Goal: Register for event/course

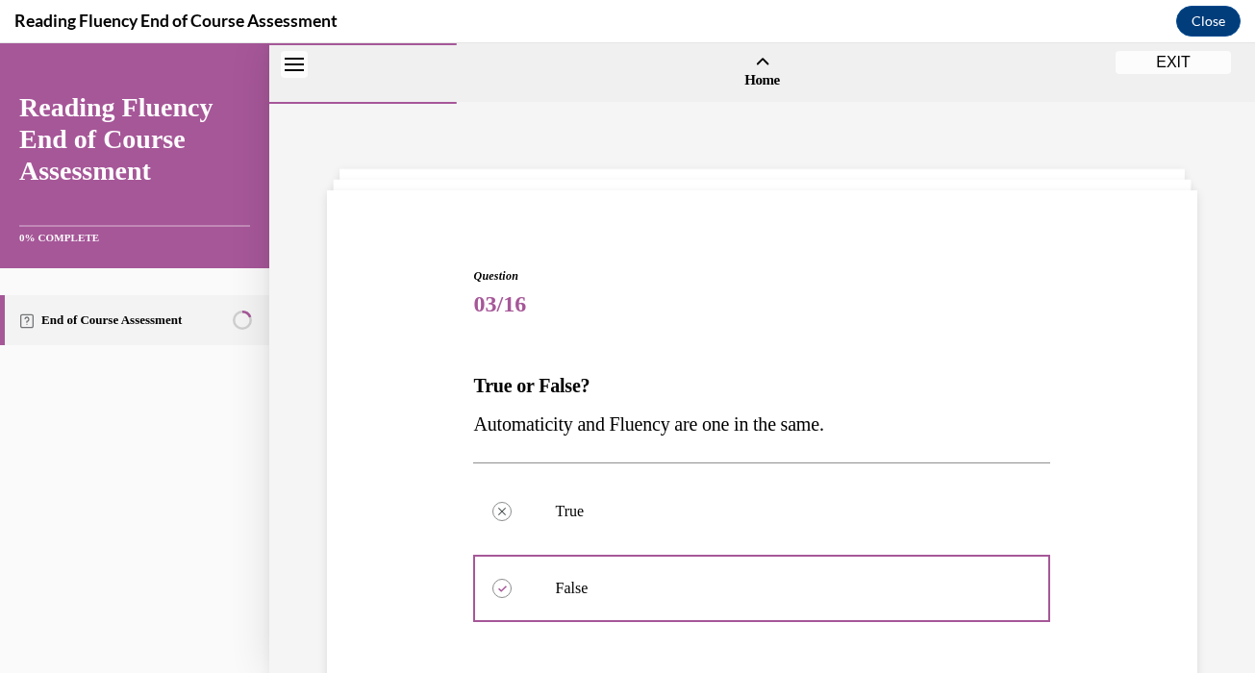
scroll to position [386, 0]
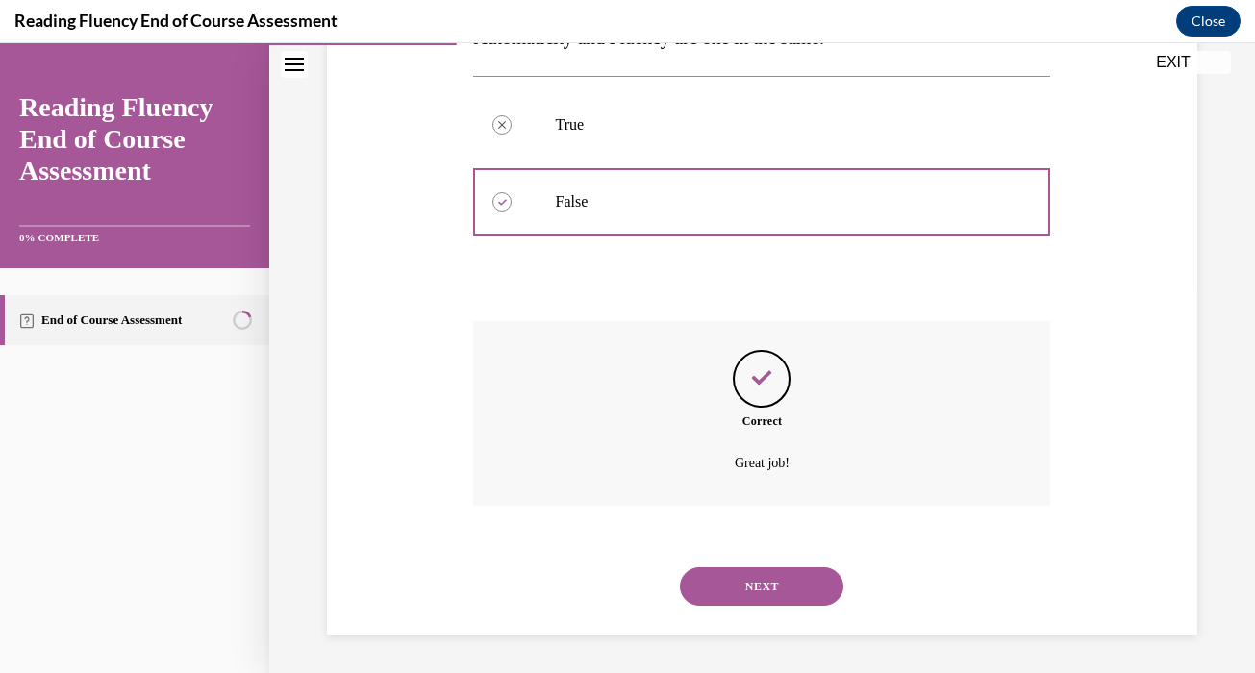
click at [768, 578] on button "NEXT" at bounding box center [761, 586] width 163 height 38
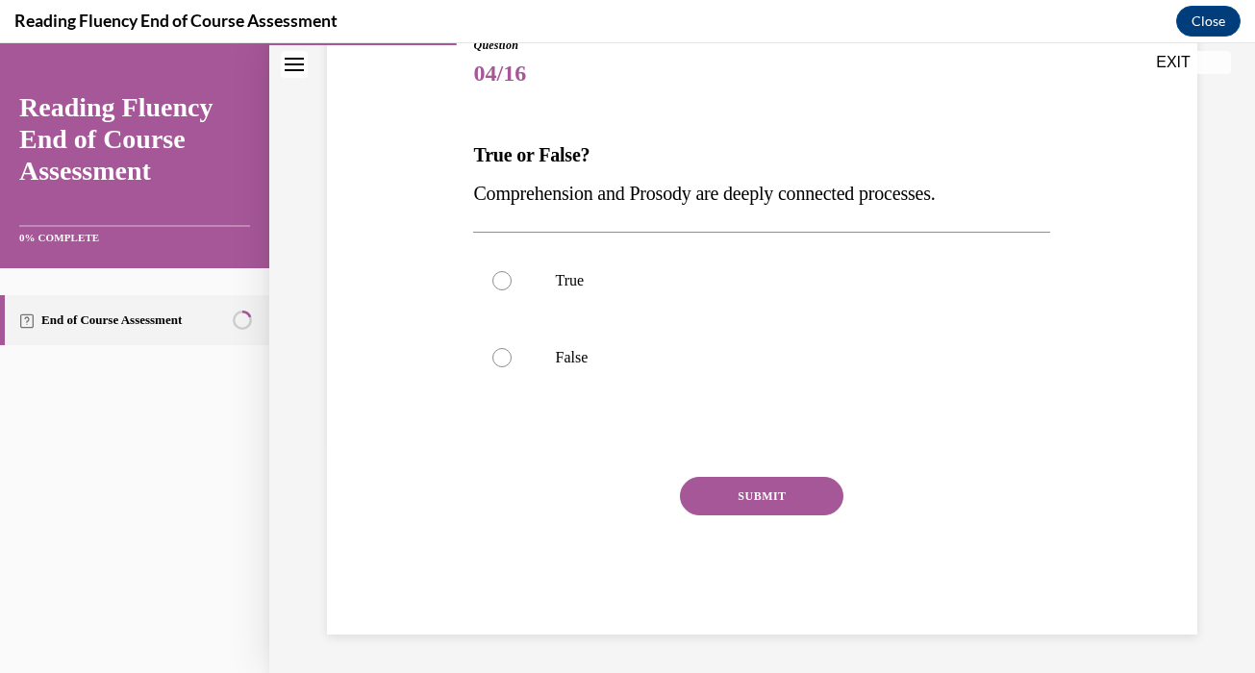
scroll to position [213, 0]
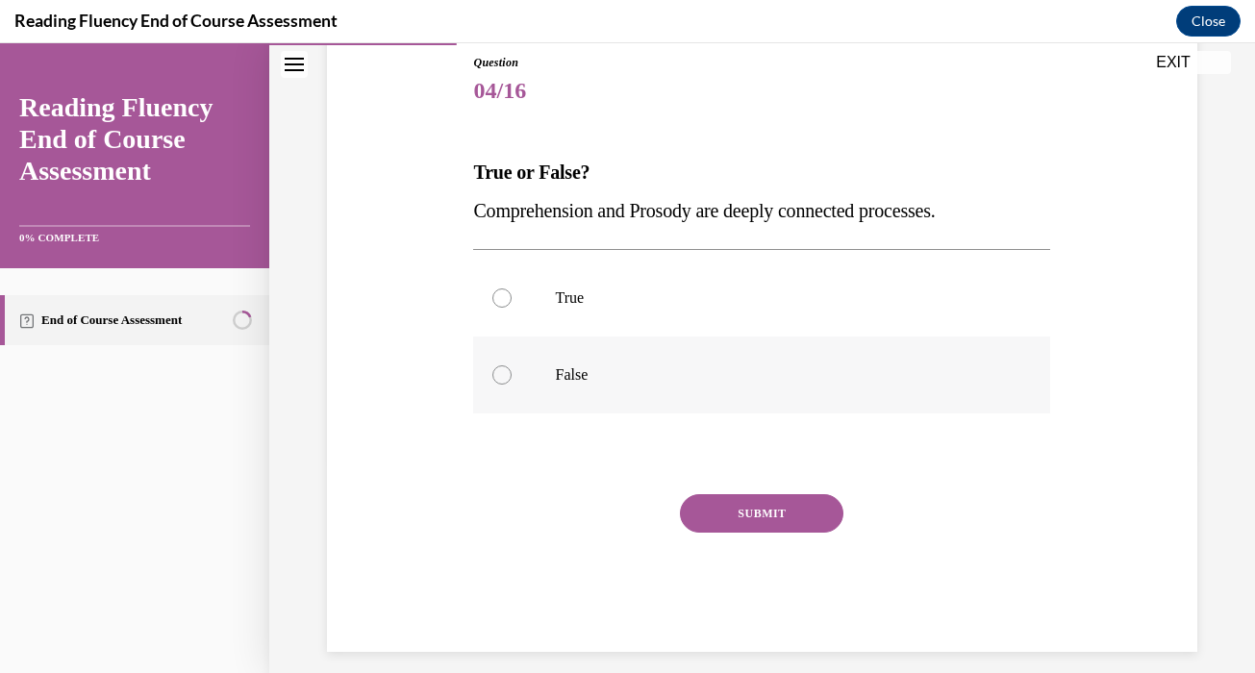
click at [563, 389] on label "False" at bounding box center [761, 374] width 577 height 77
click at [511, 385] on input "False" at bounding box center [501, 374] width 19 height 19
radio input "true"
click at [724, 513] on button "SUBMIT" at bounding box center [761, 513] width 163 height 38
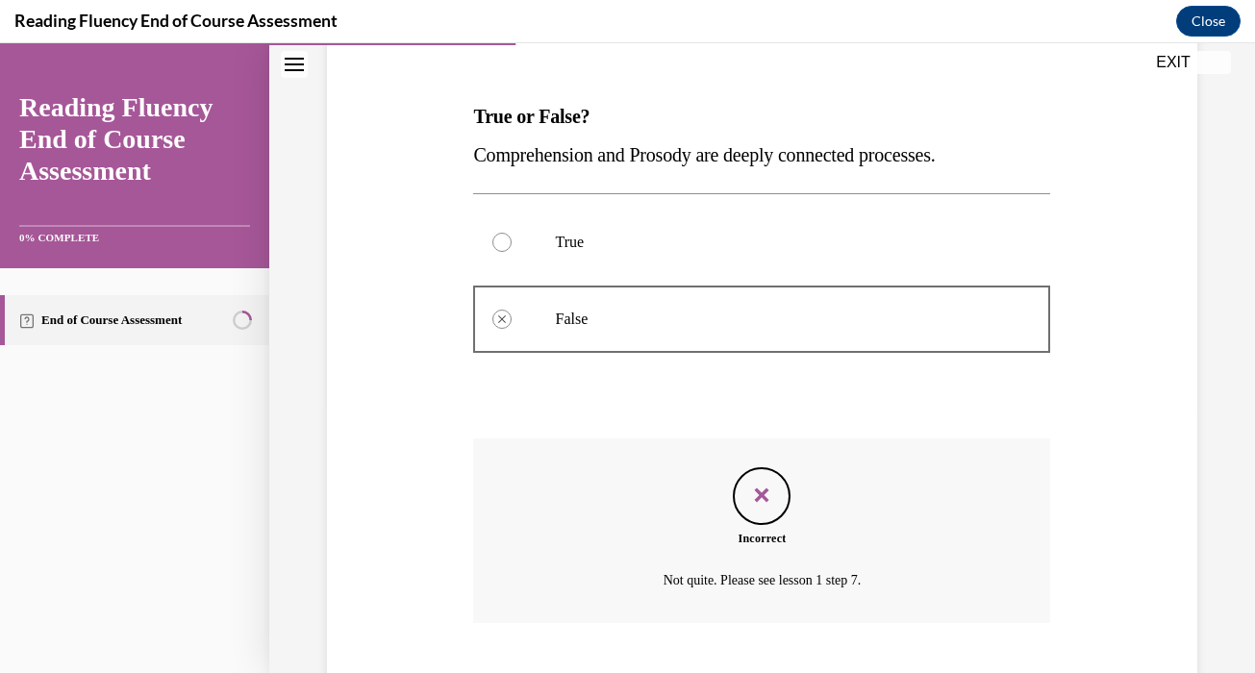
scroll to position [386, 0]
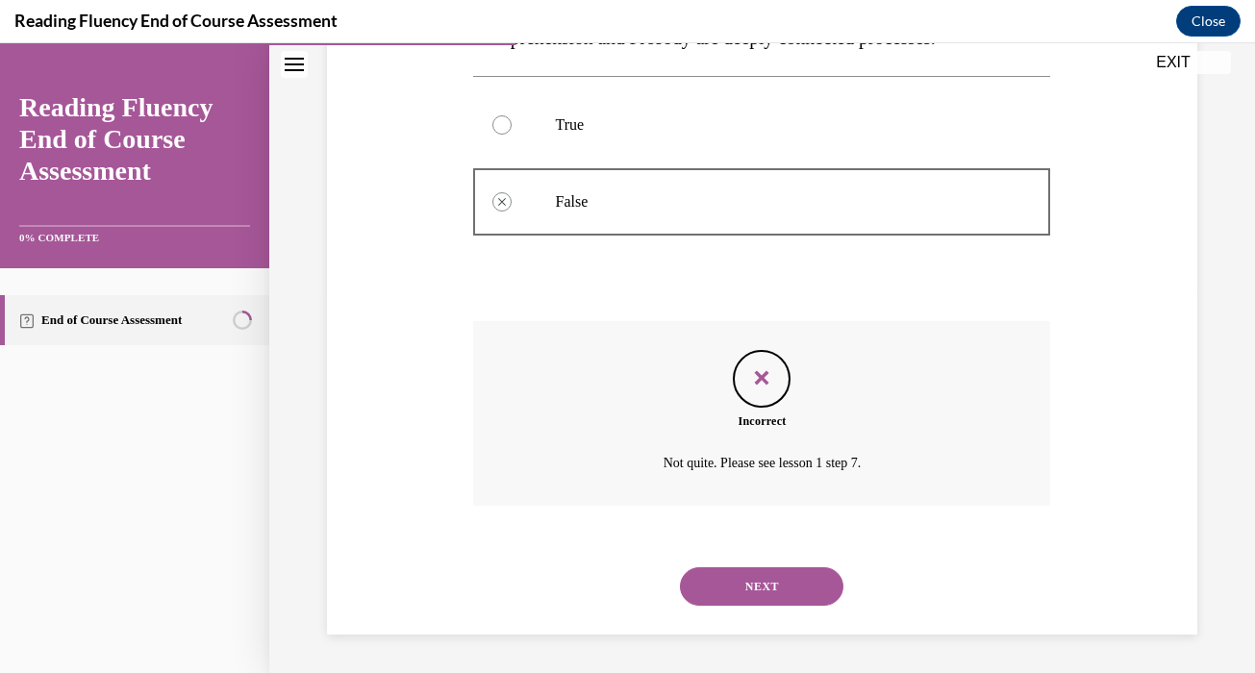
click at [754, 584] on button "NEXT" at bounding box center [761, 586] width 163 height 38
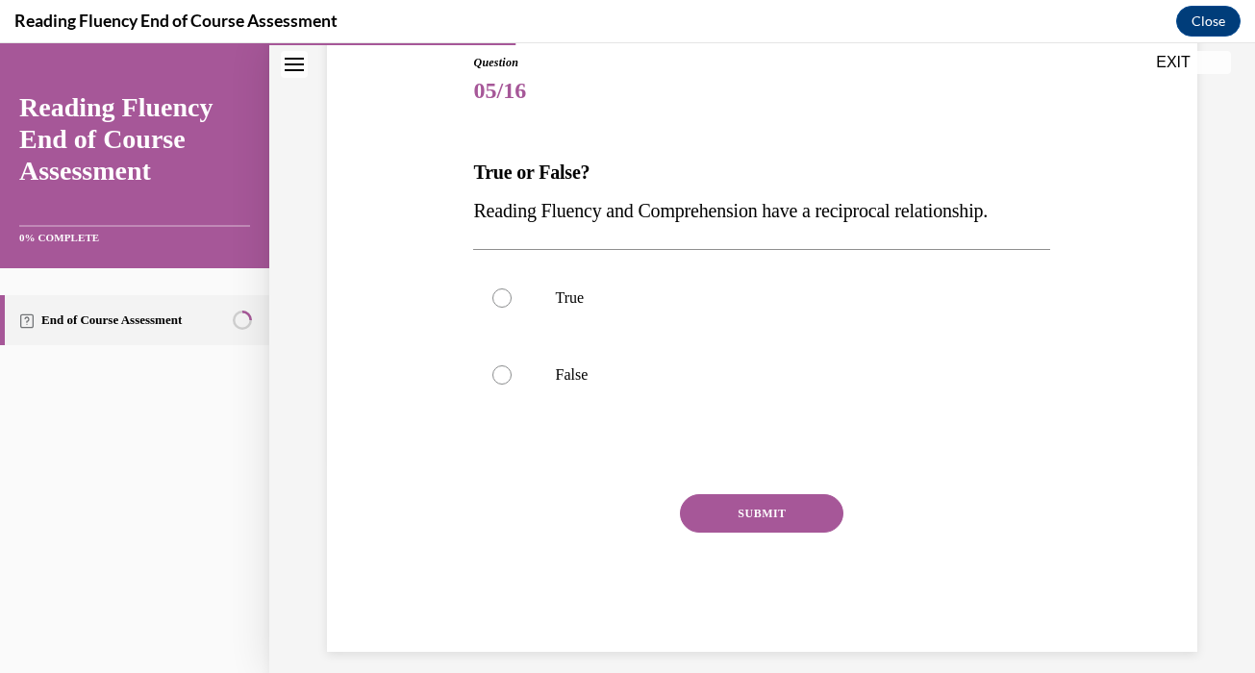
click at [647, 217] on span "Reading Fluency and Comprehension have a reciprocal relationship." at bounding box center [730, 210] width 514 height 21
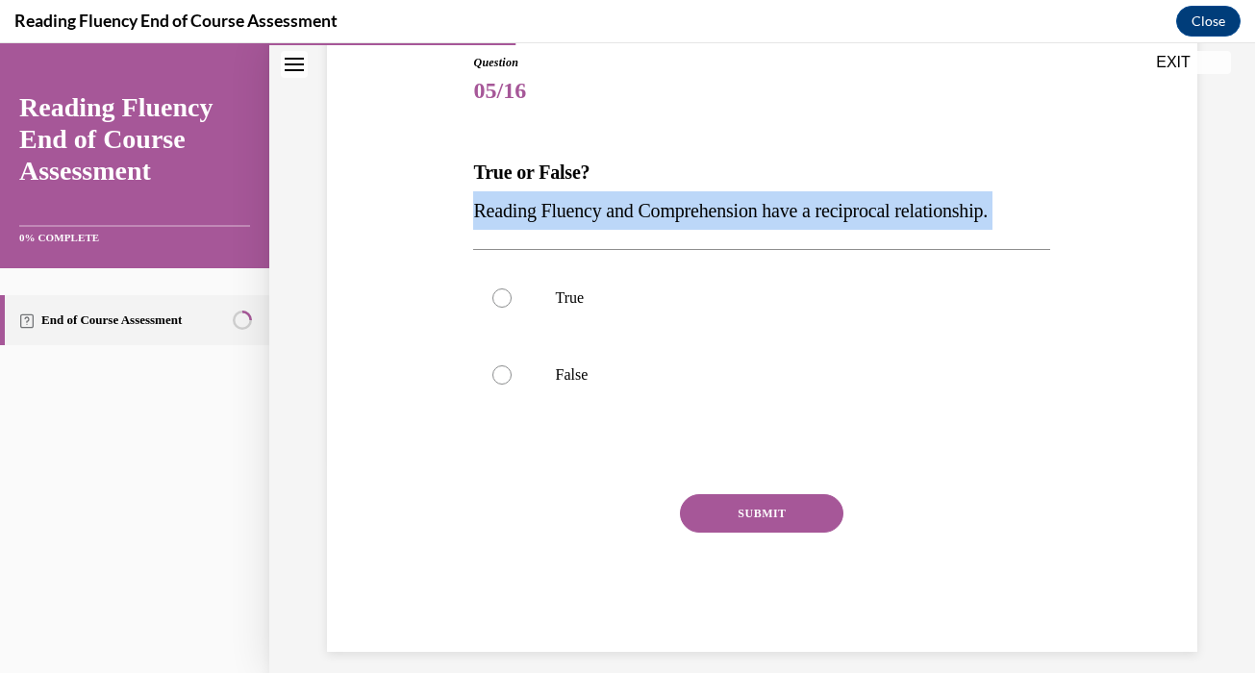
click at [647, 217] on span "Reading Fluency and Comprehension have a reciprocal relationship." at bounding box center [730, 210] width 514 height 21
copy p "Reading Fluency and Comprehension have a reciprocal relationship."
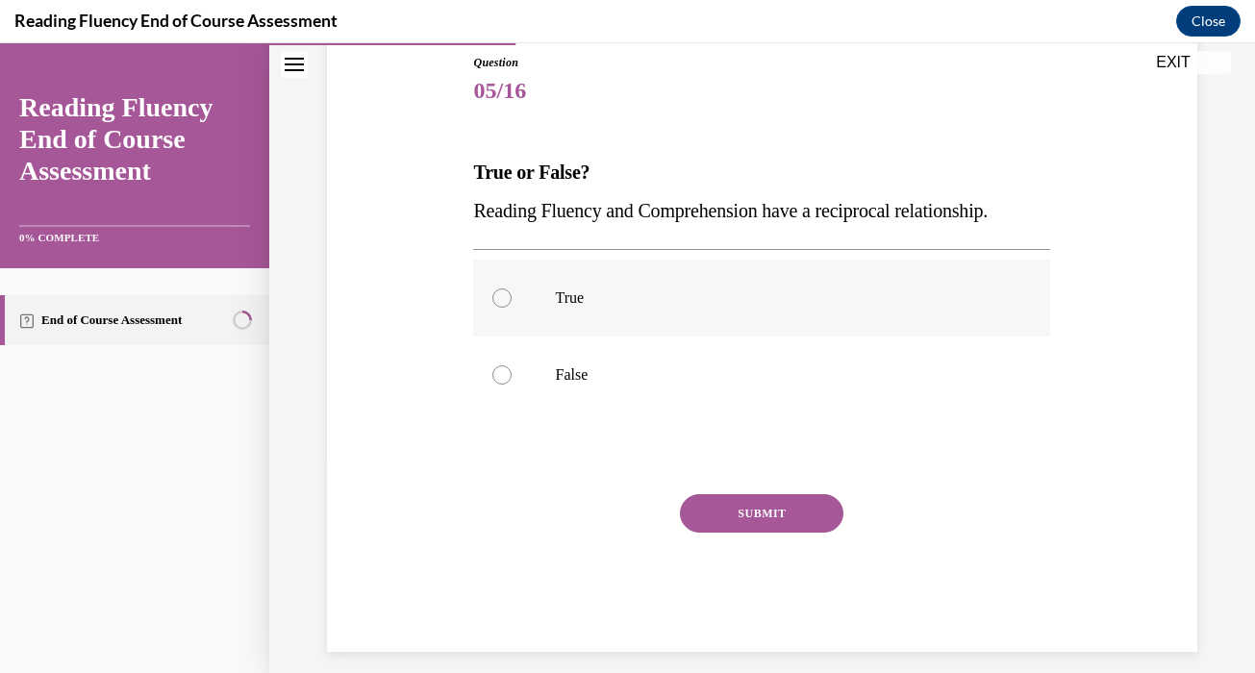
click at [649, 306] on p "True" at bounding box center [778, 297] width 447 height 19
click at [511, 306] on input "True" at bounding box center [501, 297] width 19 height 19
radio input "true"
click at [739, 511] on button "SUBMIT" at bounding box center [761, 513] width 163 height 38
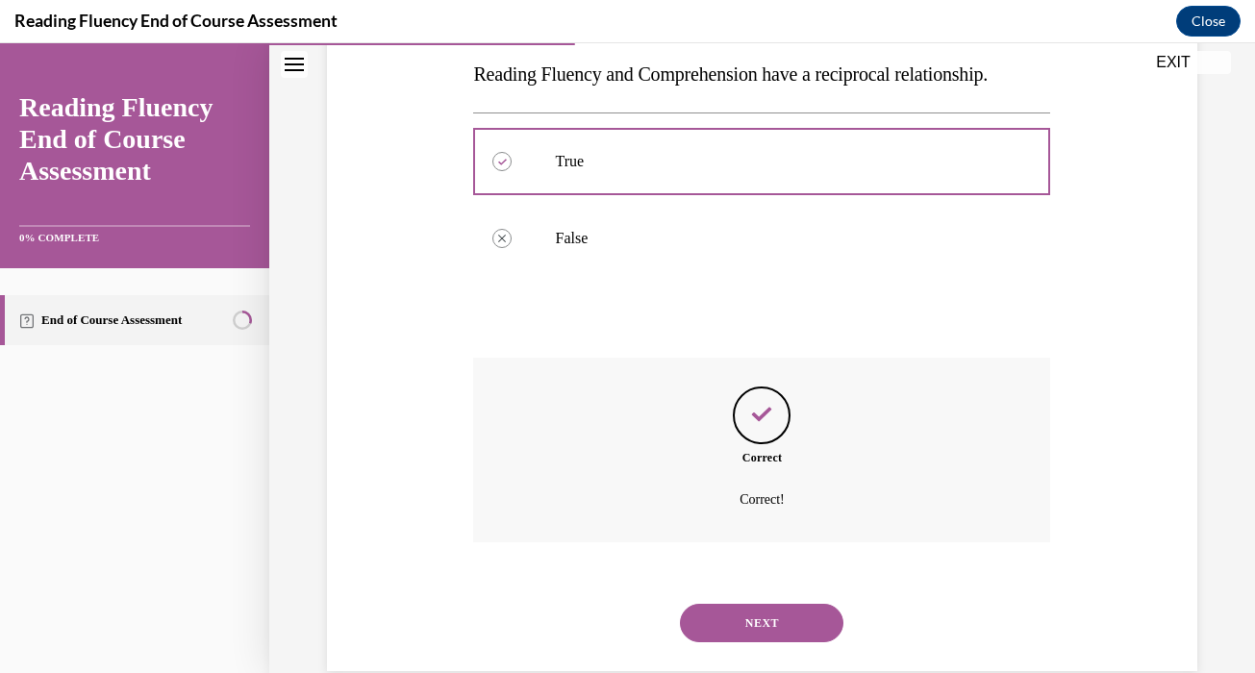
scroll to position [386, 0]
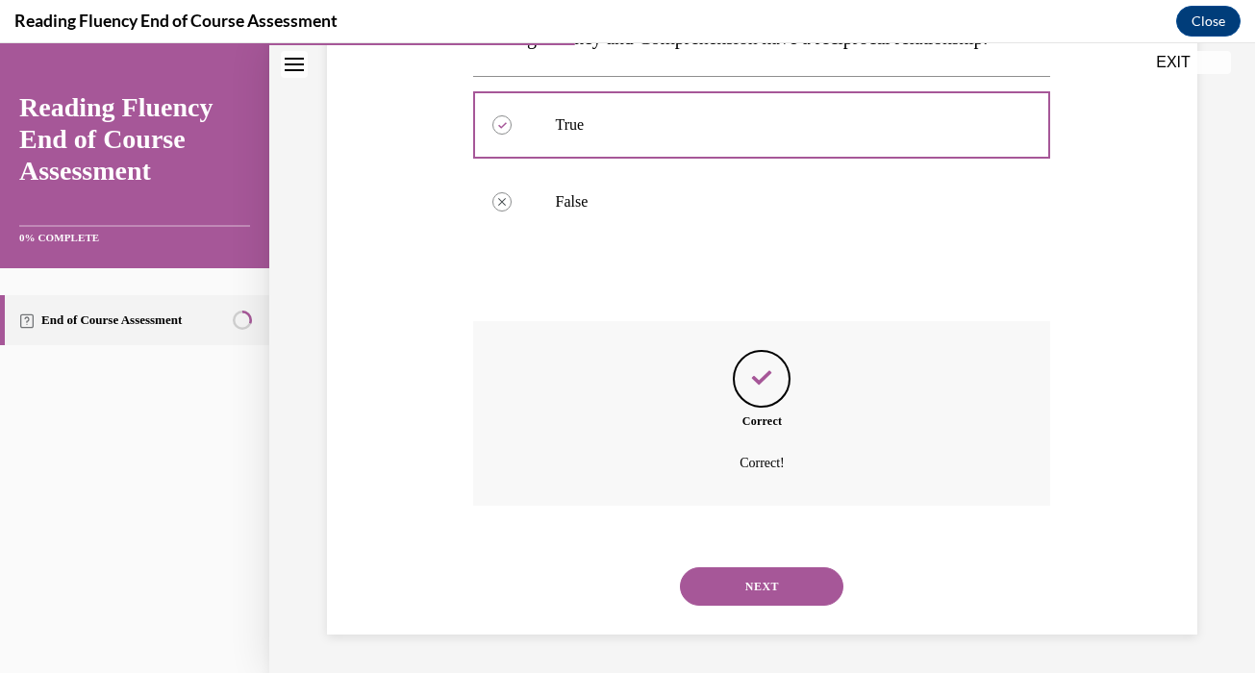
click at [769, 588] on button "NEXT" at bounding box center [761, 586] width 163 height 38
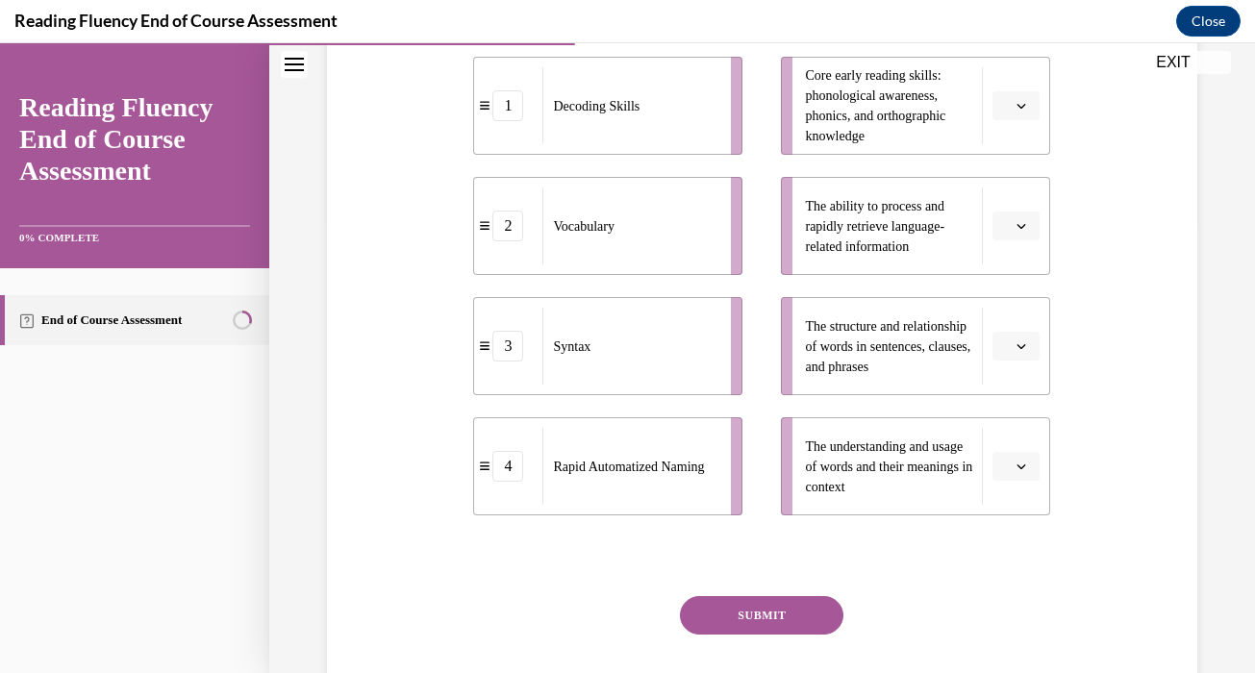
scroll to position [448, 0]
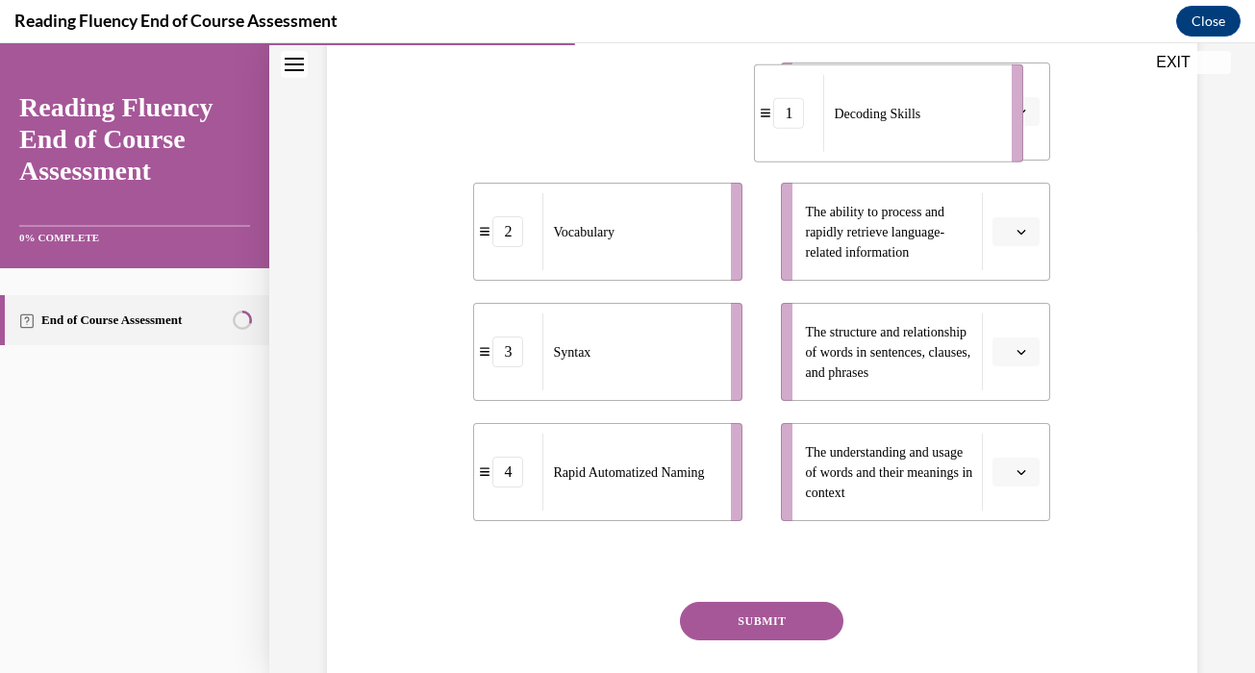
drag, startPoint x: 670, startPoint y: 116, endPoint x: 982, endPoint y: 112, distance: 312.5
click at [979, 112] on div "Decoding Skills" at bounding box center [911, 113] width 176 height 77
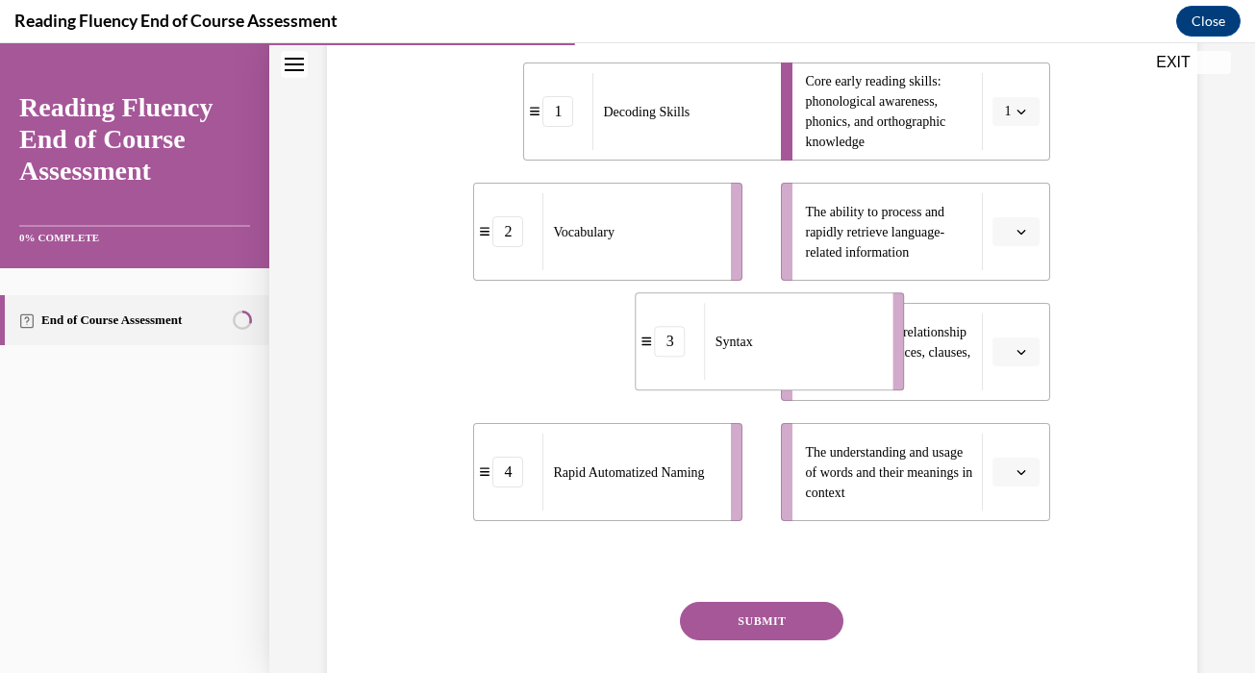
drag, startPoint x: 686, startPoint y: 370, endPoint x: 857, endPoint y: 359, distance: 170.5
click at [858, 360] on div "Syntax" at bounding box center [793, 341] width 176 height 77
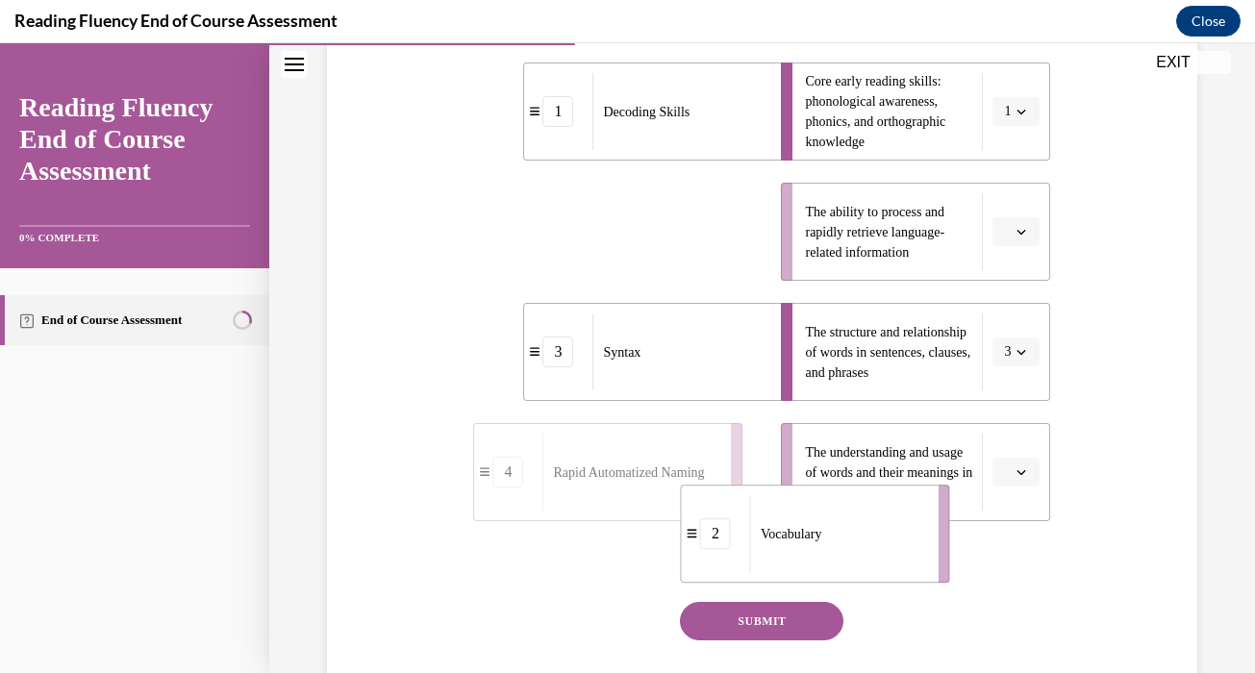
drag, startPoint x: 664, startPoint y: 250, endPoint x: 879, endPoint y: 552, distance: 370.2
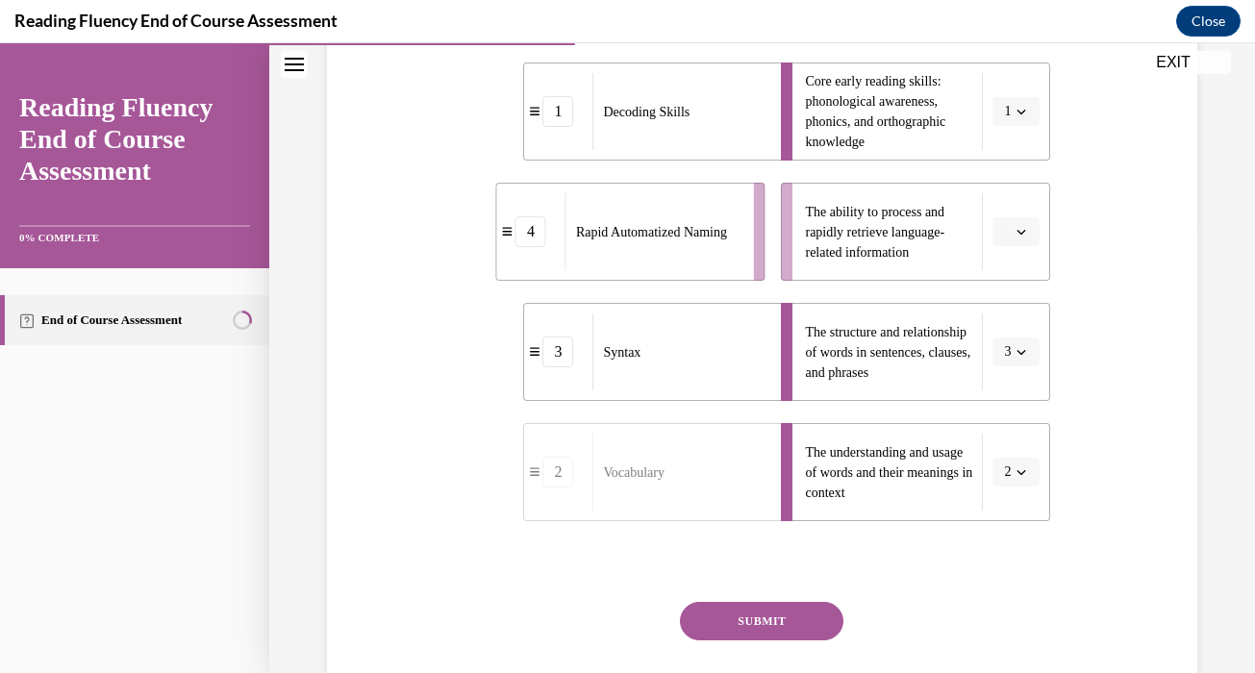
drag, startPoint x: 684, startPoint y: 273, endPoint x: 819, endPoint y: 270, distance: 134.6
click at [765, 272] on li "4 Rapid Automatized Naming" at bounding box center [630, 232] width 269 height 98
click at [741, 615] on button "SUBMIT" at bounding box center [761, 621] width 163 height 38
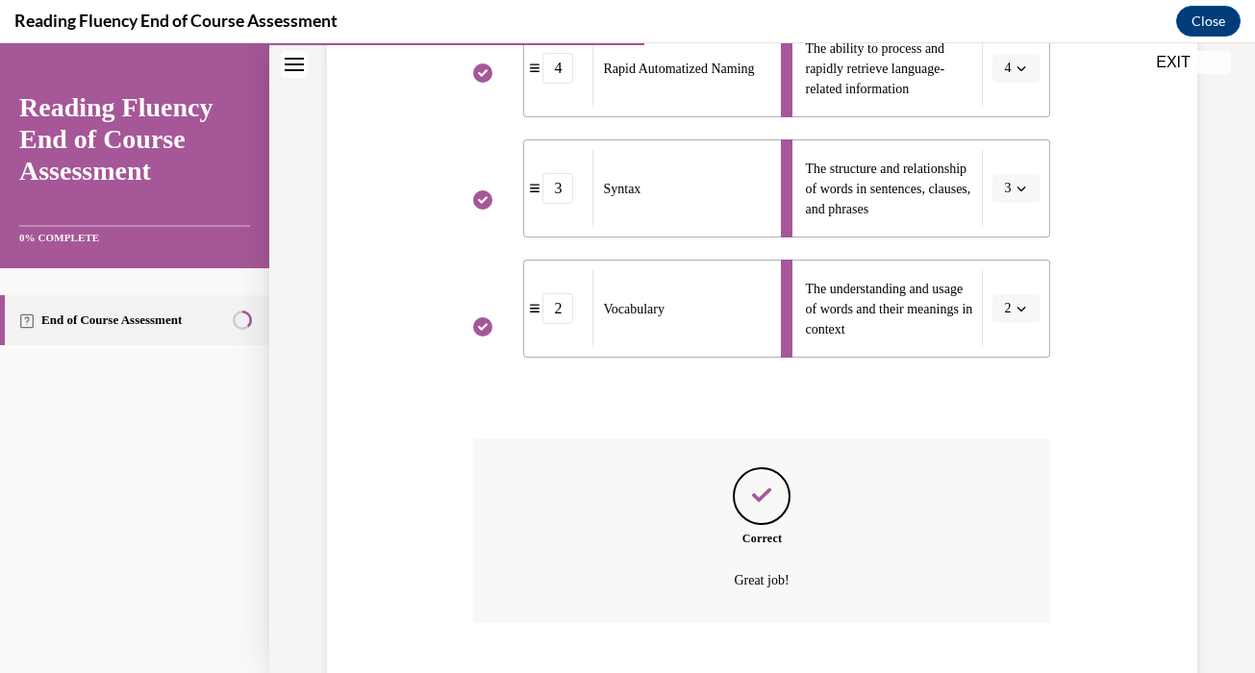
scroll to position [729, 0]
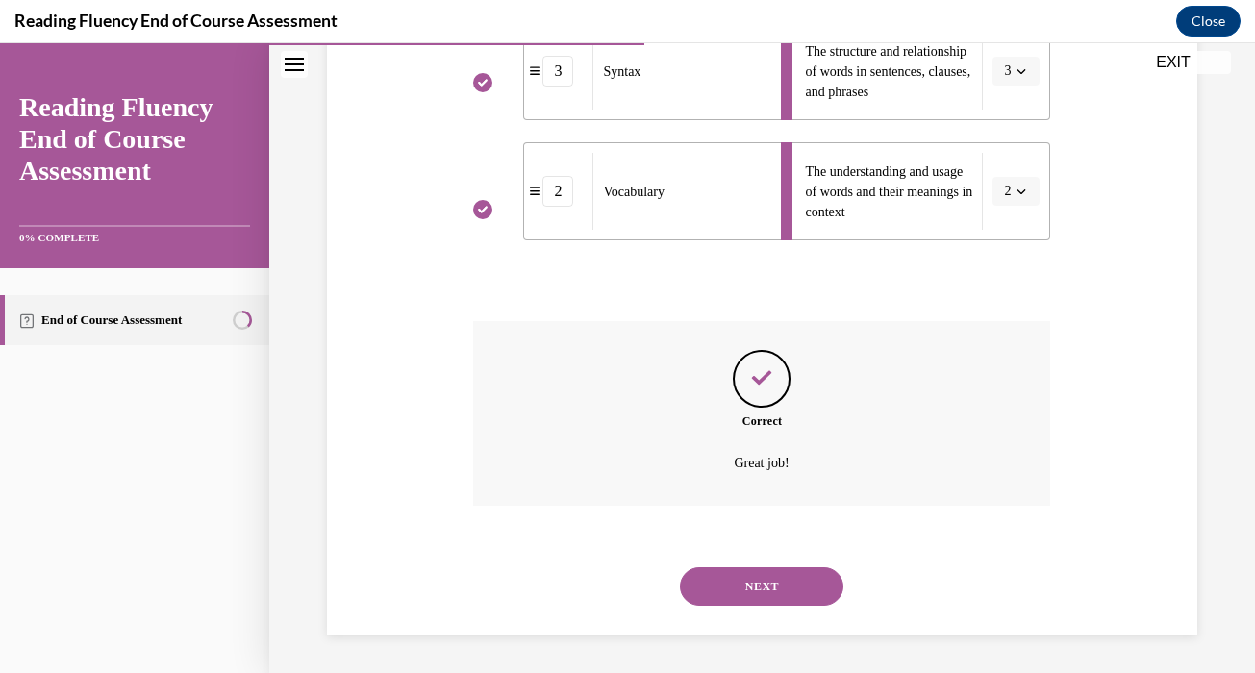
click at [737, 591] on button "NEXT" at bounding box center [761, 586] width 163 height 38
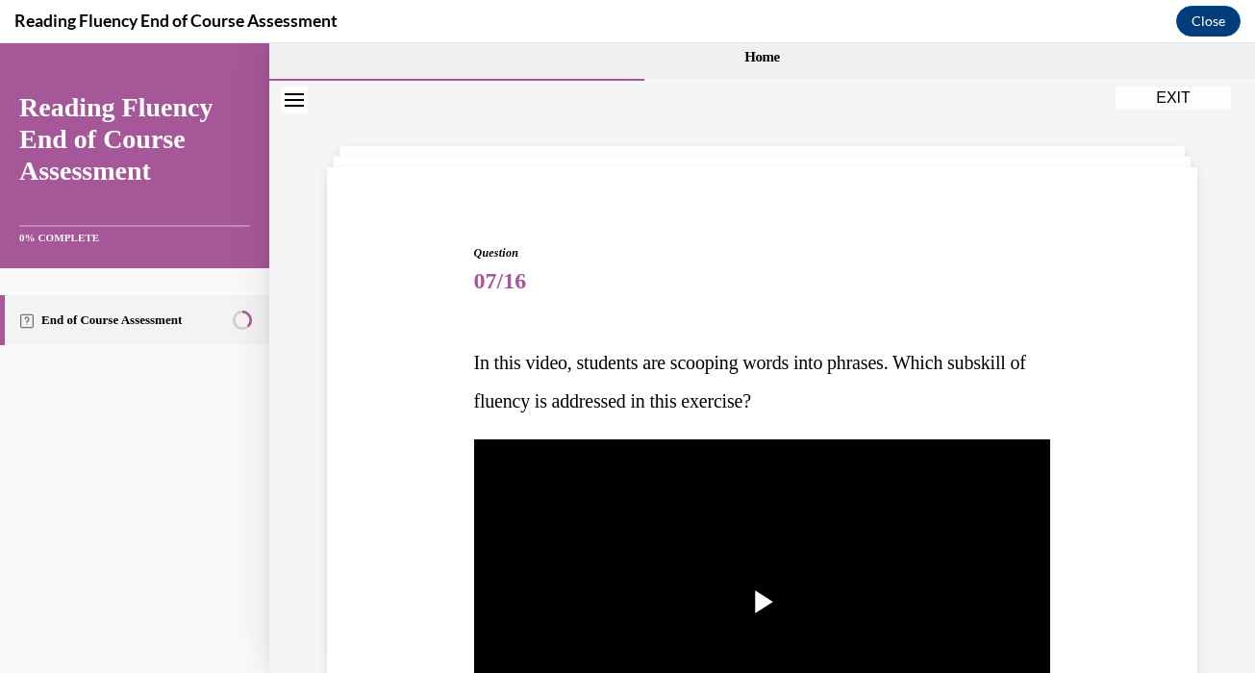
scroll to position [24, 0]
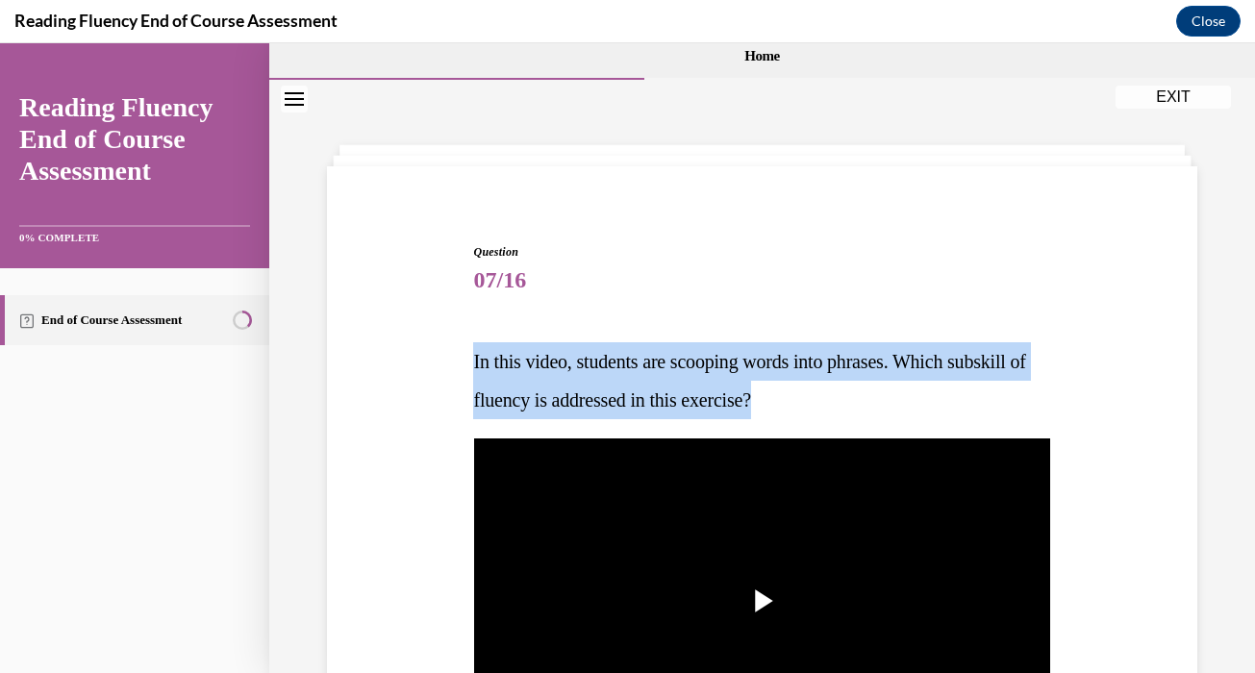
drag, startPoint x: 796, startPoint y: 398, endPoint x: 442, endPoint y: 334, distance: 359.6
copy span "In this video, students are scooping words into phrases. Which subskill of flue…"
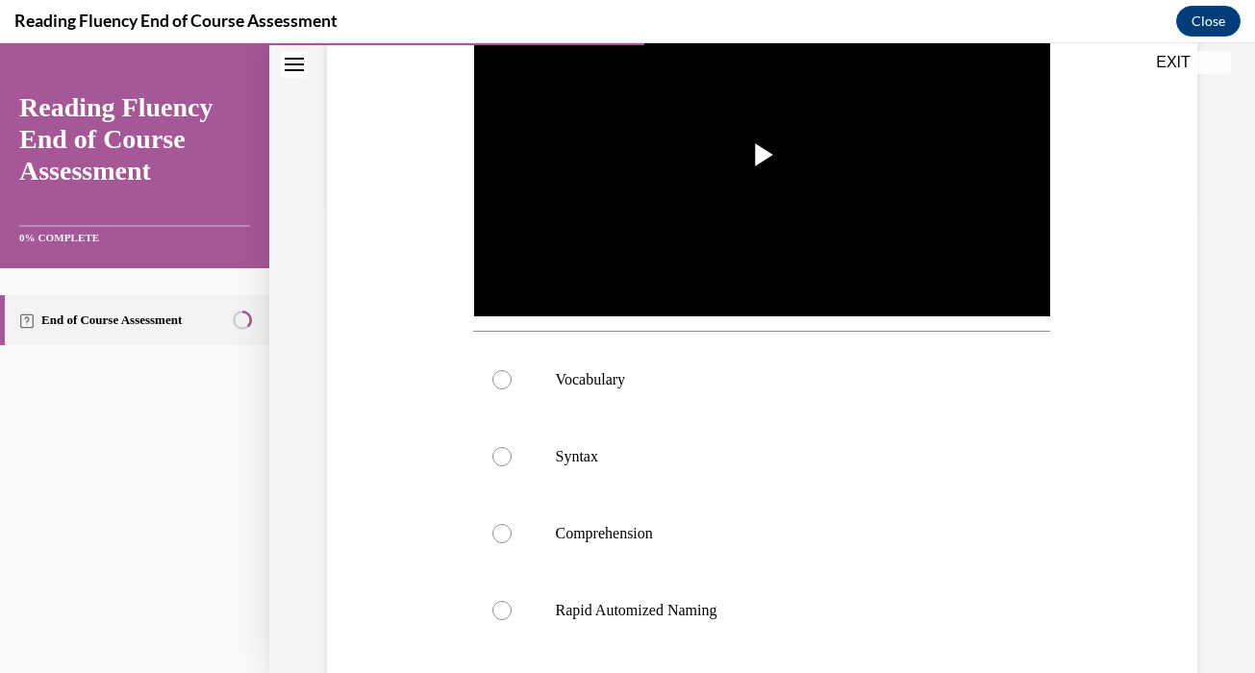
scroll to position [466, 0]
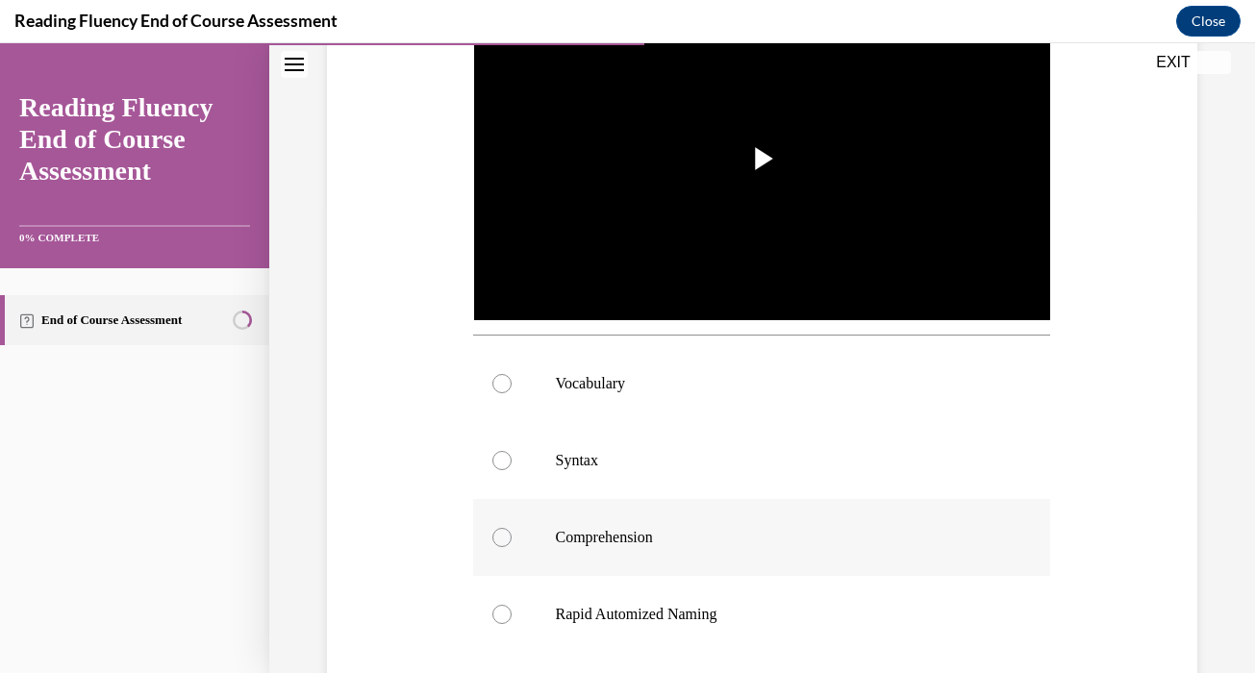
click at [612, 510] on label "Comprehension" at bounding box center [761, 537] width 577 height 77
click at [511, 528] on input "Comprehension" at bounding box center [501, 537] width 19 height 19
radio input "true"
click at [625, 459] on p "Syntax" at bounding box center [778, 460] width 447 height 19
click at [511, 459] on input "Syntax" at bounding box center [501, 460] width 19 height 19
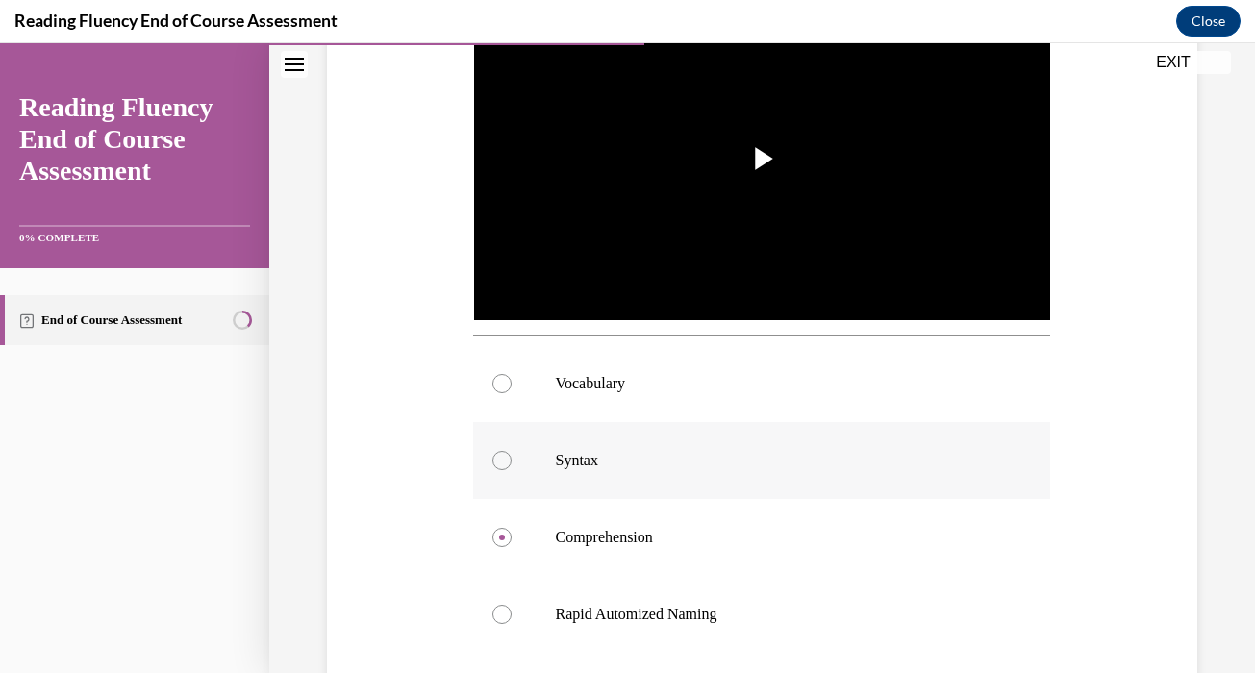
radio input "true"
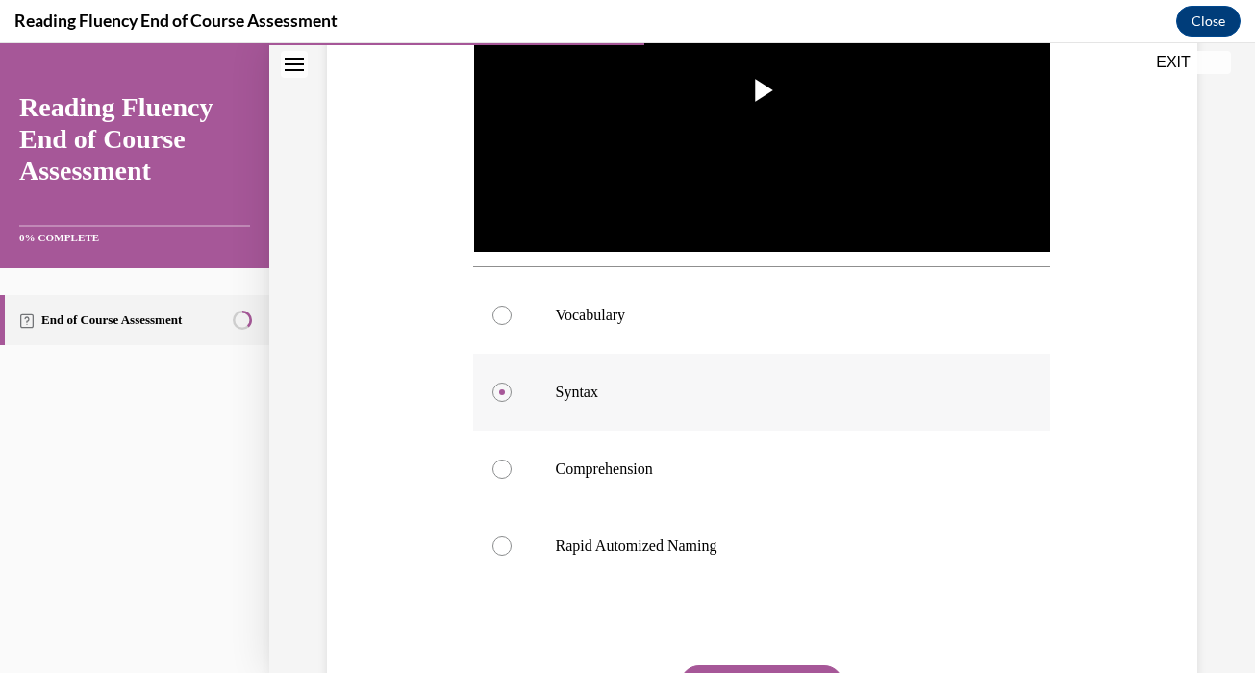
scroll to position [557, 0]
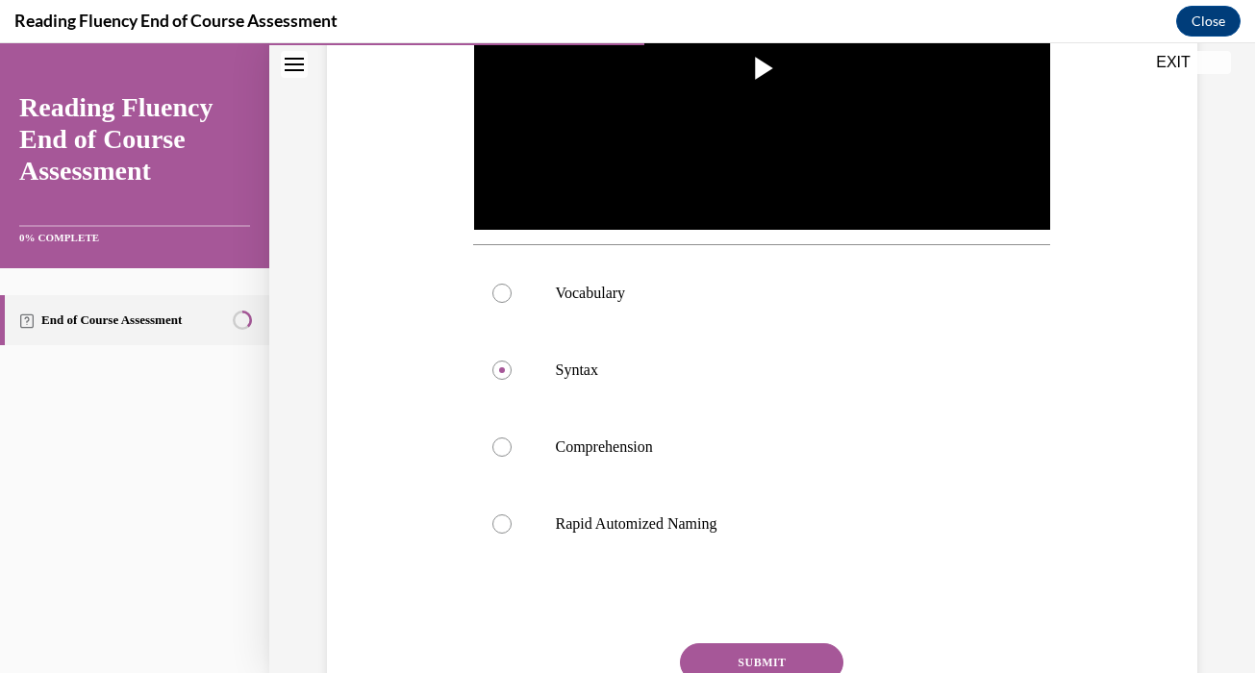
click at [755, 655] on button "SUBMIT" at bounding box center [761, 662] width 163 height 38
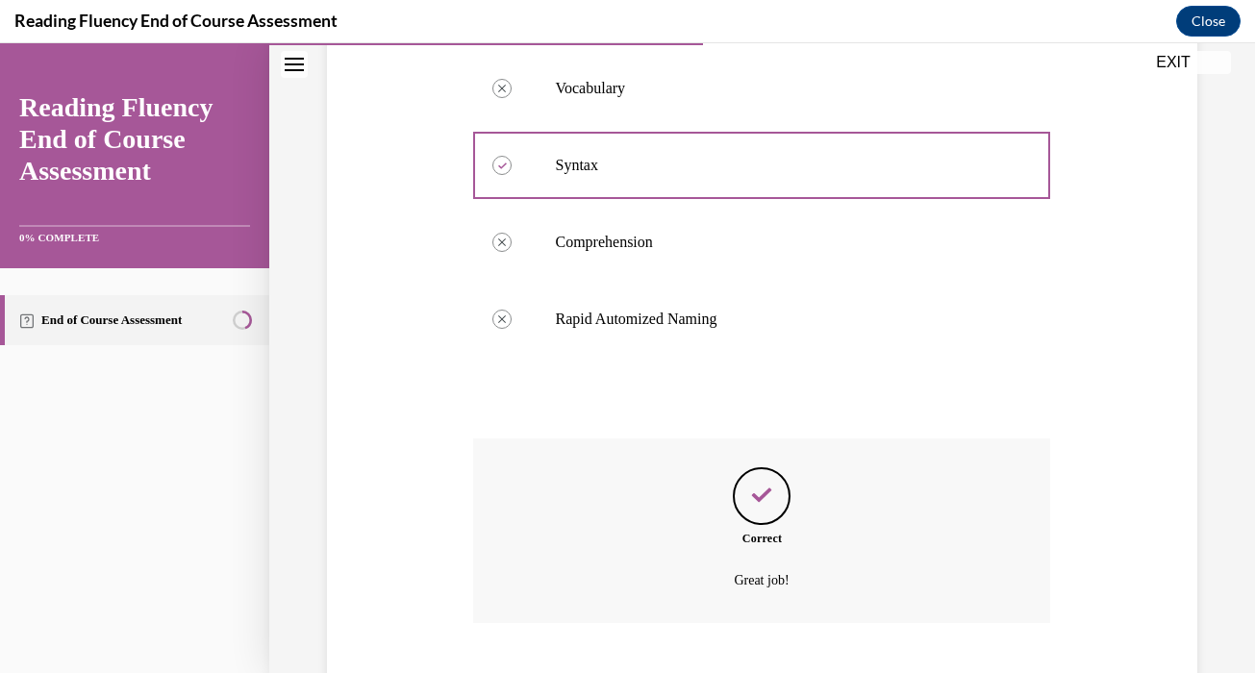
scroll to position [879, 0]
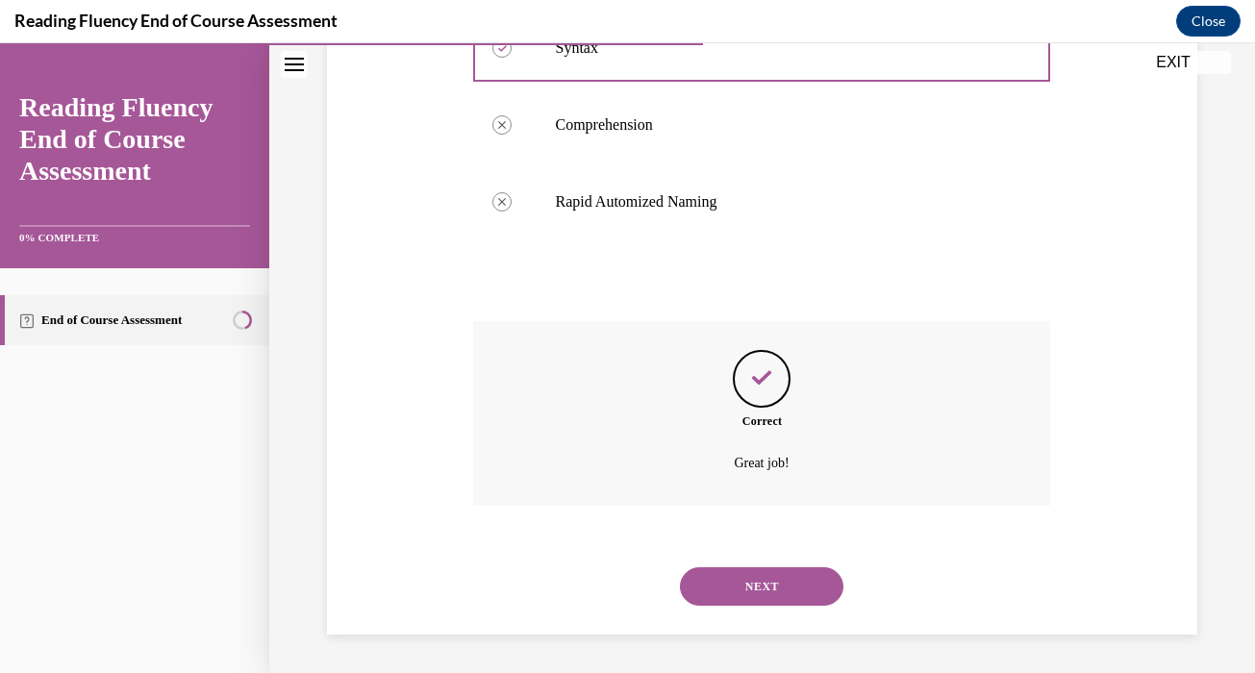
click at [770, 596] on button "NEXT" at bounding box center [761, 586] width 163 height 38
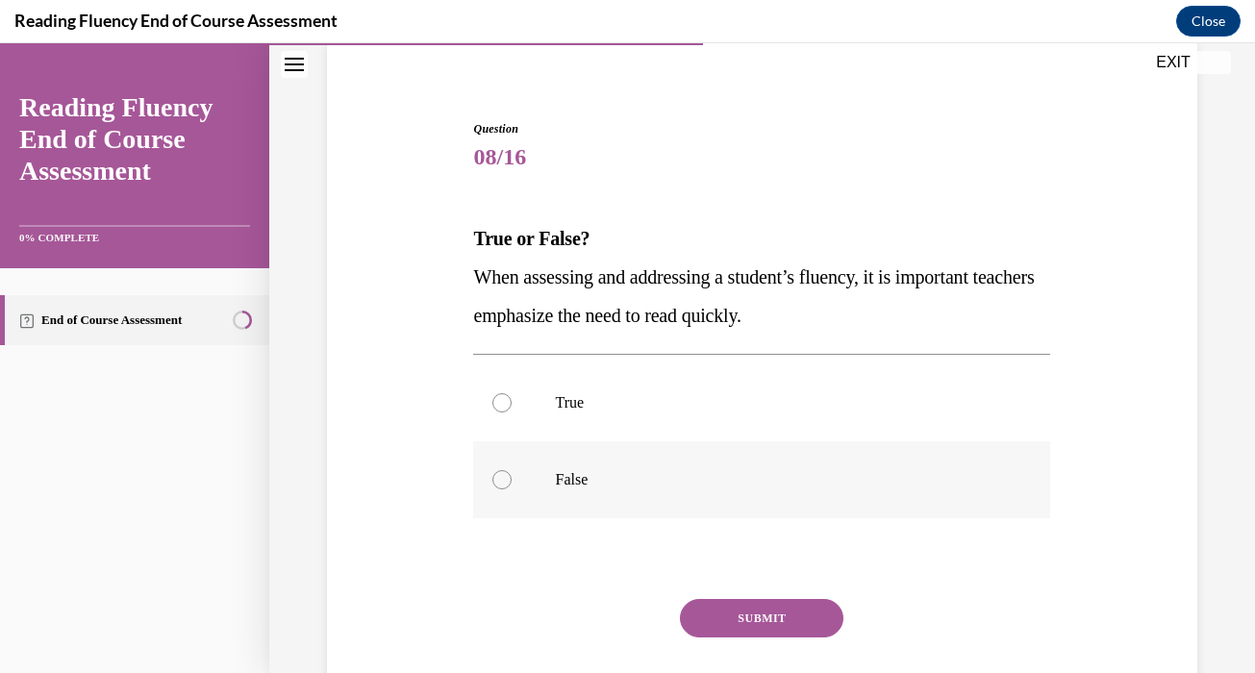
scroll to position [150, 0]
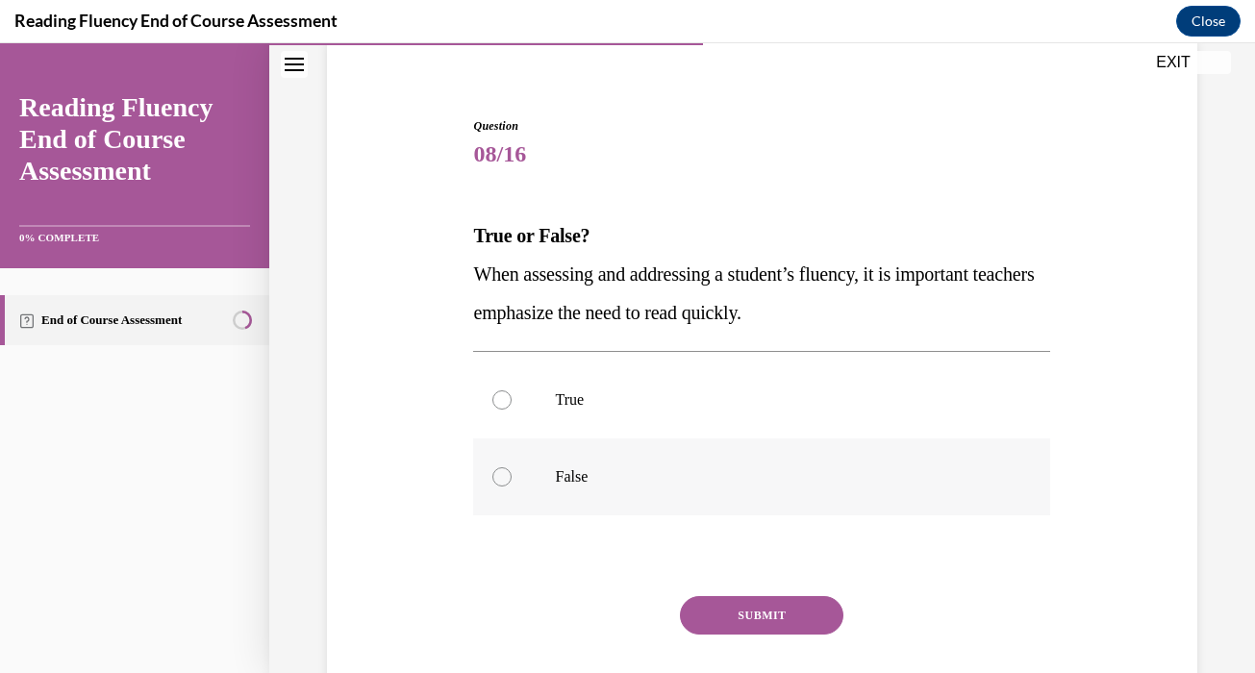
click at [674, 487] on label "False" at bounding box center [761, 476] width 577 height 77
click at [511, 486] on input "False" at bounding box center [501, 476] width 19 height 19
radio input "true"
click at [717, 594] on div "Question 08/16 True or False? When assessing and addressing a student’s fluency…" at bounding box center [761, 435] width 577 height 636
click at [717, 599] on button "SUBMIT" at bounding box center [761, 615] width 163 height 38
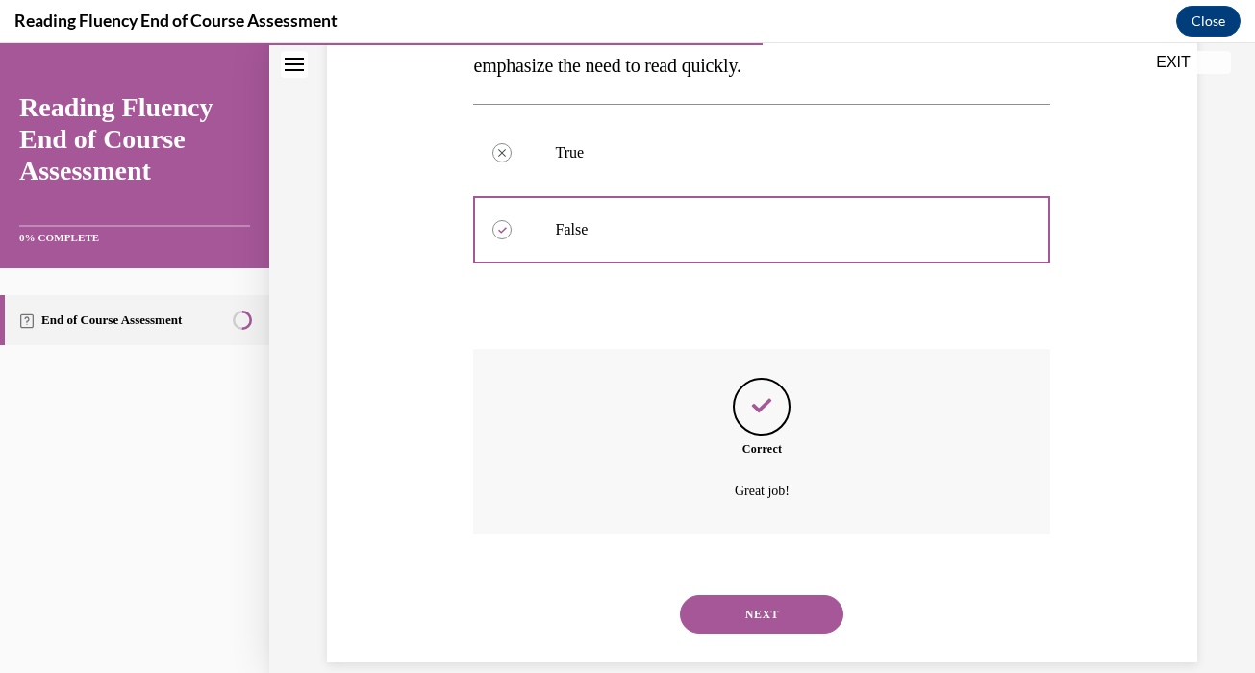
scroll to position [425, 0]
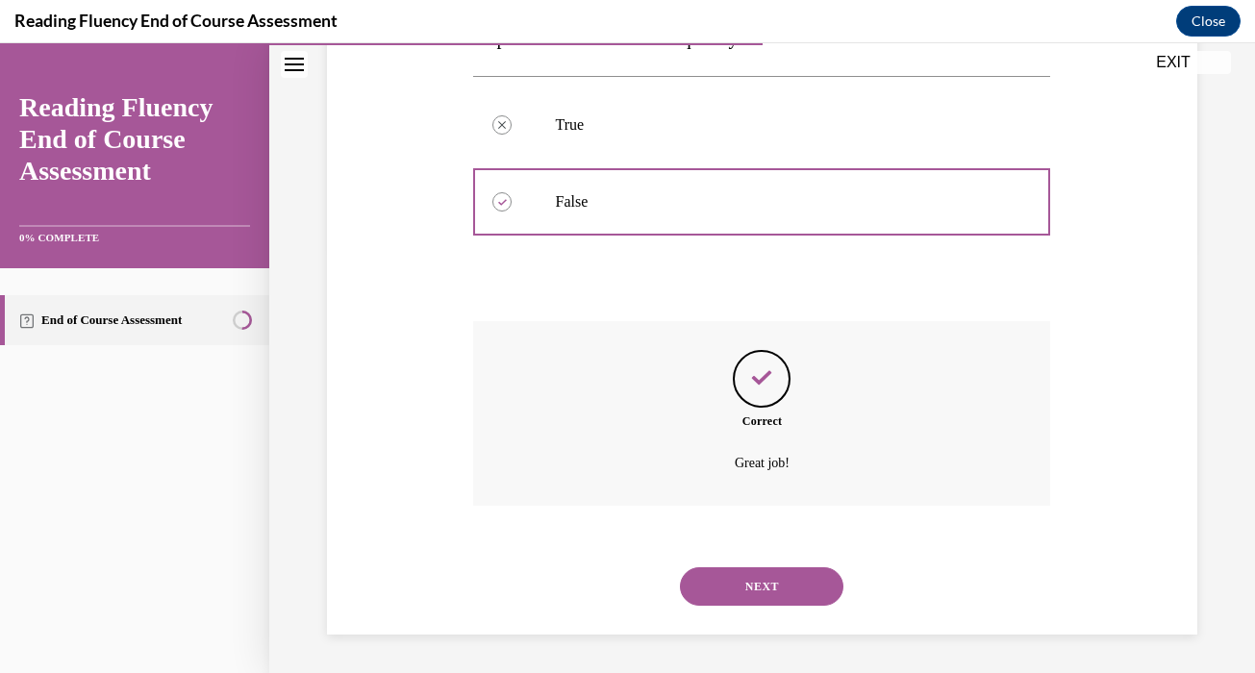
click at [732, 593] on button "NEXT" at bounding box center [761, 586] width 163 height 38
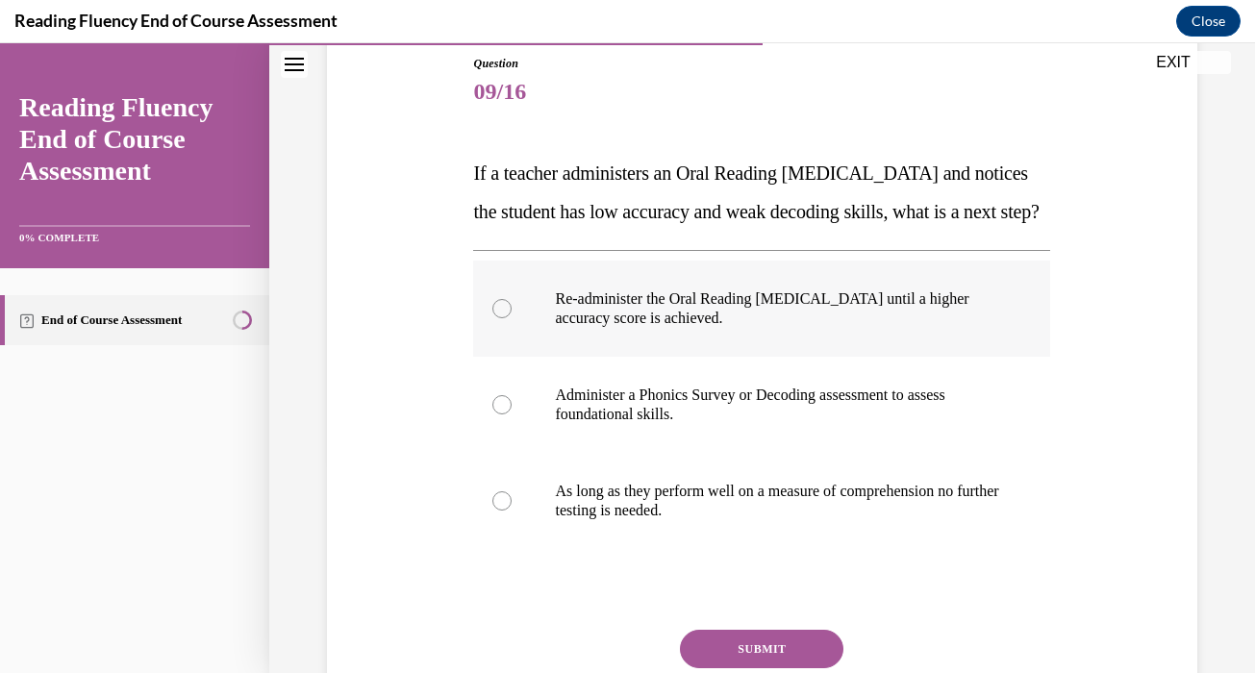
scroll to position [213, 0]
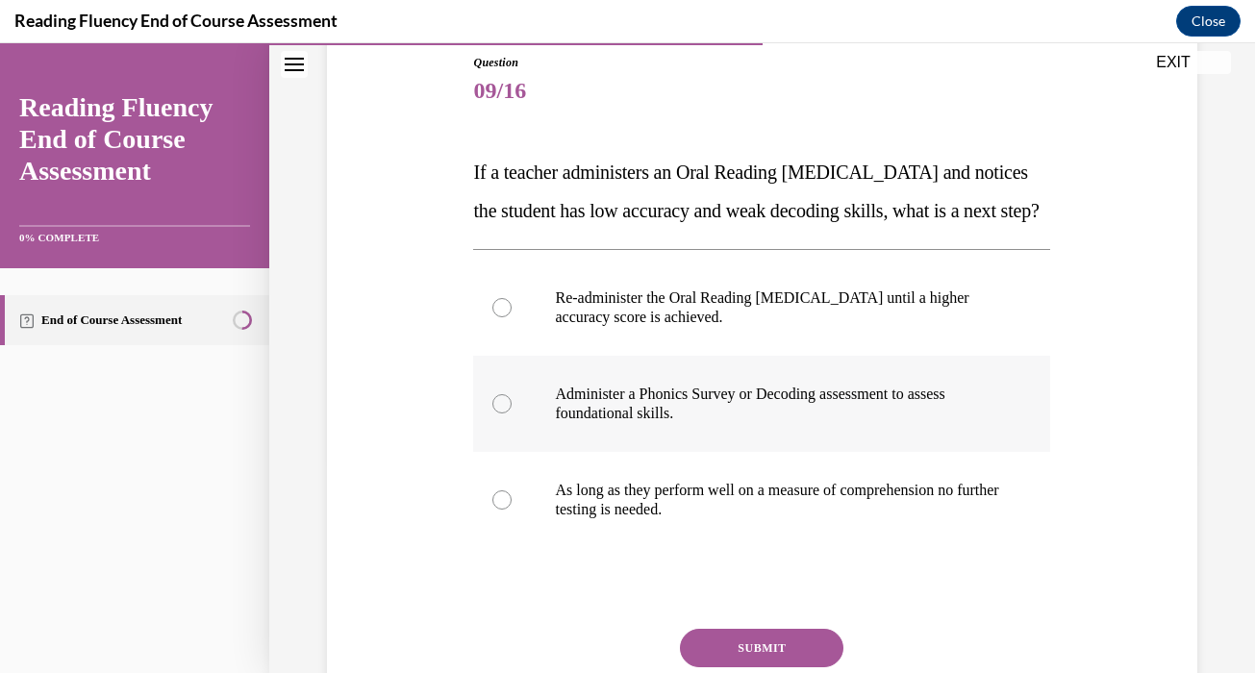
click at [802, 452] on label "Administer a Phonics Survey or Decoding assessment to assess foundational skill…" at bounding box center [761, 404] width 577 height 96
click at [511, 413] on input "Administer a Phonics Survey or Decoding assessment to assess foundational skill…" at bounding box center [501, 403] width 19 height 19
radio input "true"
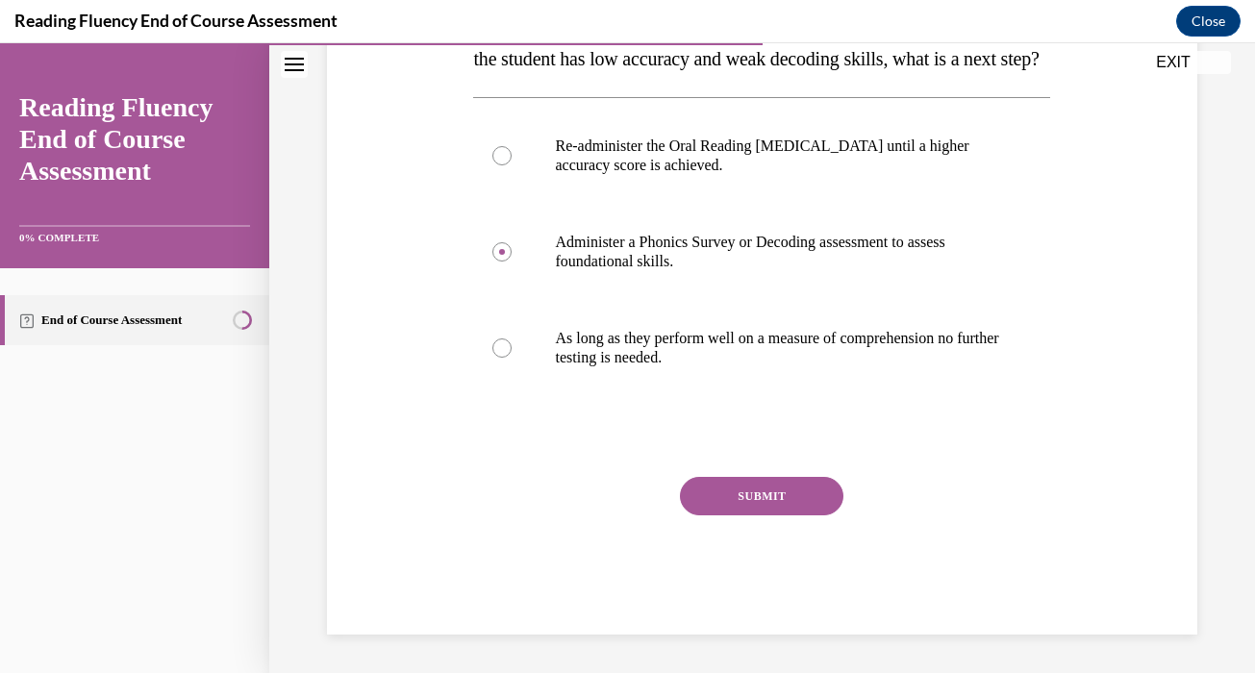
scroll to position [372, 0]
click at [769, 515] on button "SUBMIT" at bounding box center [761, 496] width 163 height 38
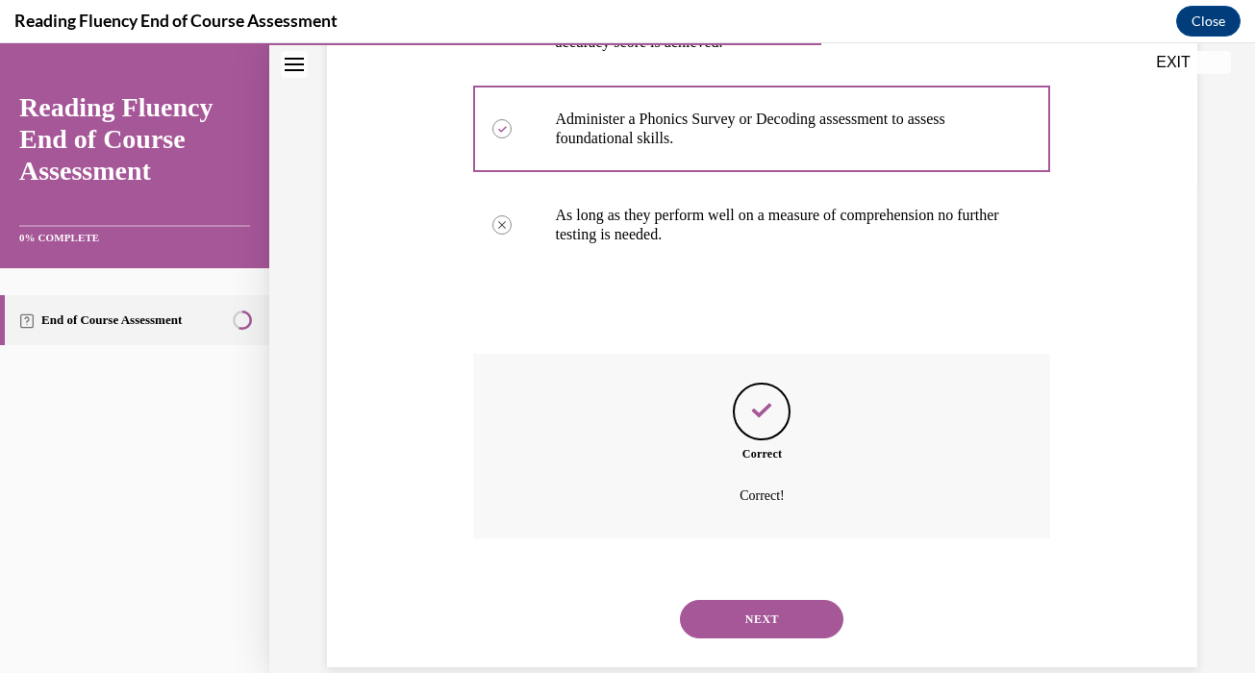
scroll to position [559, 0]
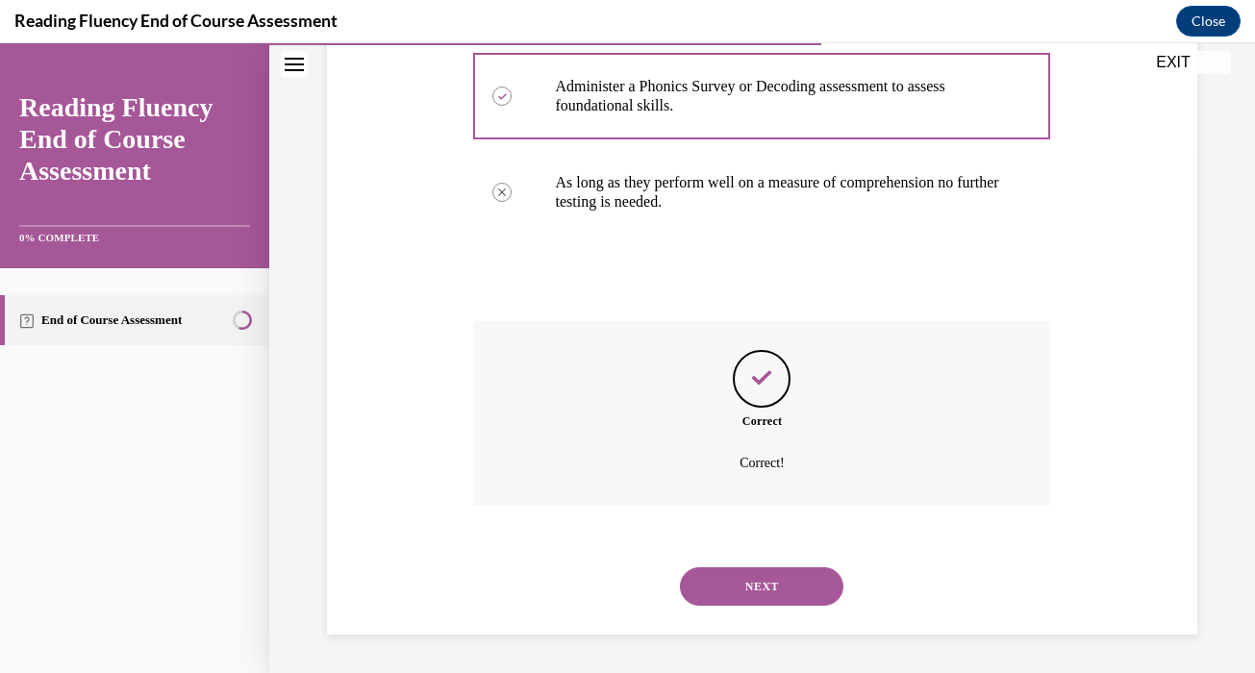
click at [759, 569] on button "NEXT" at bounding box center [761, 586] width 163 height 38
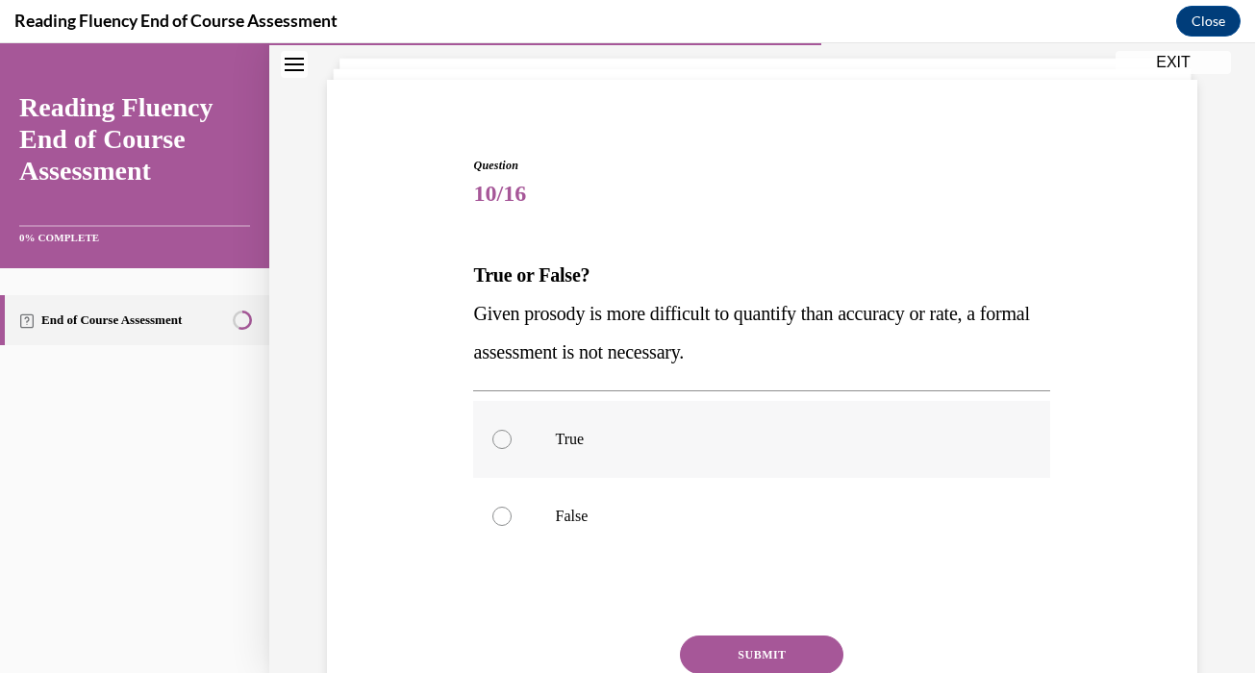
scroll to position [113, 0]
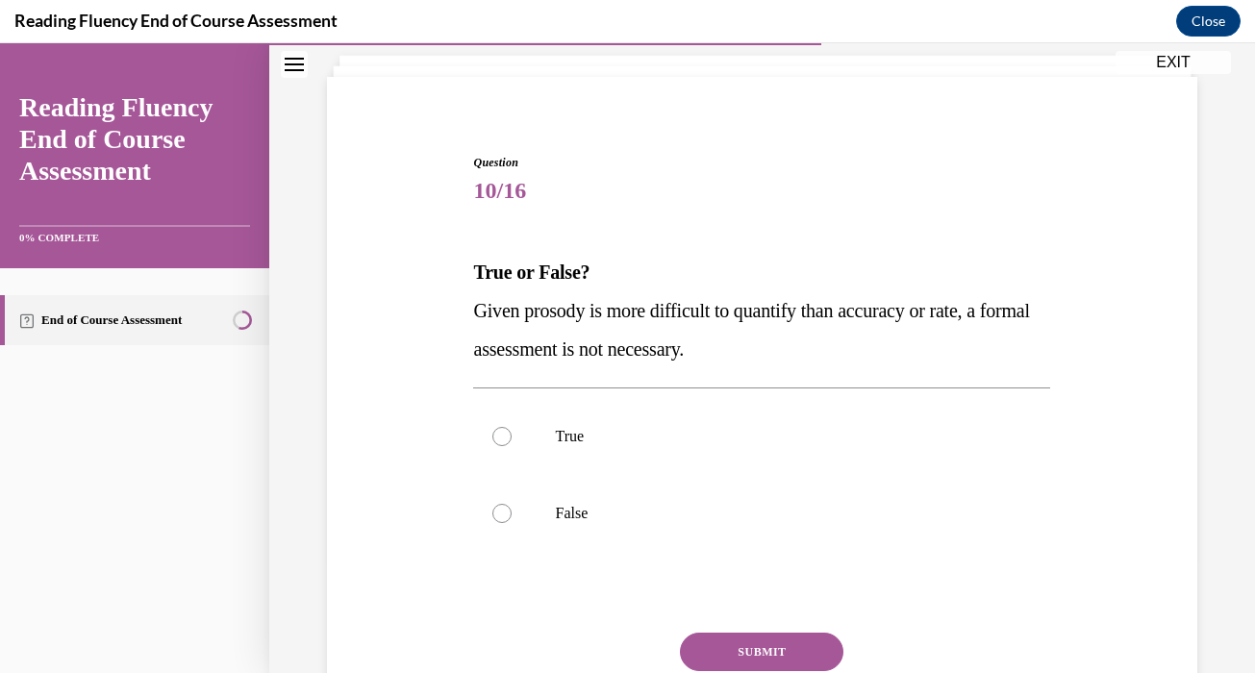
drag, startPoint x: 770, startPoint y: 357, endPoint x: 416, endPoint y: 322, distance: 355.5
click at [416, 322] on div "Question 10/16 True or False? Given prosody is more difficult to quantify than …" at bounding box center [762, 443] width 880 height 694
copy span "Given prosody is more difficult to quantify than accuracy or rate, a formal ass…"
click at [599, 501] on label "False" at bounding box center [761, 513] width 577 height 77
click at [511, 504] on input "False" at bounding box center [501, 513] width 19 height 19
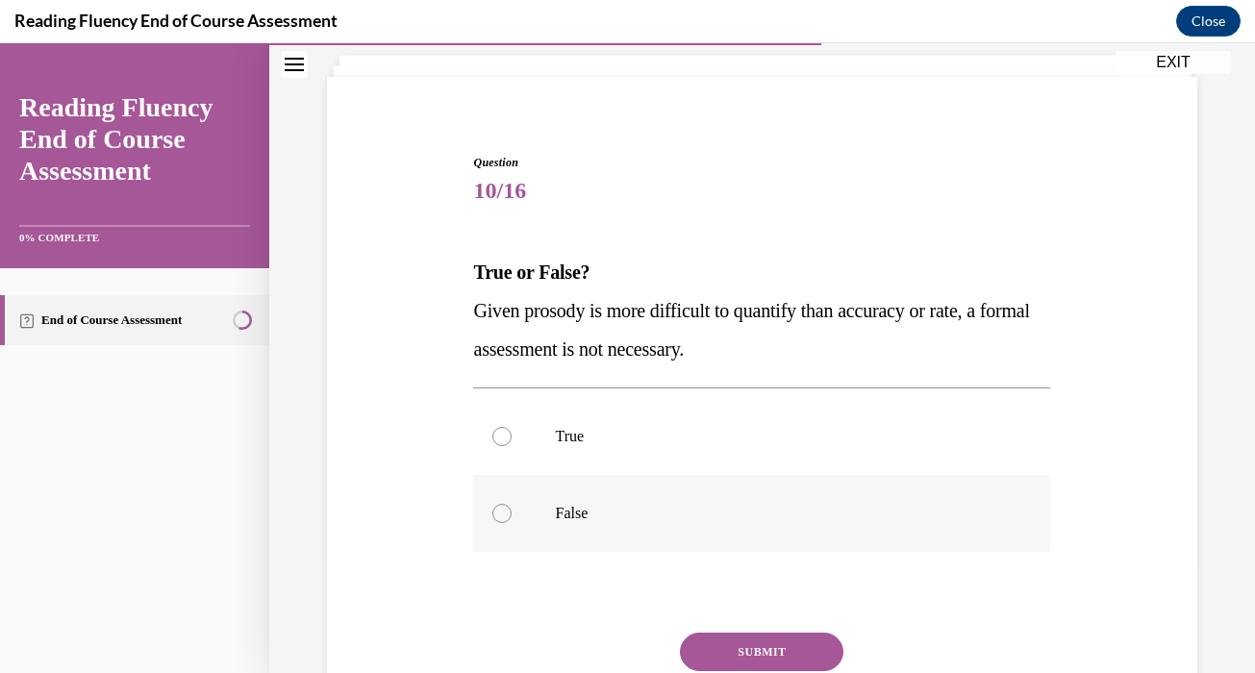
radio input "true"
click at [729, 650] on button "SUBMIT" at bounding box center [761, 652] width 163 height 38
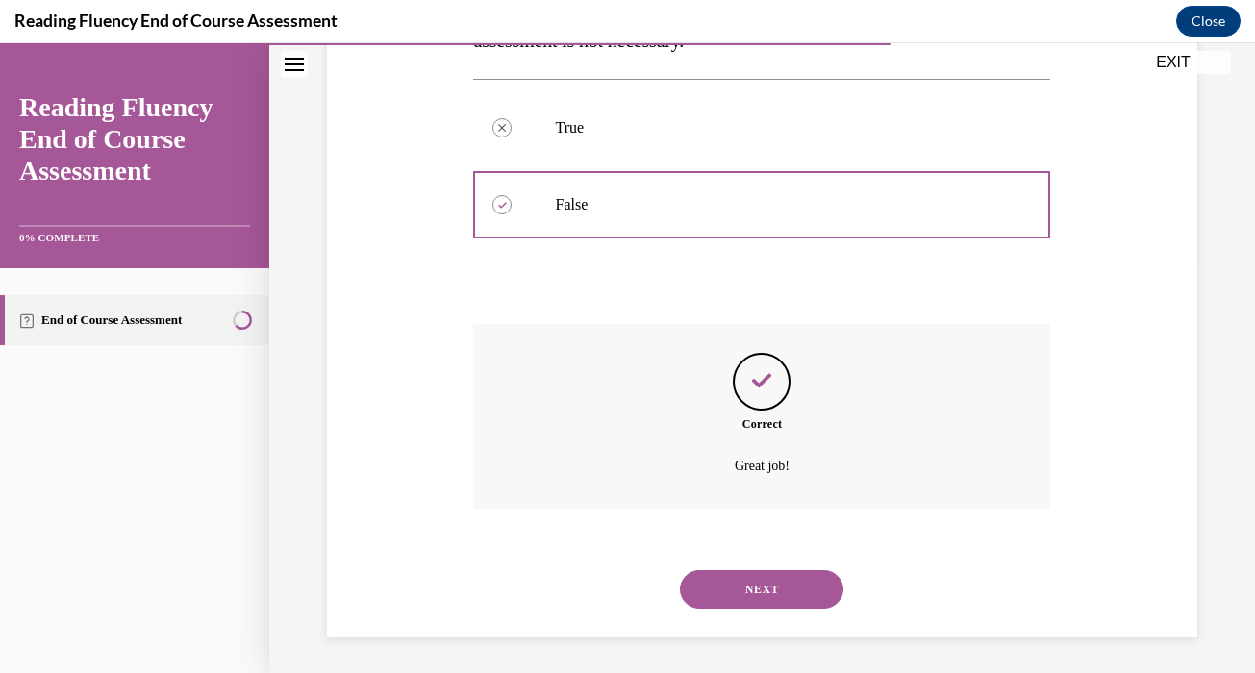
scroll to position [425, 0]
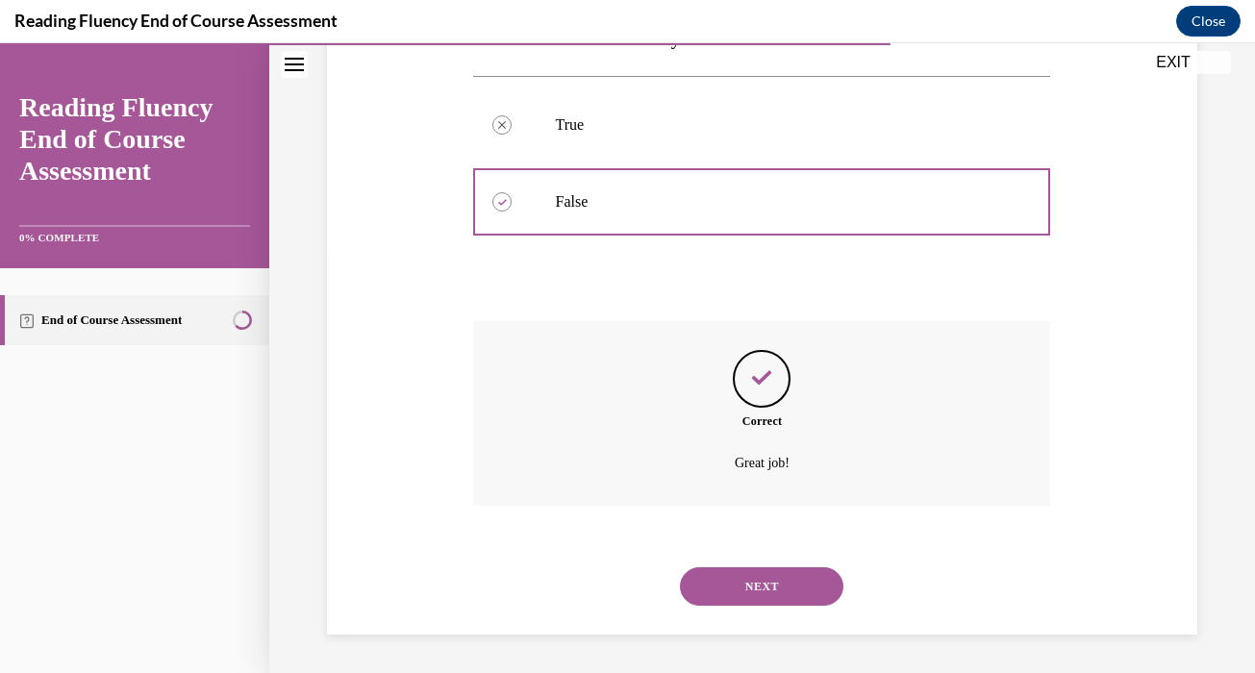
click at [791, 561] on div "NEXT" at bounding box center [761, 586] width 577 height 77
click at [781, 580] on button "NEXT" at bounding box center [761, 586] width 163 height 38
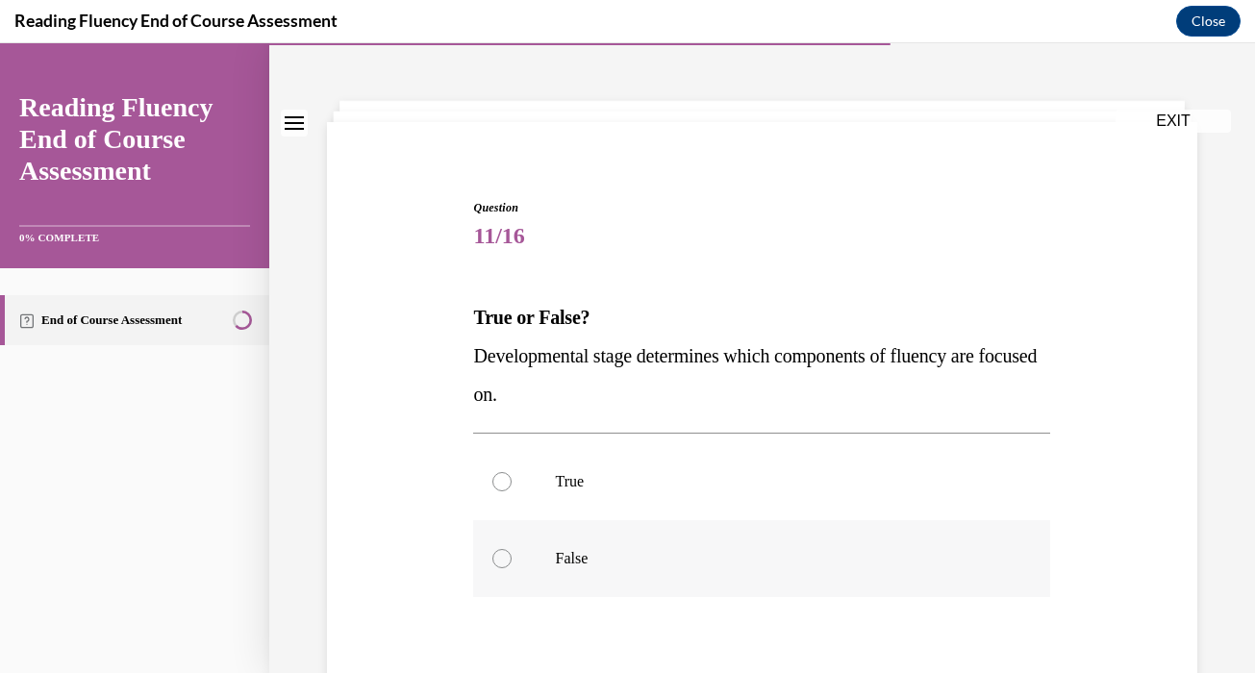
scroll to position [70, 0]
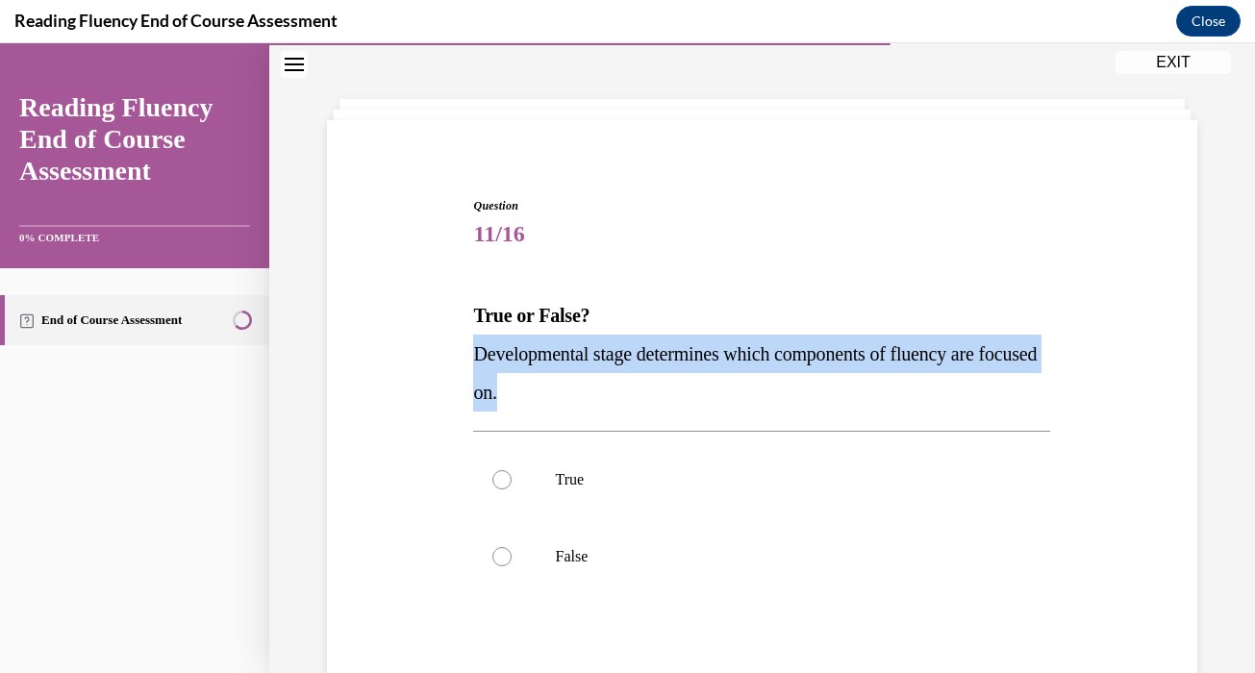
drag, startPoint x: 592, startPoint y: 397, endPoint x: 420, endPoint y: 343, distance: 180.3
click at [420, 343] on div "Question 11/16 True or False? Developmental stage determines which components o…" at bounding box center [762, 486] width 880 height 694
copy span "Developmental stage determines which components of fluency are focused on."
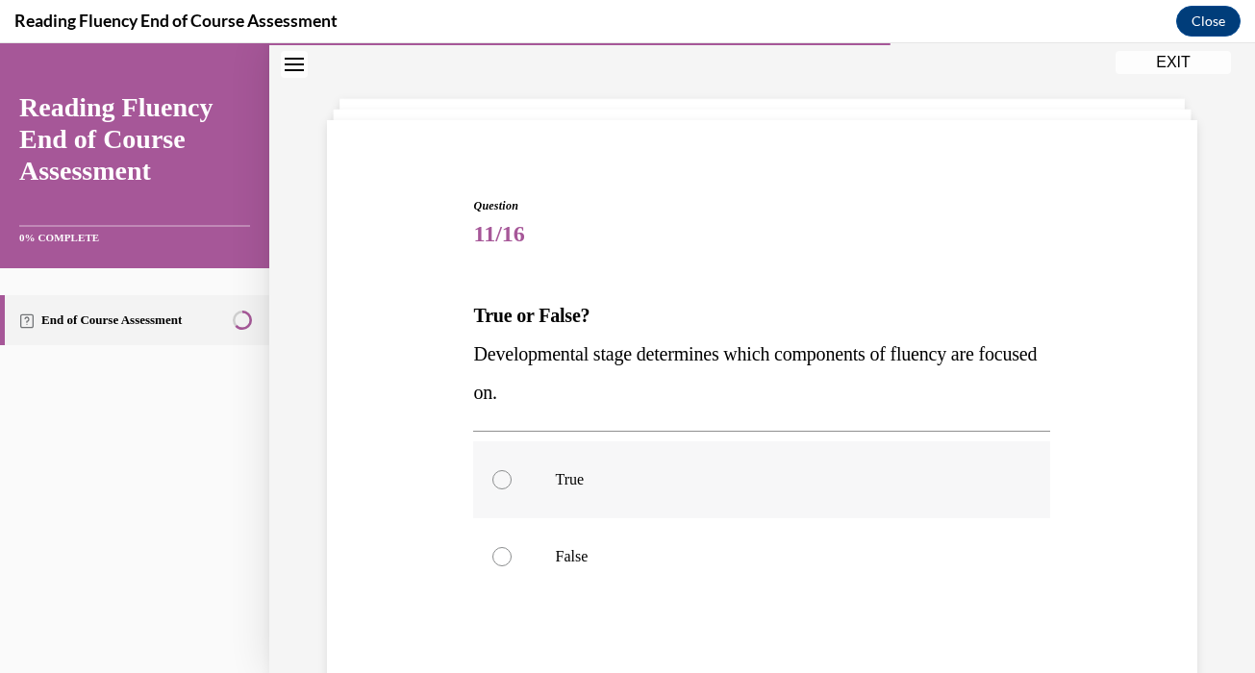
click at [516, 503] on label "True" at bounding box center [761, 479] width 577 height 77
click at [511, 489] on input "True" at bounding box center [501, 479] width 19 height 19
radio input "true"
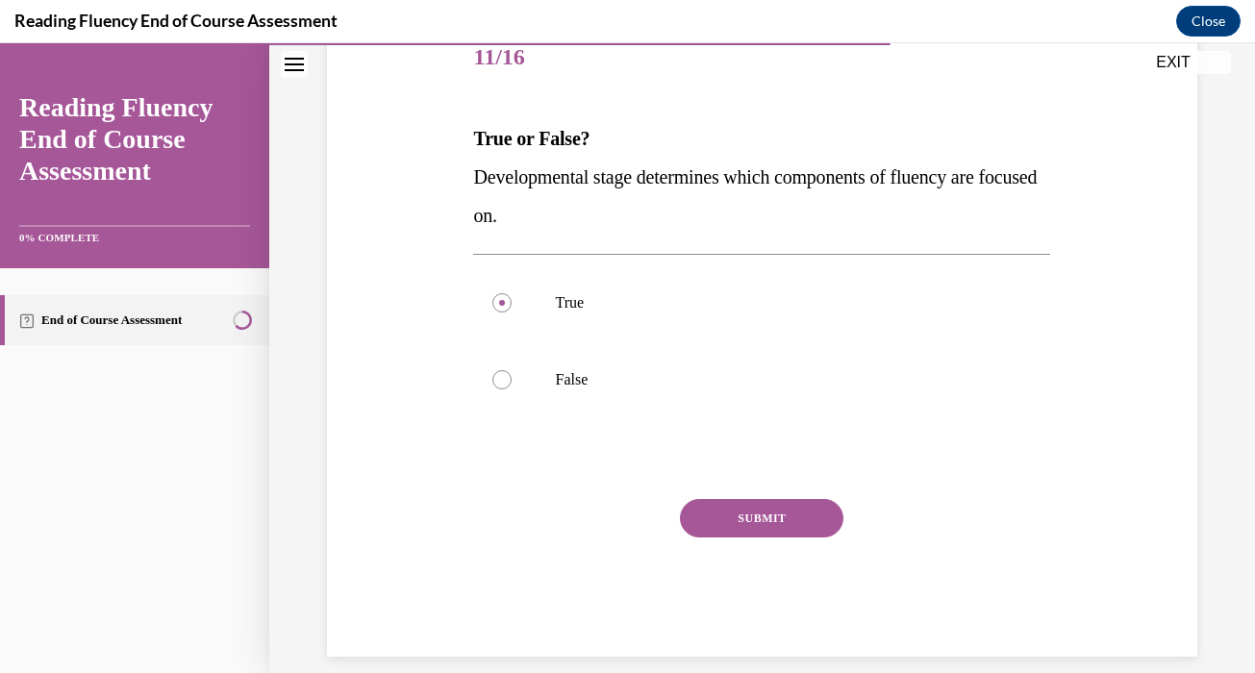
click at [773, 528] on button "SUBMIT" at bounding box center [761, 518] width 163 height 38
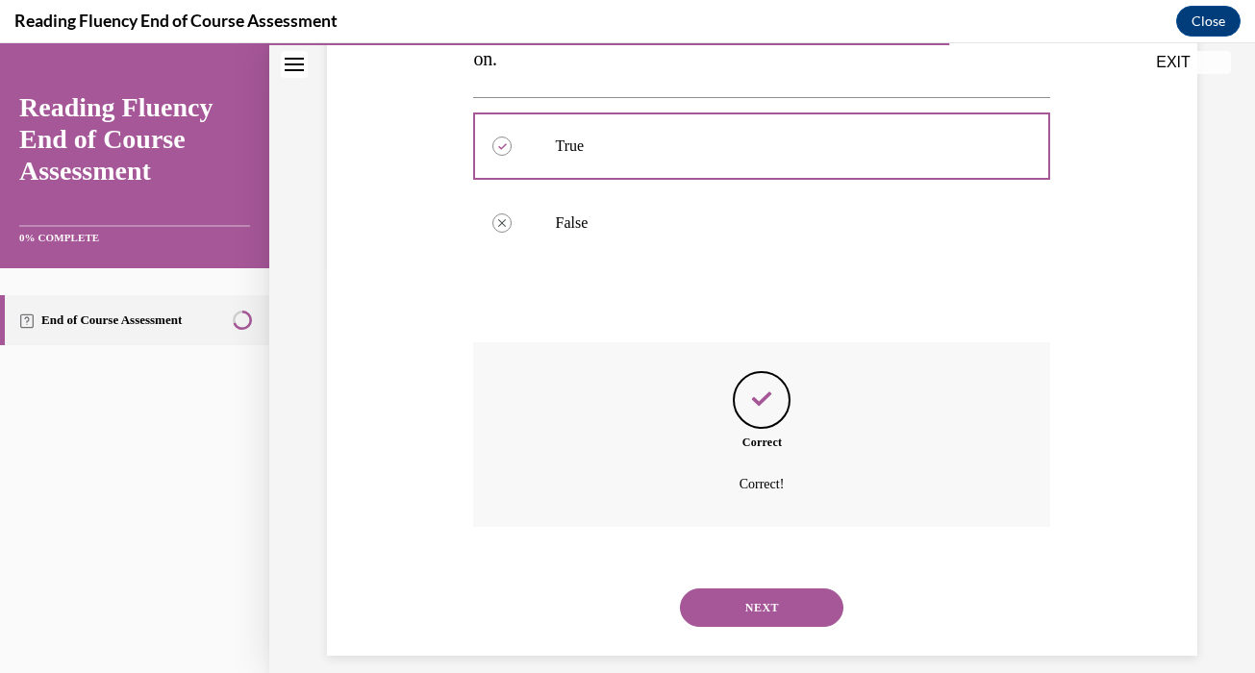
scroll to position [425, 0]
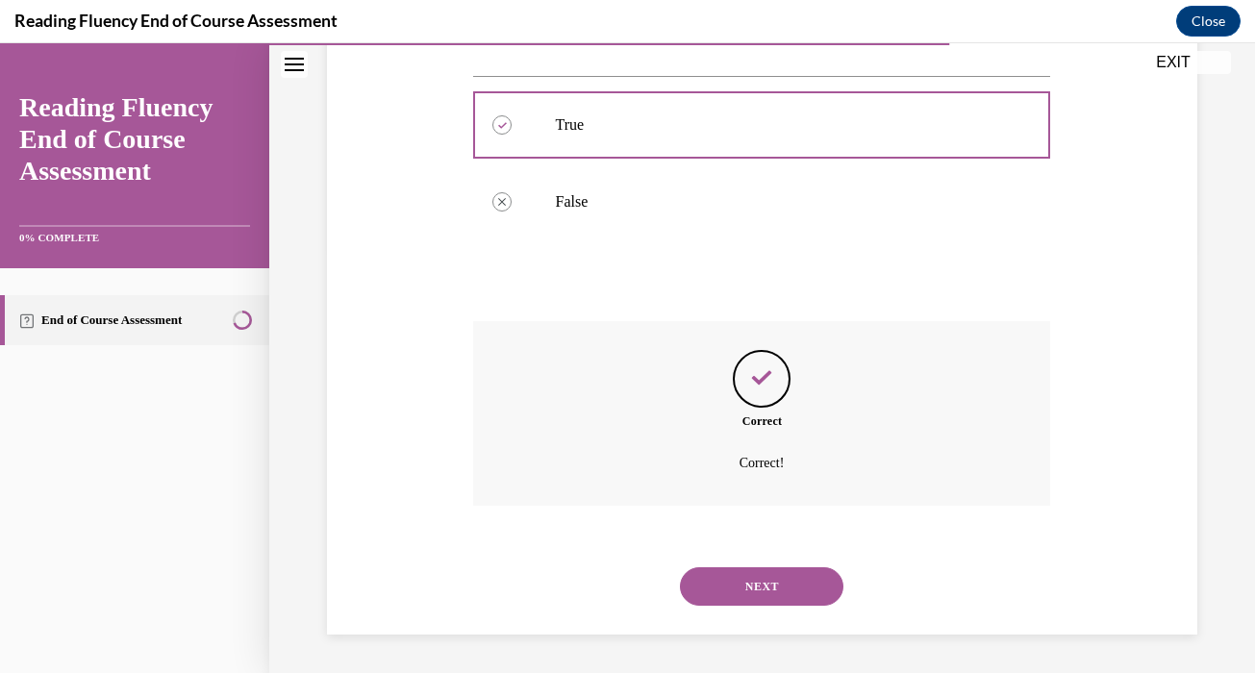
click at [768, 596] on button "NEXT" at bounding box center [761, 586] width 163 height 38
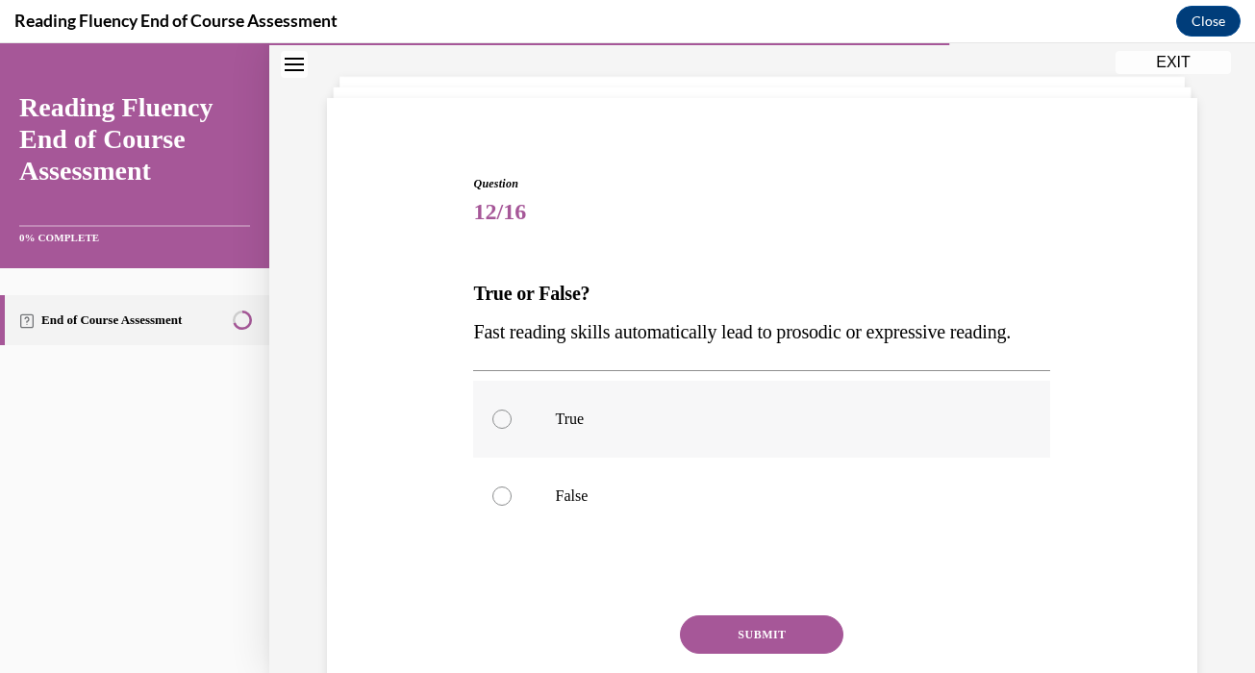
scroll to position [95, 0]
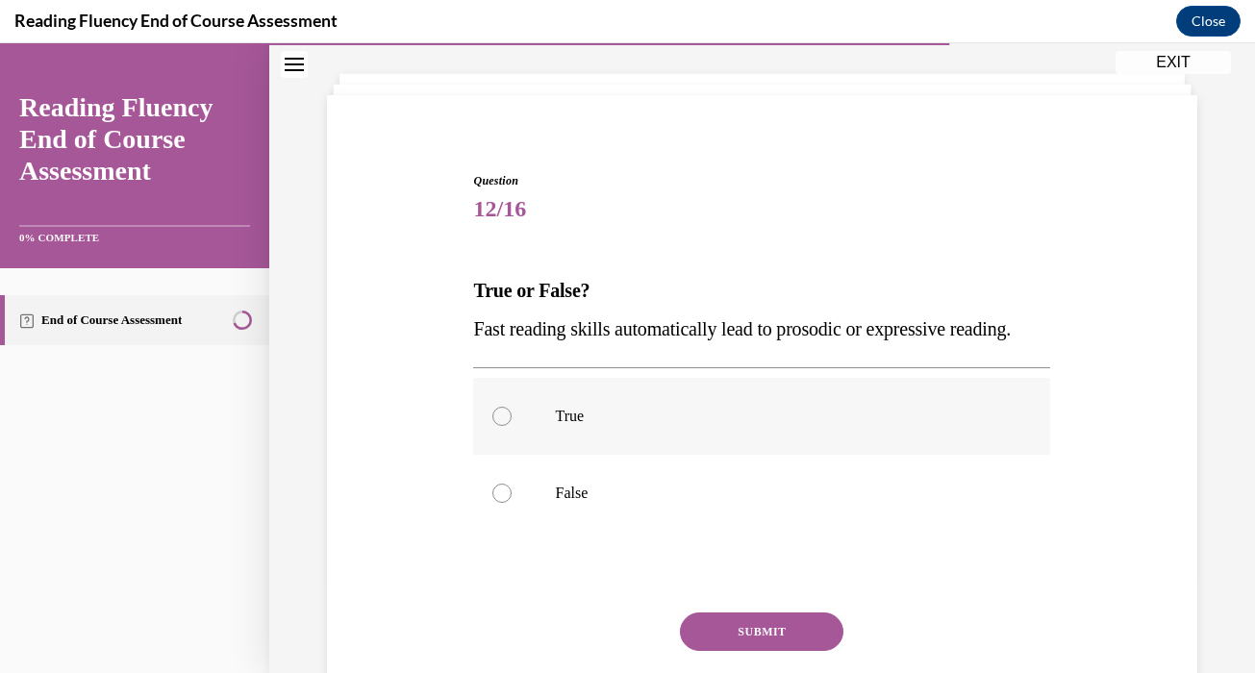
click at [677, 513] on label "False" at bounding box center [761, 493] width 577 height 77
click at [511, 503] on input "False" at bounding box center [501, 493] width 19 height 19
radio input "true"
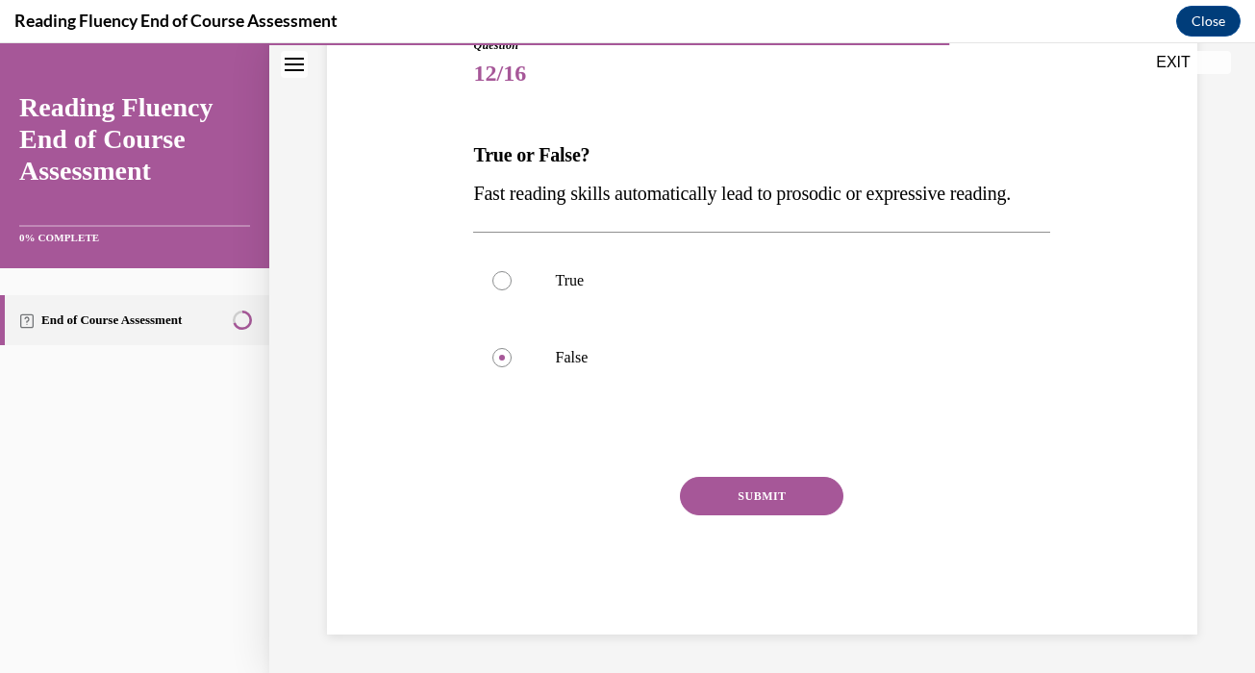
click at [738, 506] on button "SUBMIT" at bounding box center [761, 496] width 163 height 38
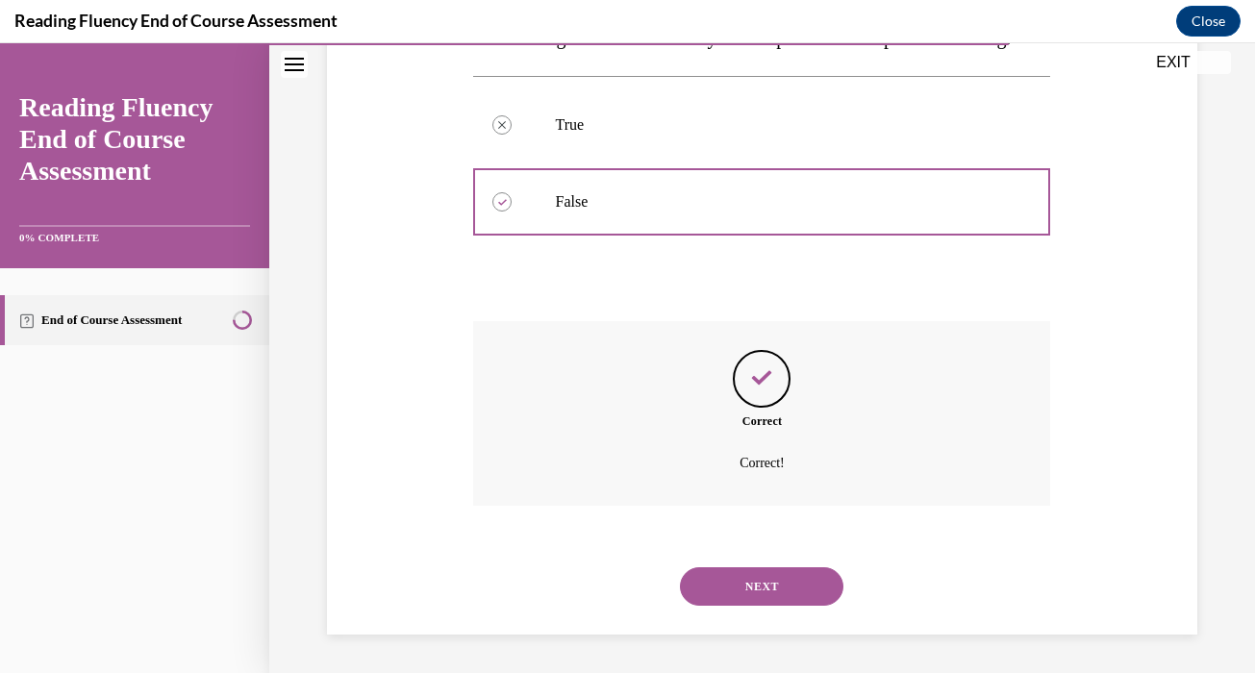
scroll to position [425, 0]
click at [758, 586] on button "NEXT" at bounding box center [761, 586] width 163 height 38
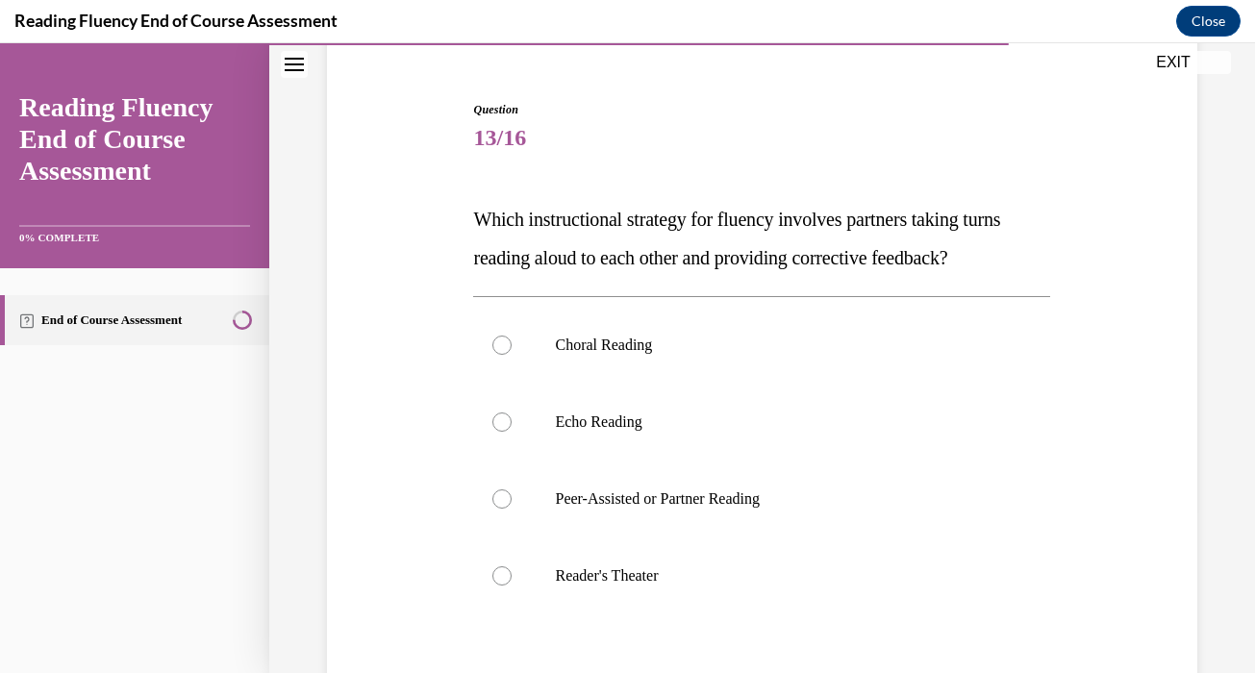
scroll to position [172, 0]
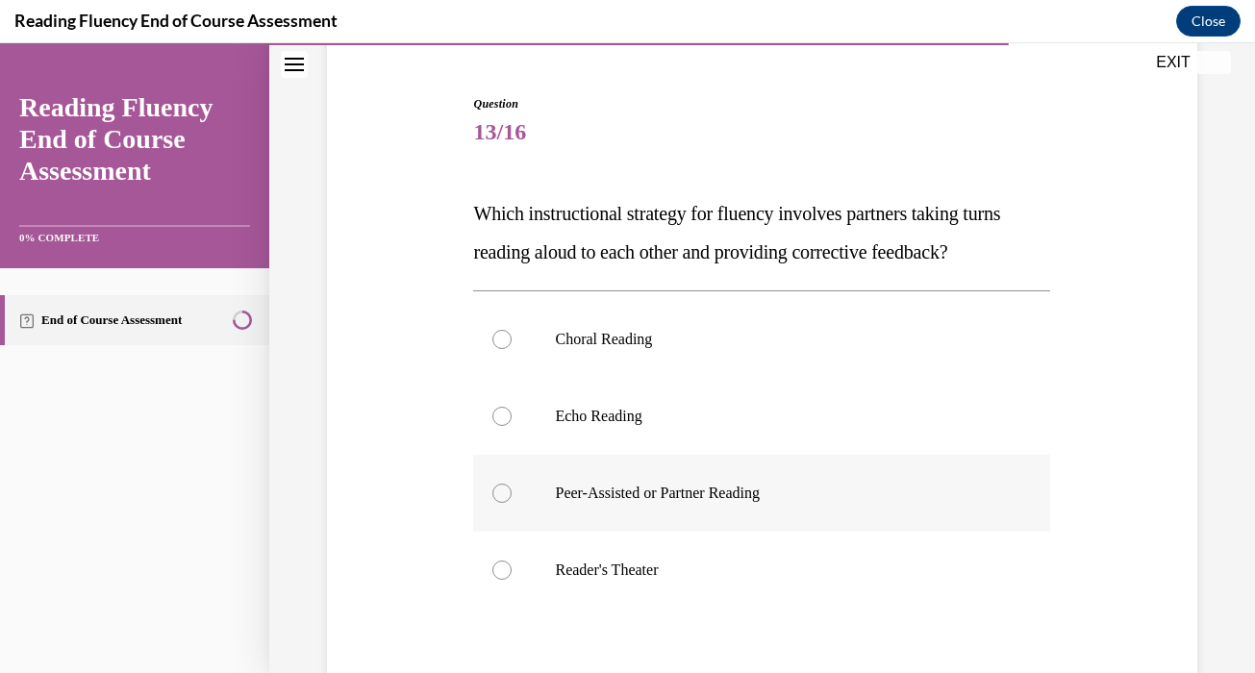
click at [890, 462] on label "Peer-Assisted or Partner Reading" at bounding box center [761, 493] width 577 height 77
click at [511, 484] on input "Peer-Assisted or Partner Reading" at bounding box center [501, 493] width 19 height 19
radio input "true"
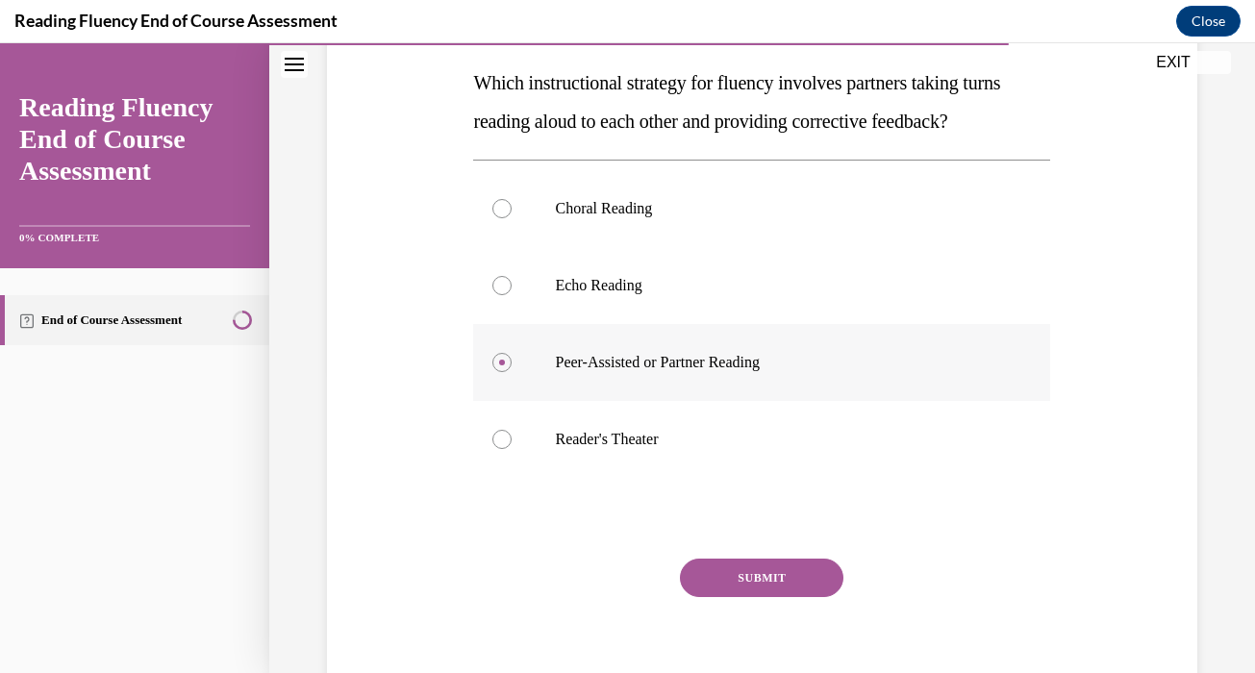
scroll to position [385, 0]
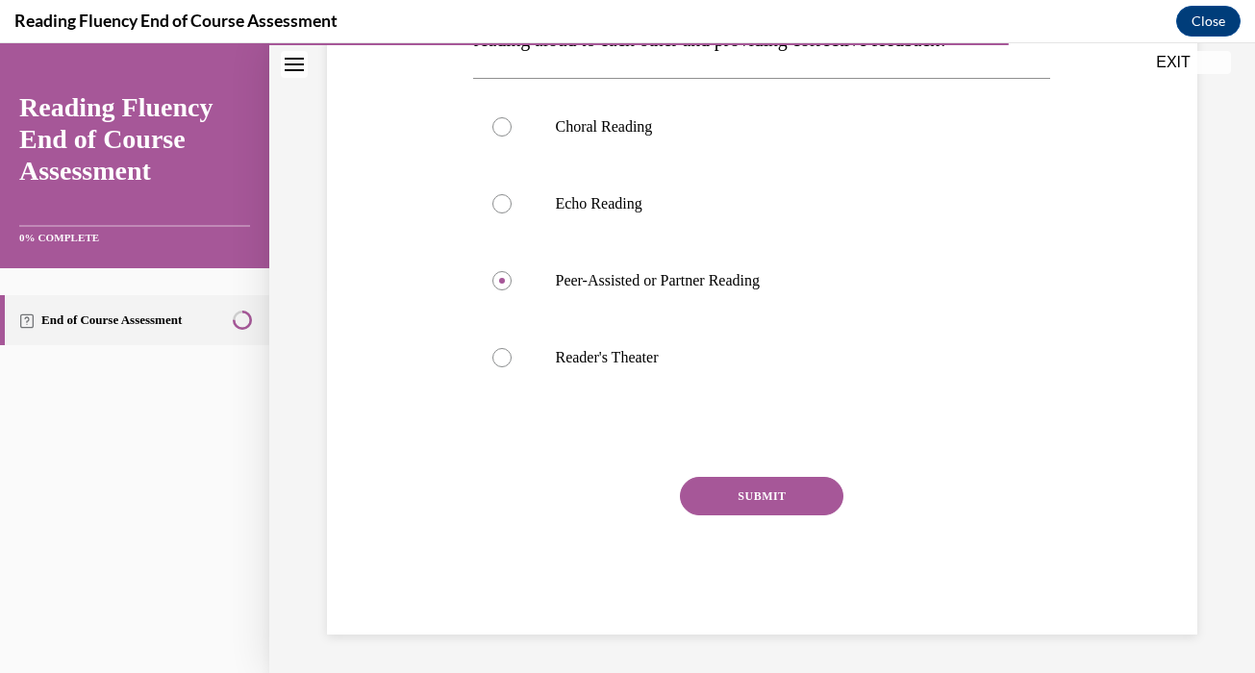
click at [723, 504] on button "SUBMIT" at bounding box center [761, 496] width 163 height 38
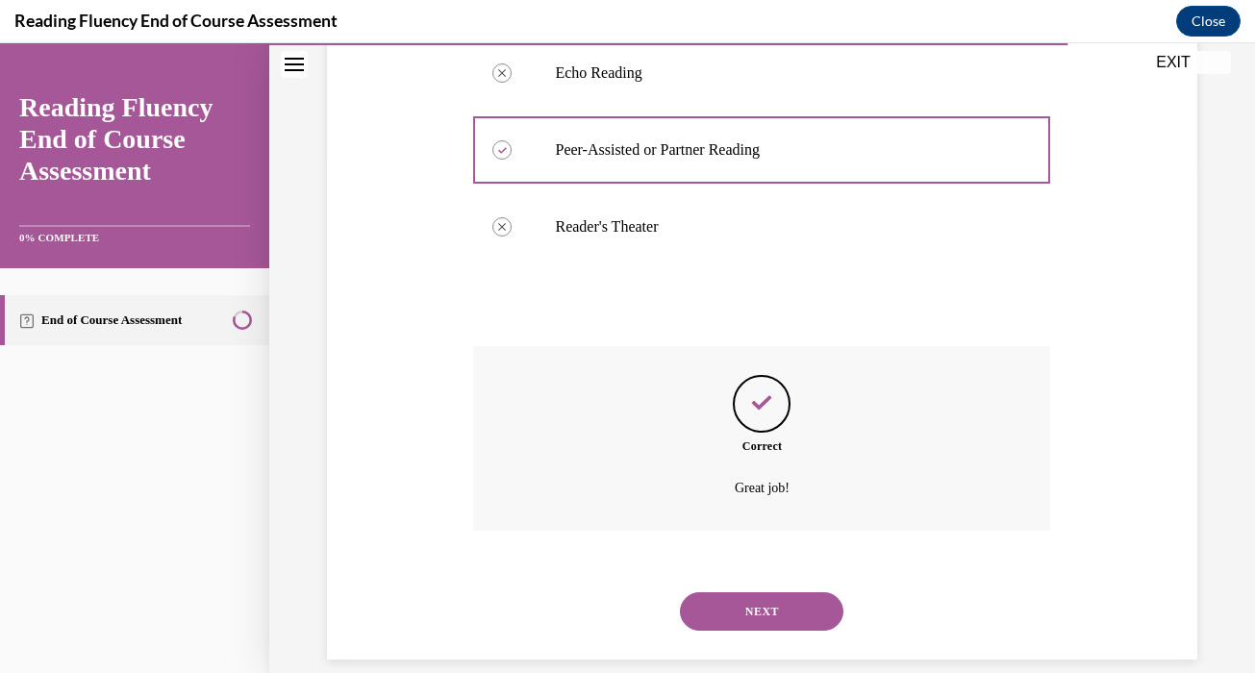
scroll to position [540, 0]
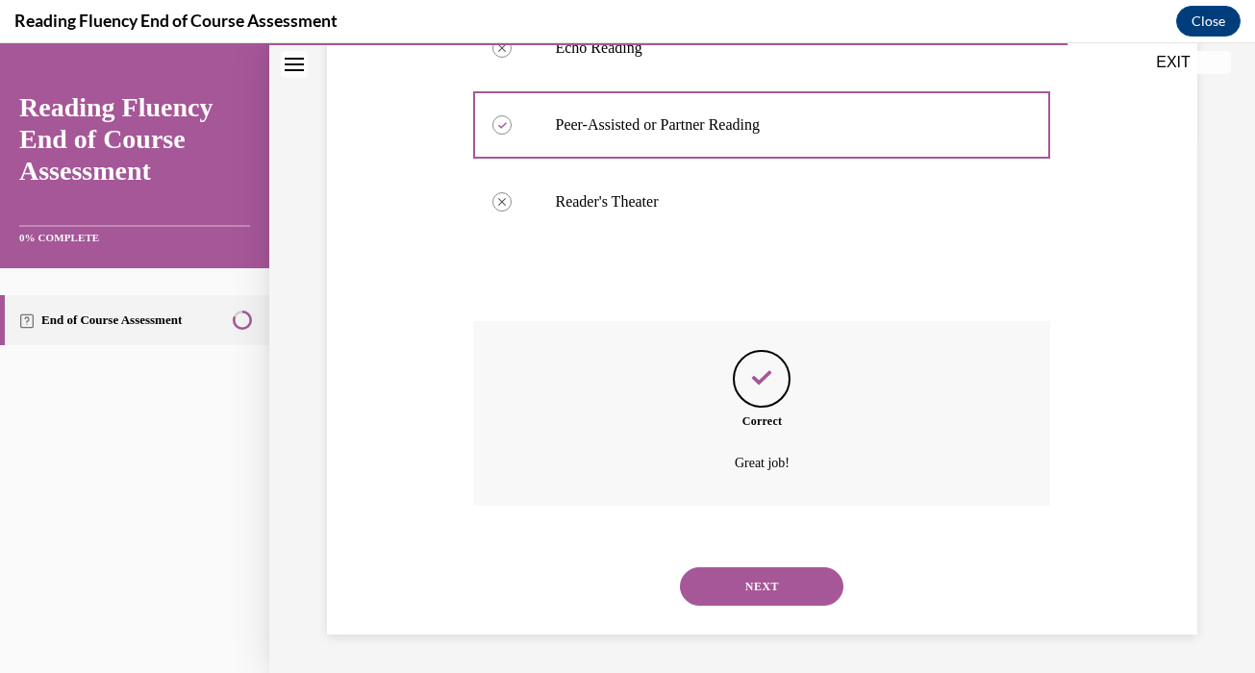
click at [734, 572] on button "NEXT" at bounding box center [761, 586] width 163 height 38
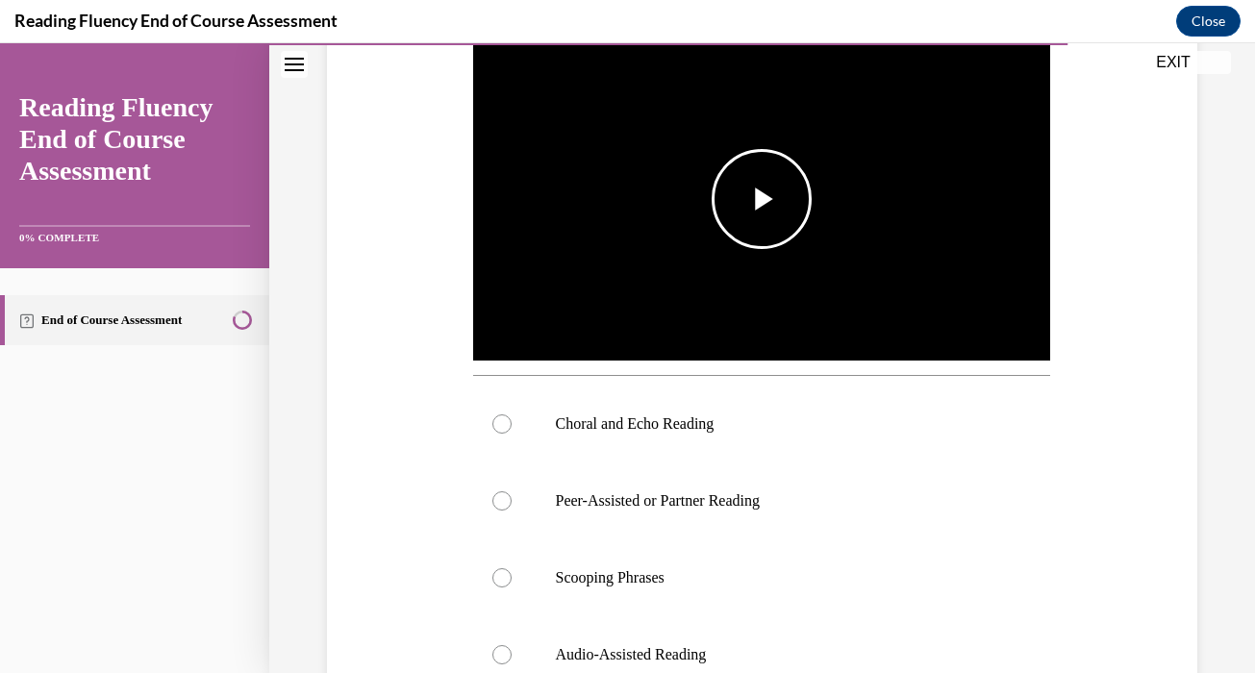
click at [750, 290] on img "Video player" at bounding box center [761, 199] width 577 height 324
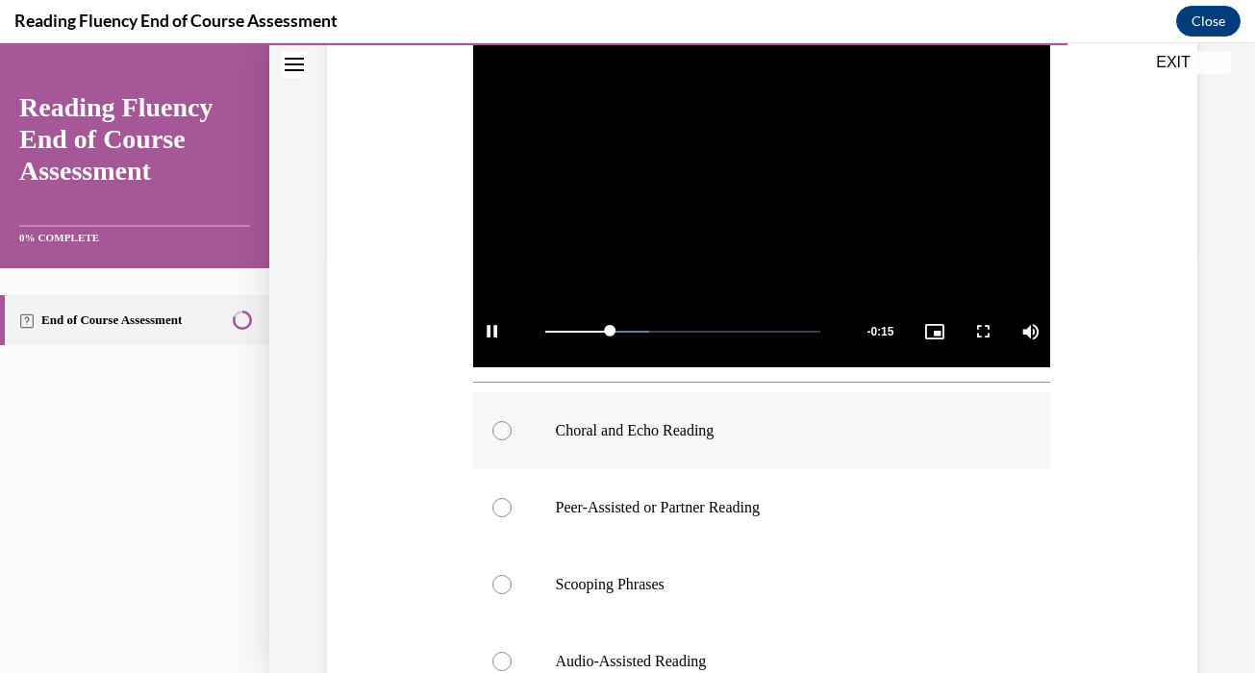
click at [740, 443] on label "Choral and Echo Reading" at bounding box center [761, 430] width 577 height 77
click at [511, 440] on input "Choral and Echo Reading" at bounding box center [501, 430] width 19 height 19
radio input "true"
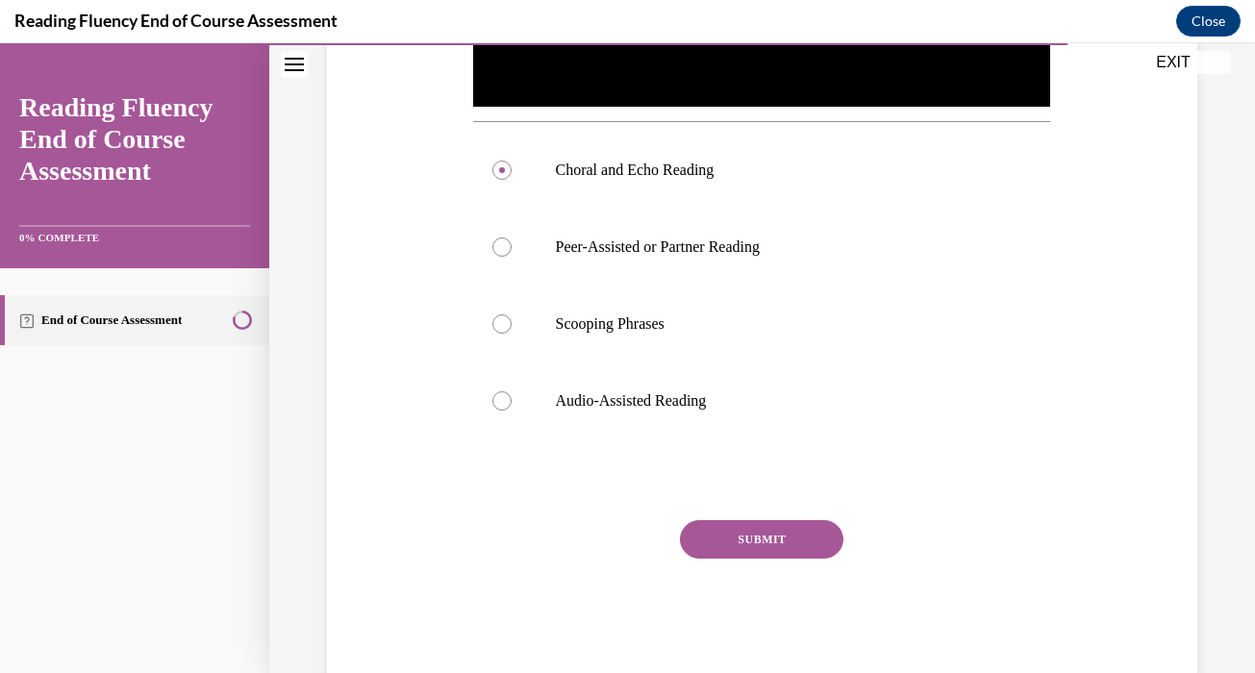
click at [752, 535] on button "SUBMIT" at bounding box center [761, 539] width 163 height 38
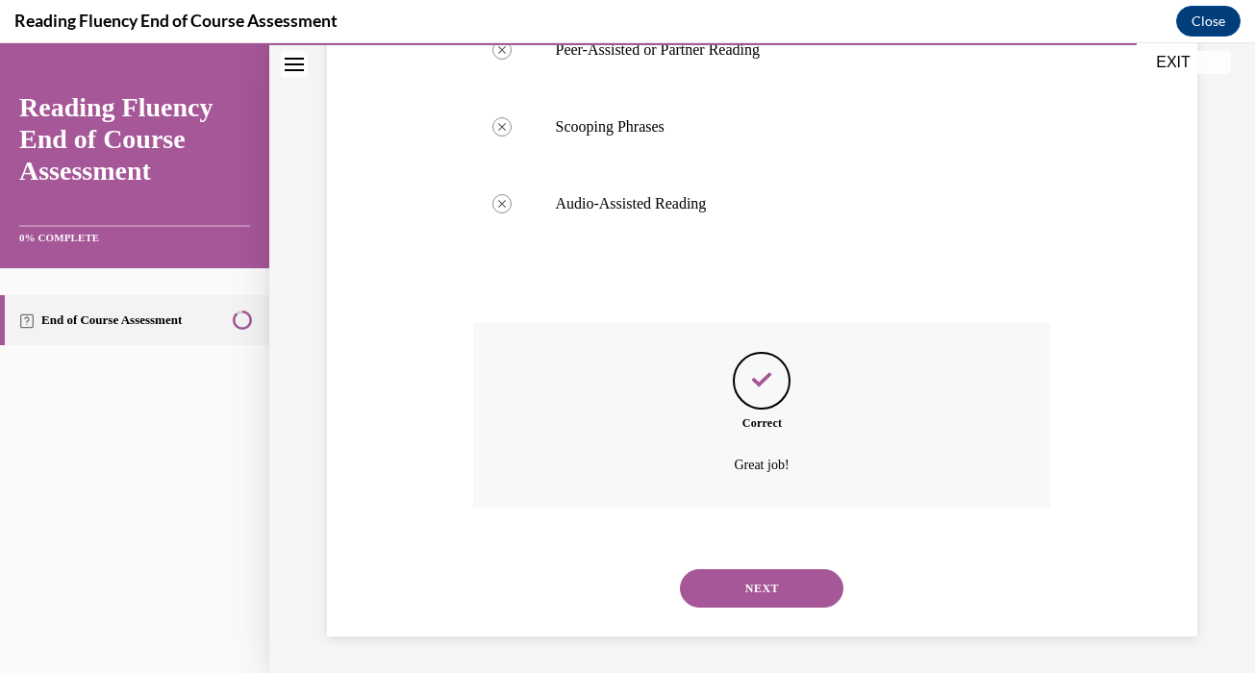
scroll to position [879, 0]
click at [762, 598] on button "NEXT" at bounding box center [761, 586] width 163 height 38
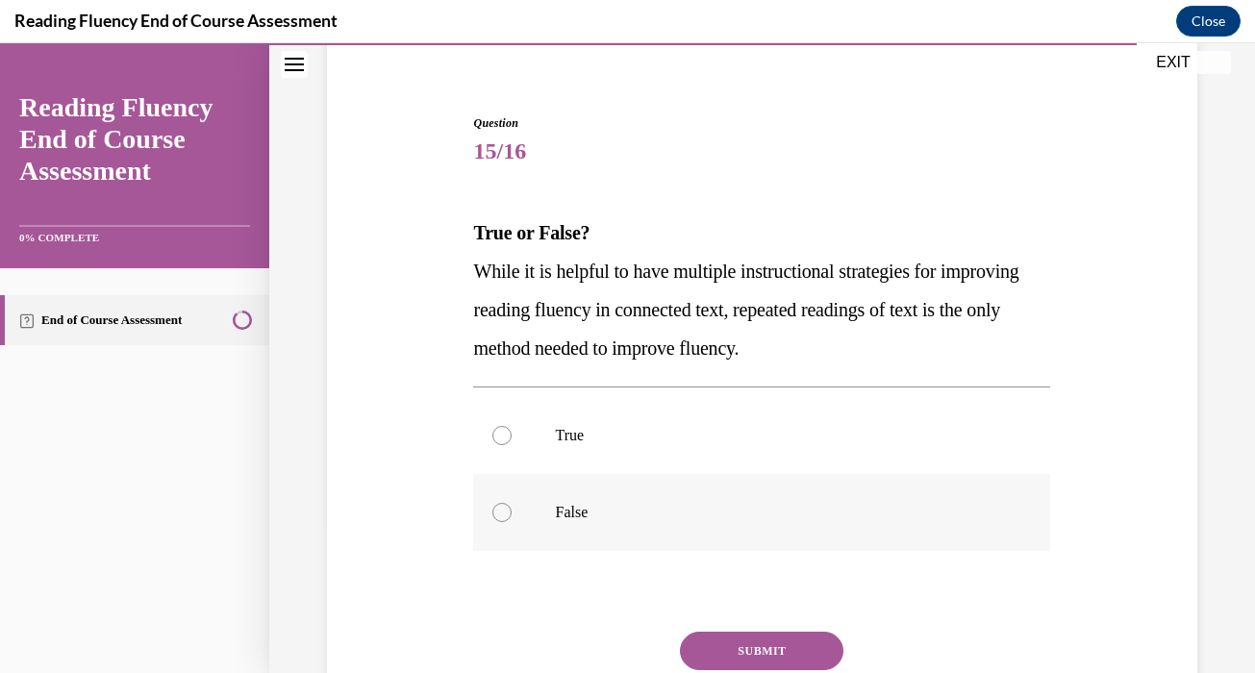
scroll to position [159, 0]
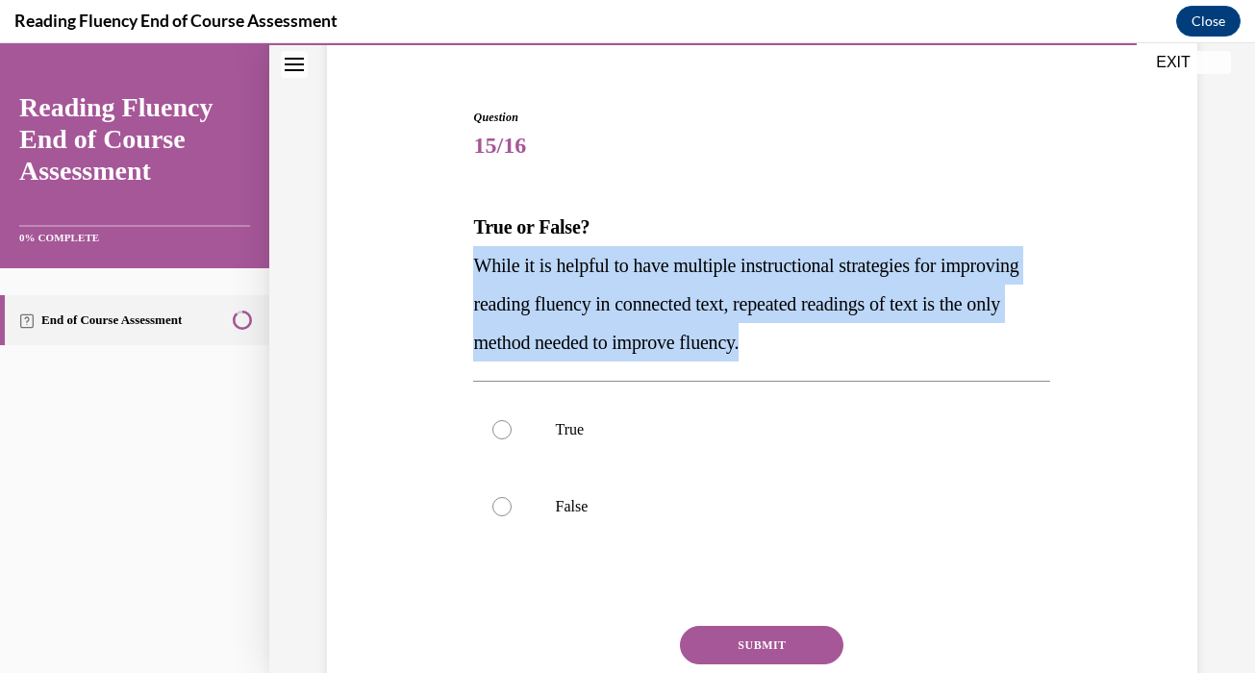
drag, startPoint x: 883, startPoint y: 344, endPoint x: 411, endPoint y: 246, distance: 481.2
click at [412, 262] on div "Question 15/16 True or False? While it is helpful to have multiple instructiona…" at bounding box center [762, 417] width 880 height 733
copy span "While it is helpful to have multiple instructional strategies for improving rea…"
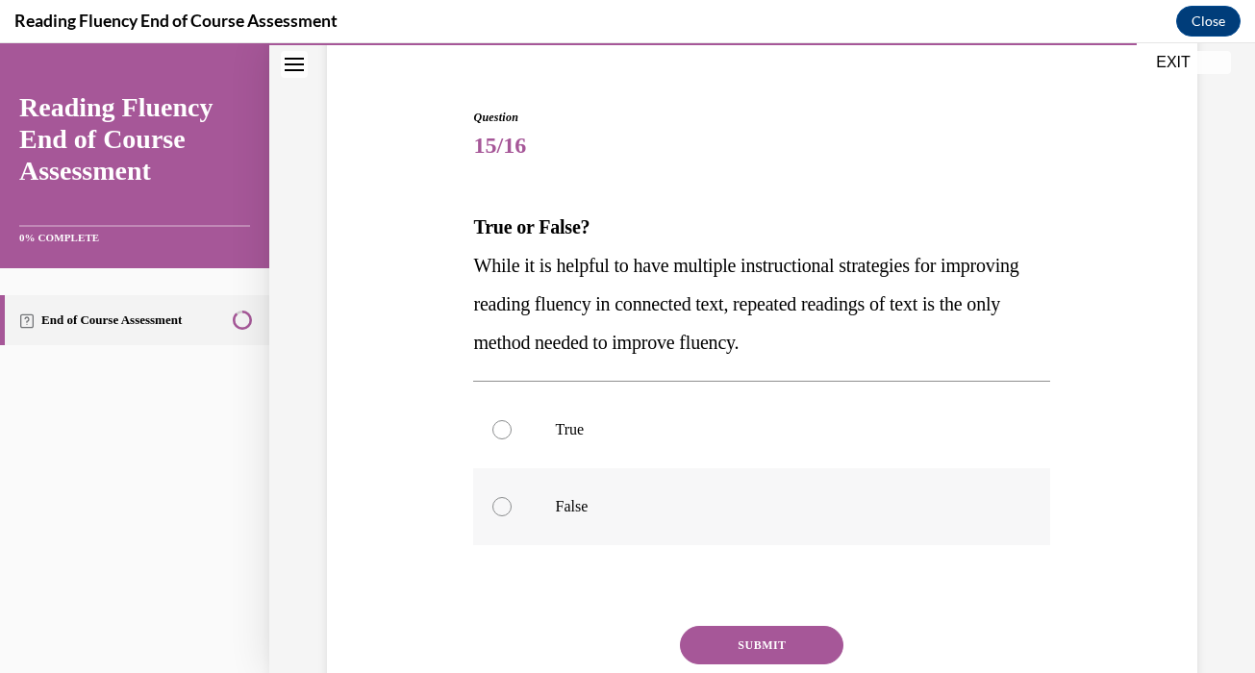
click at [590, 514] on p "False" at bounding box center [778, 506] width 447 height 19
click at [511, 514] on input "False" at bounding box center [501, 506] width 19 height 19
radio input "true"
click at [709, 640] on button "SUBMIT" at bounding box center [761, 645] width 163 height 38
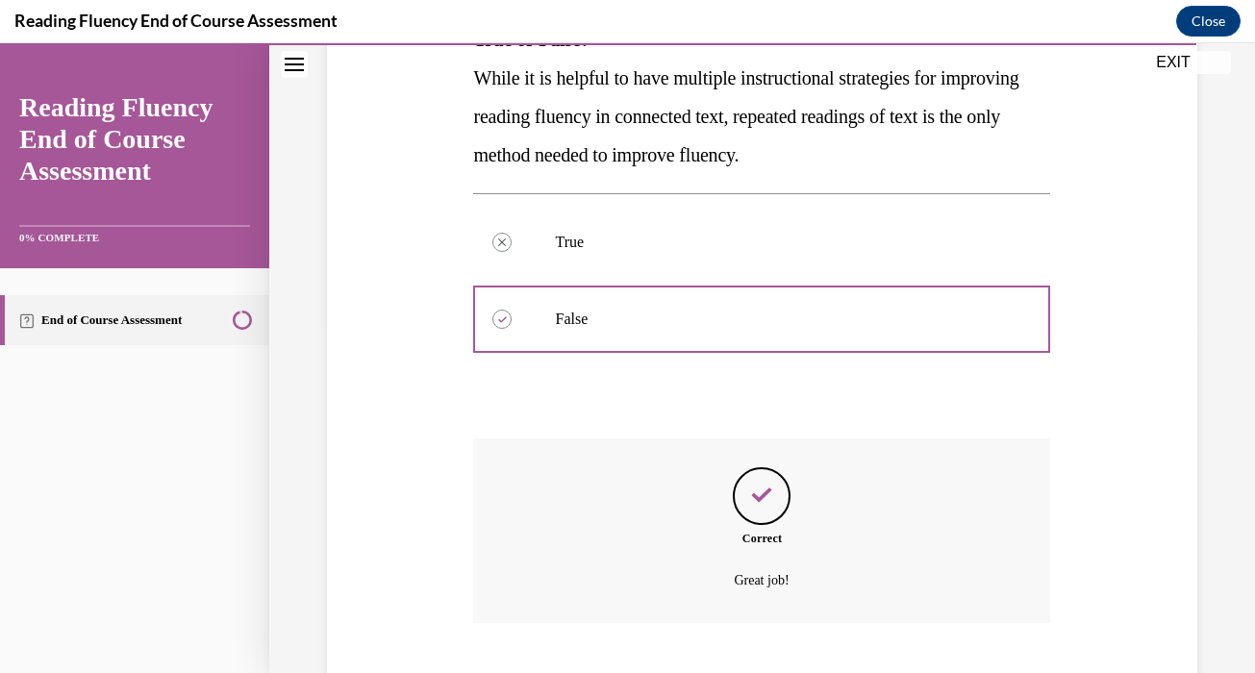
scroll to position [463, 0]
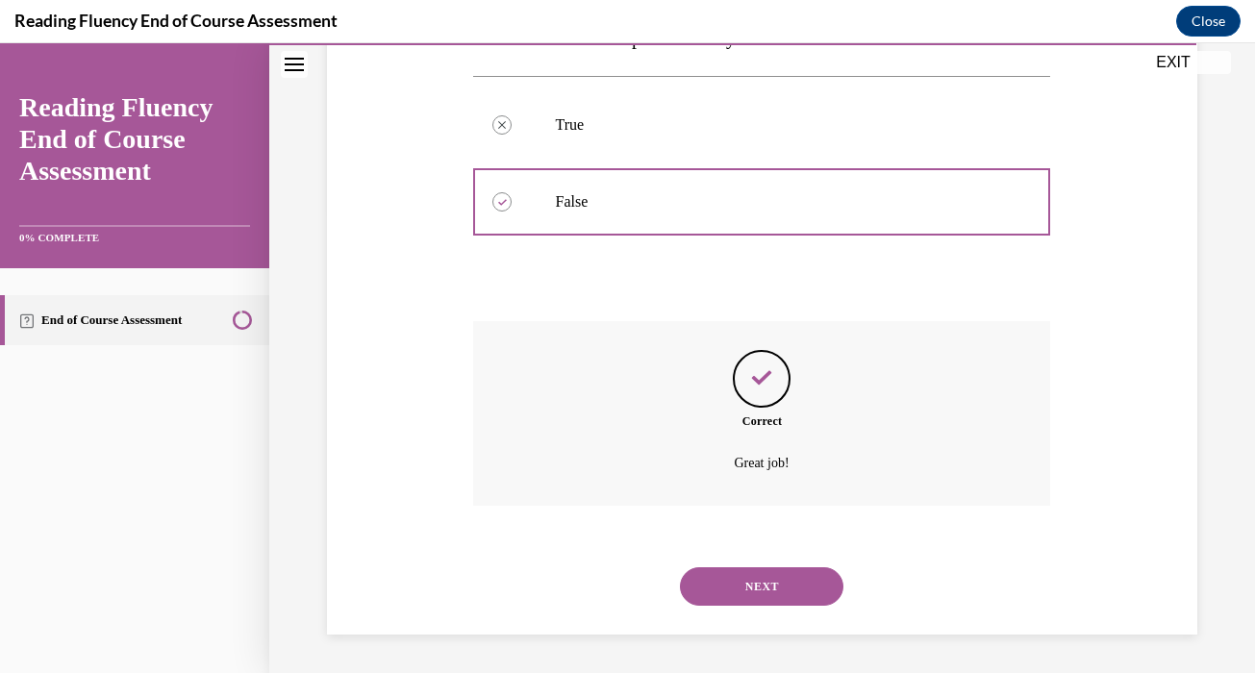
click at [714, 617] on div "NEXT" at bounding box center [761, 586] width 577 height 77
click at [715, 600] on button "NEXT" at bounding box center [761, 586] width 163 height 38
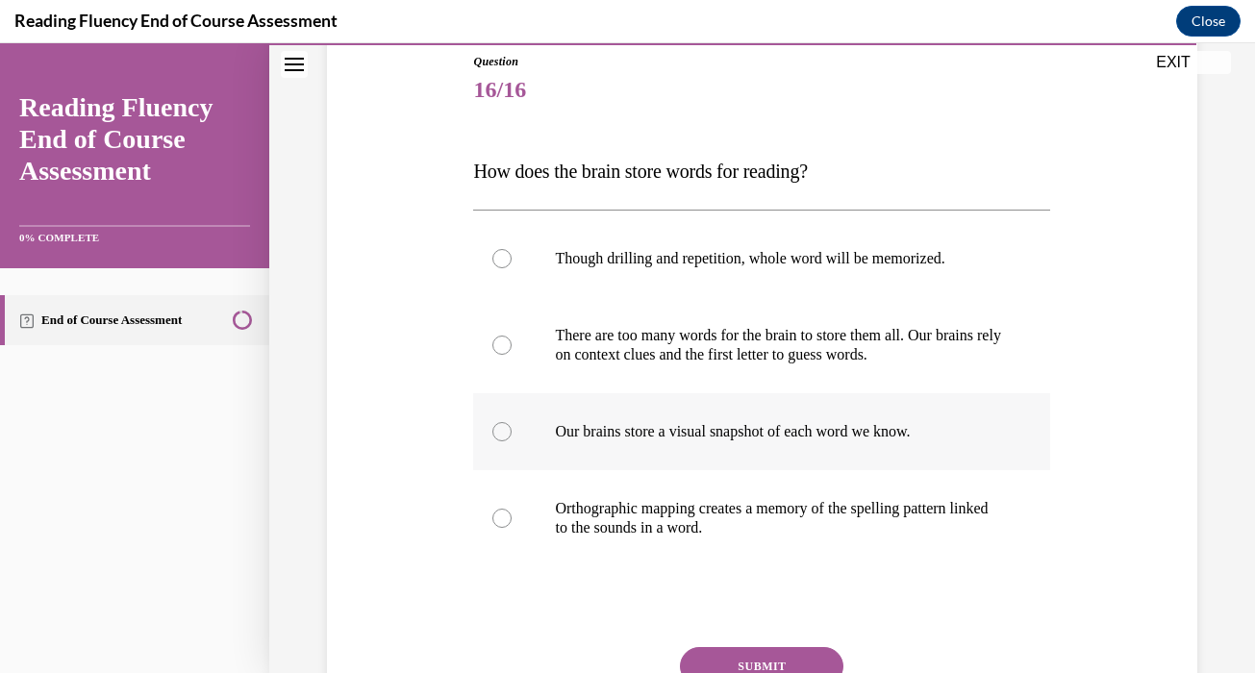
scroll to position [233, 0]
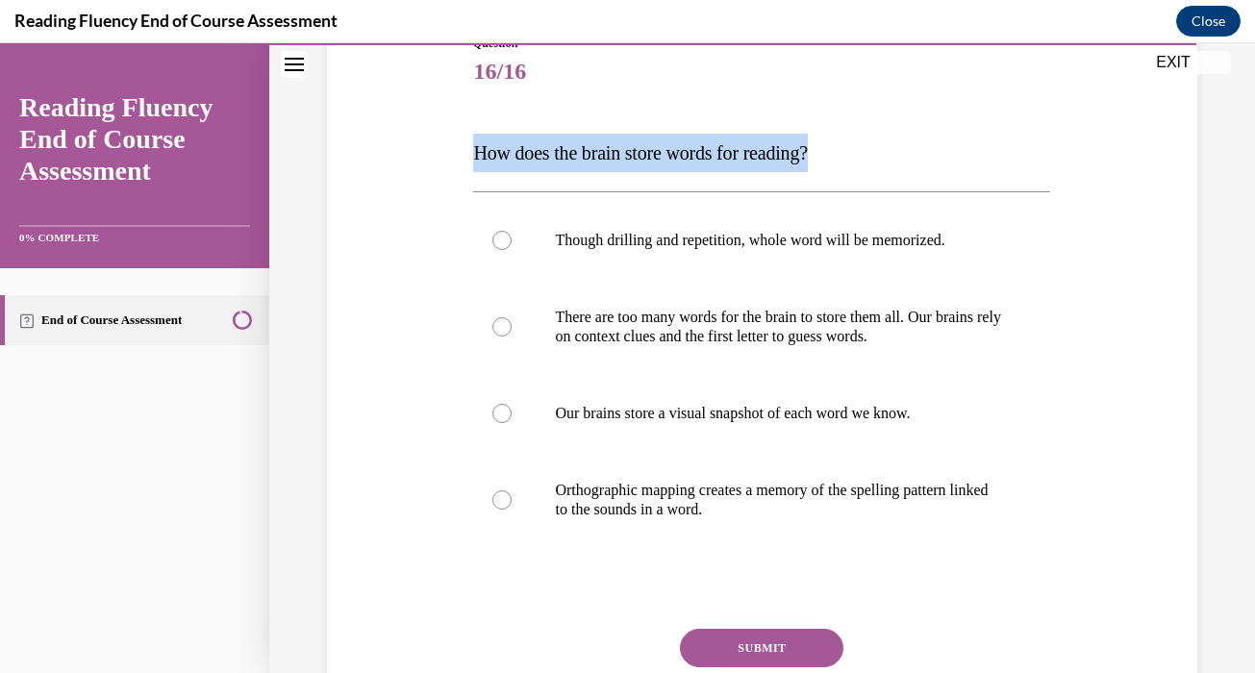
drag, startPoint x: 859, startPoint y: 145, endPoint x: 455, endPoint y: 135, distance: 404.9
click at [455, 135] on div "Question 16/16 How does the brain store words for reading? Though drilling and …" at bounding box center [762, 381] width 880 height 809
copy span "How does the brain store words for reading?"
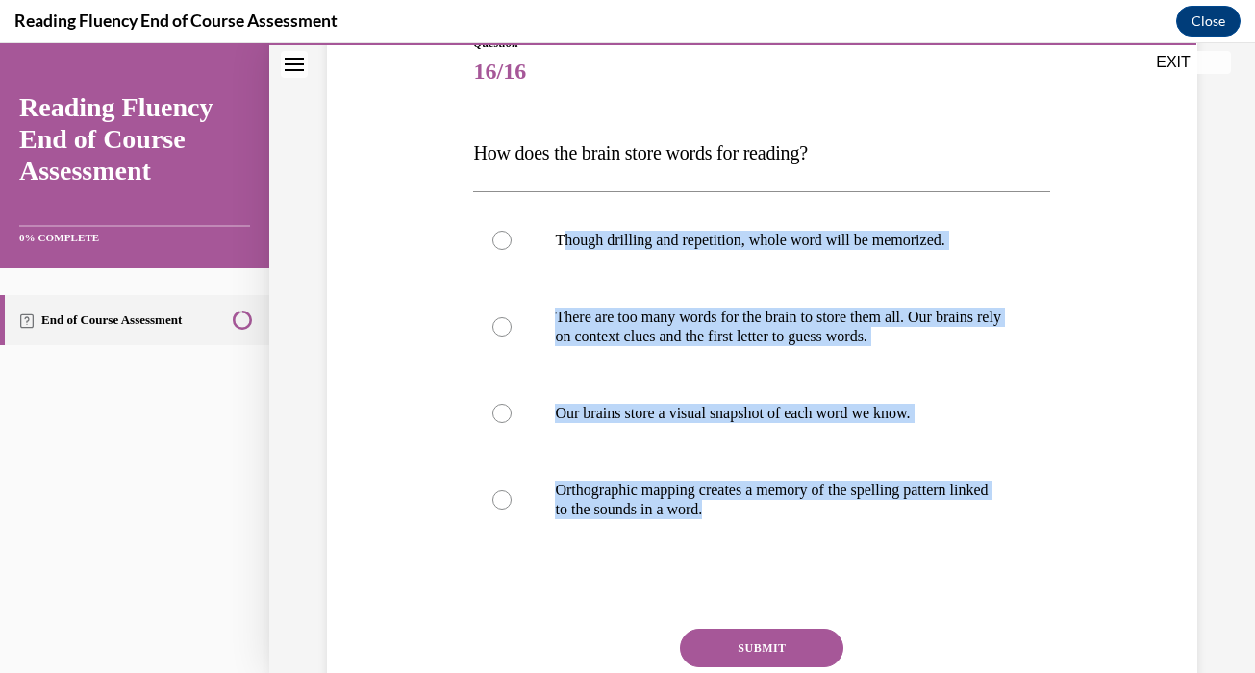
drag, startPoint x: 560, startPoint y: 240, endPoint x: 865, endPoint y: 555, distance: 437.8
click at [865, 555] on div "Though drilling and repetition, whole word will be memorized. There are too man…" at bounding box center [761, 374] width 577 height 366
copy div "hough drilling and repetition, whole word will be memorized. There are too many…"
click at [793, 319] on p "There are too many words for the brain to store them all. Our brains rely on co…" at bounding box center [778, 327] width 447 height 38
click at [511, 319] on input "There are too many words for the brain to store them all. Our brains rely on co…" at bounding box center [501, 326] width 19 height 19
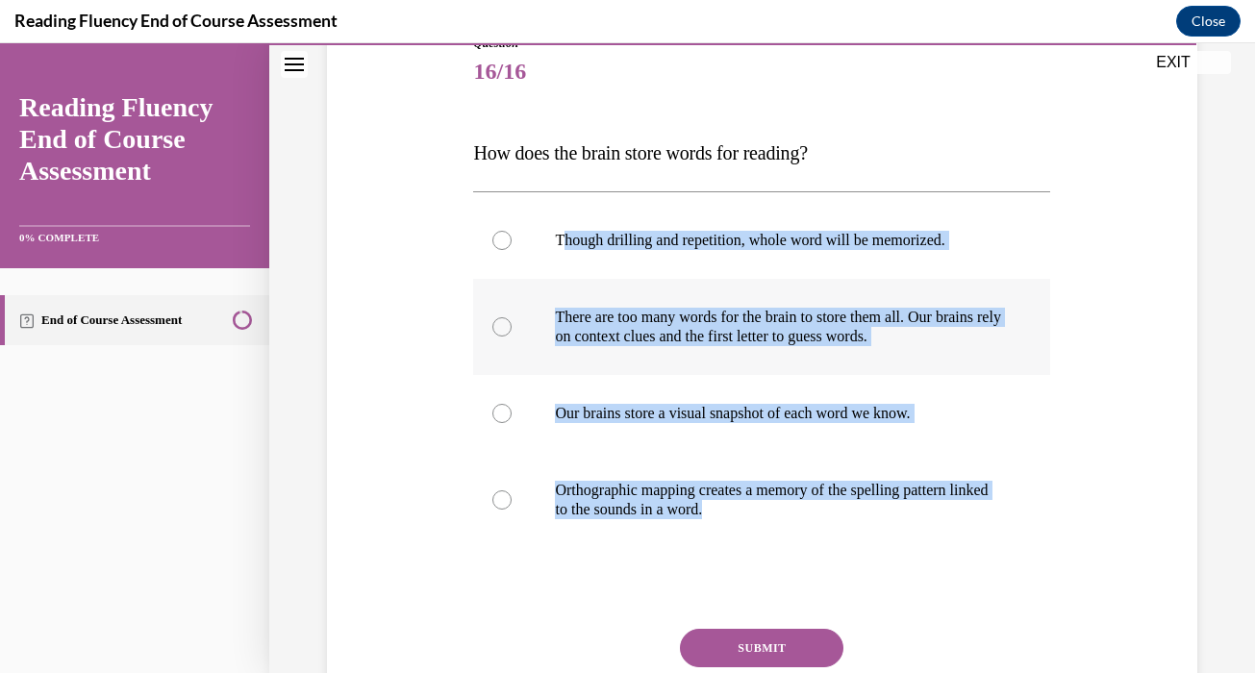
radio input "true"
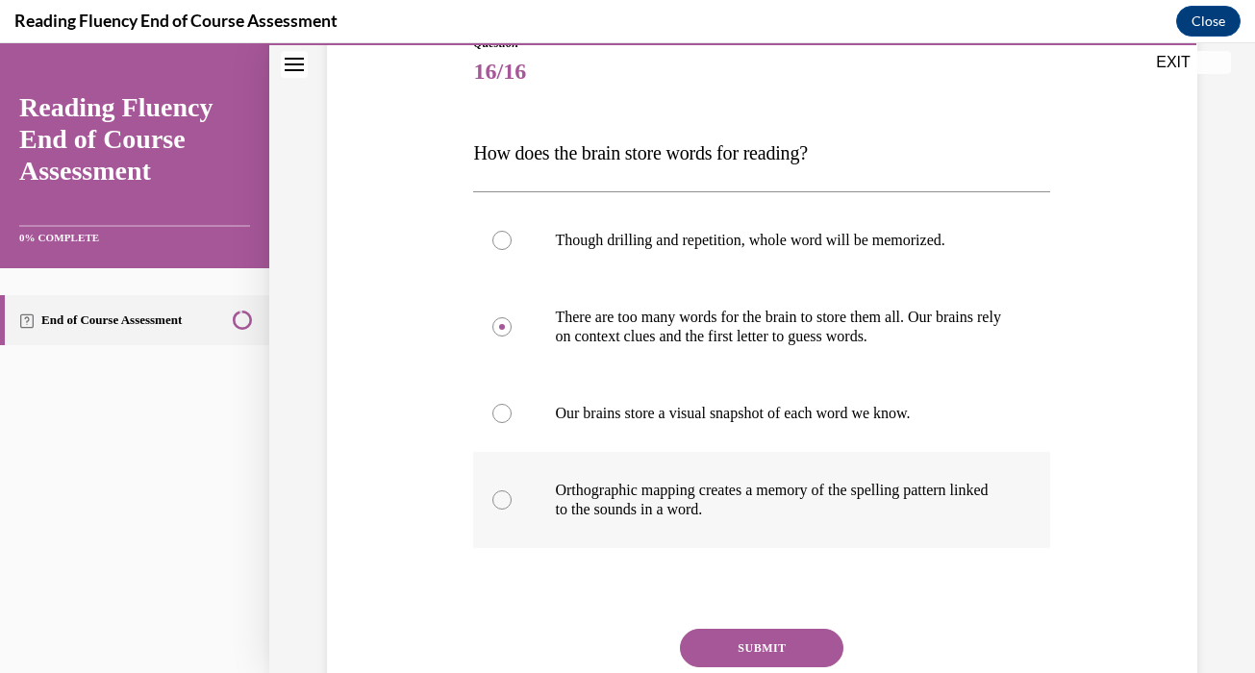
click at [713, 534] on label "Orthographic mapping creates a memory of the spelling pattern linked to the sou…" at bounding box center [761, 500] width 577 height 96
click at [511, 510] on input "Orthographic mapping creates a memory of the spelling pattern linked to the sou…" at bounding box center [501, 499] width 19 height 19
radio input "true"
click at [752, 649] on button "SUBMIT" at bounding box center [761, 648] width 163 height 38
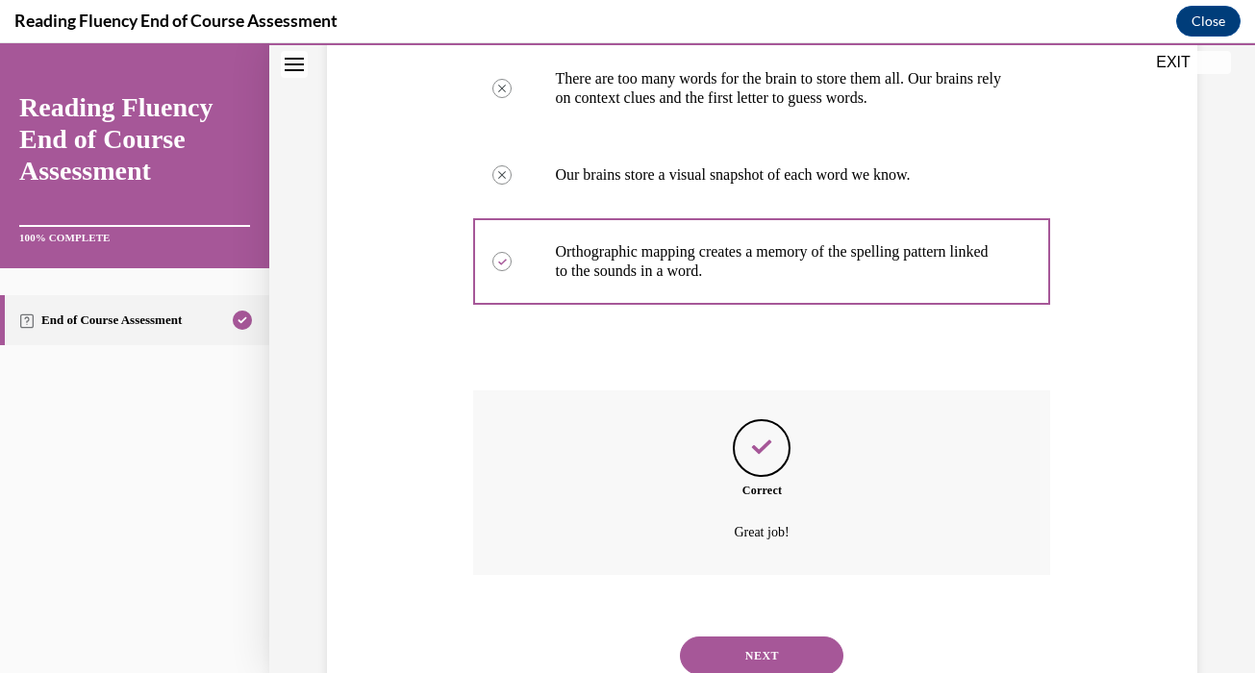
scroll to position [540, 0]
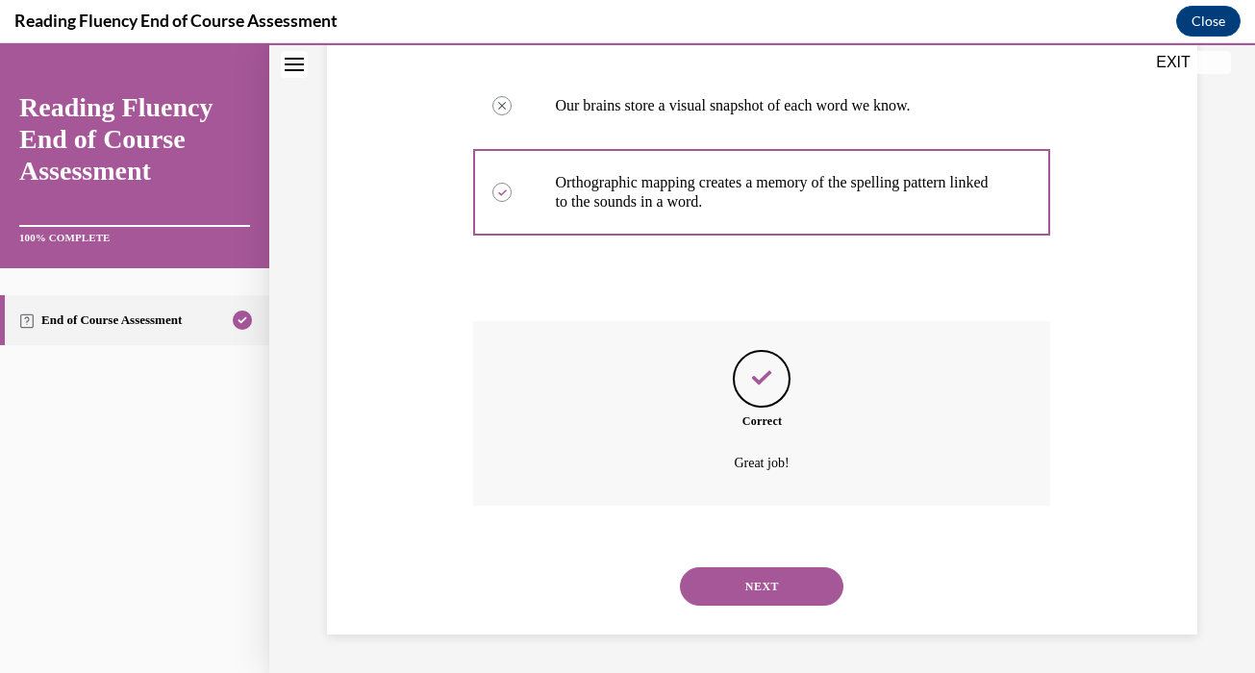
click at [758, 583] on button "NEXT" at bounding box center [761, 586] width 163 height 38
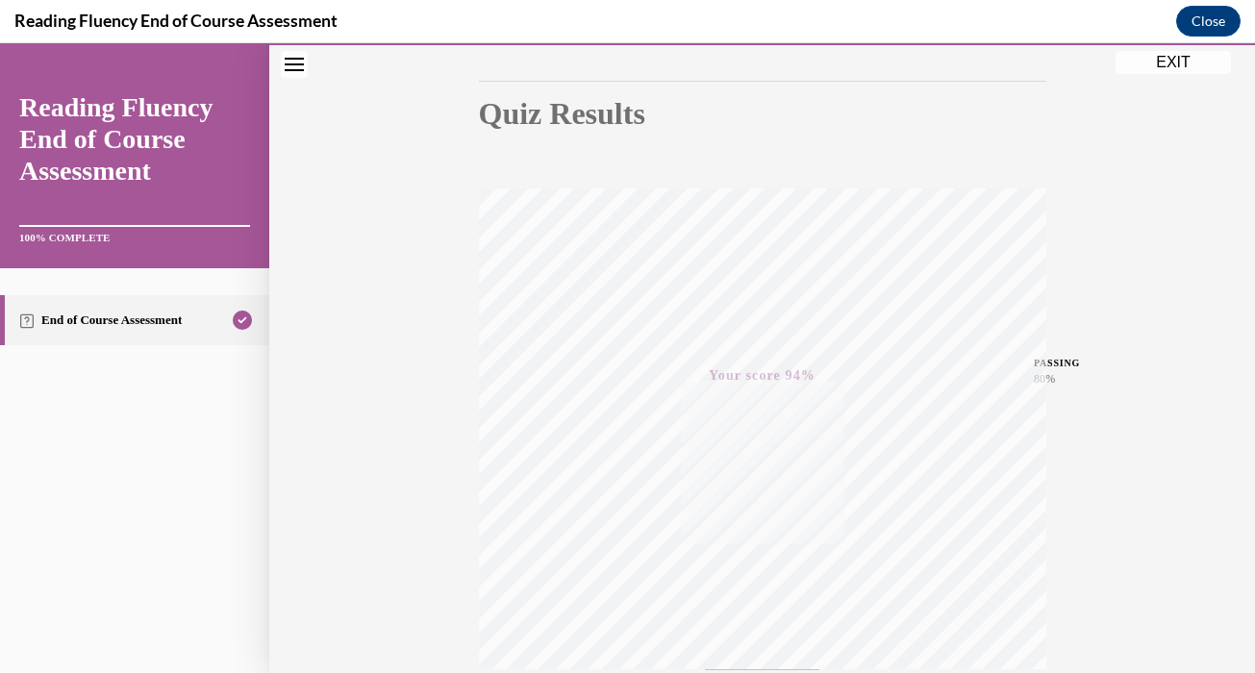
scroll to position [356, 0]
click at [1181, 69] on button "EXIT" at bounding box center [1172, 62] width 115 height 23
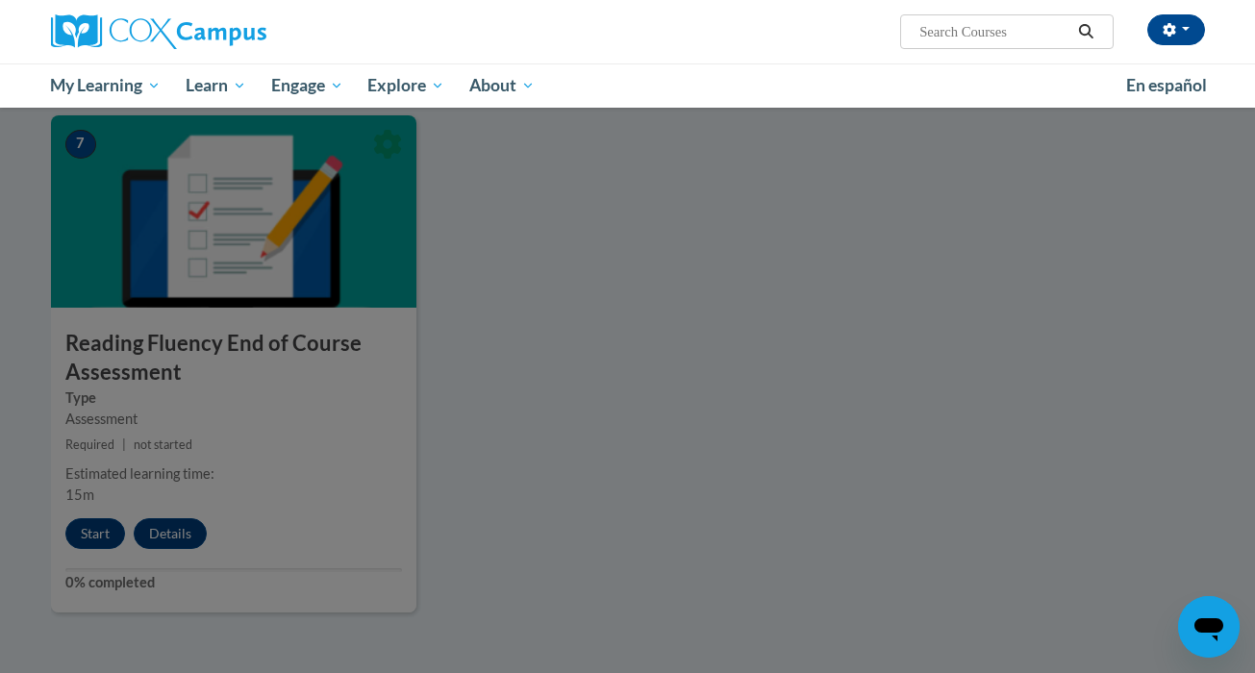
scroll to position [1513, 0]
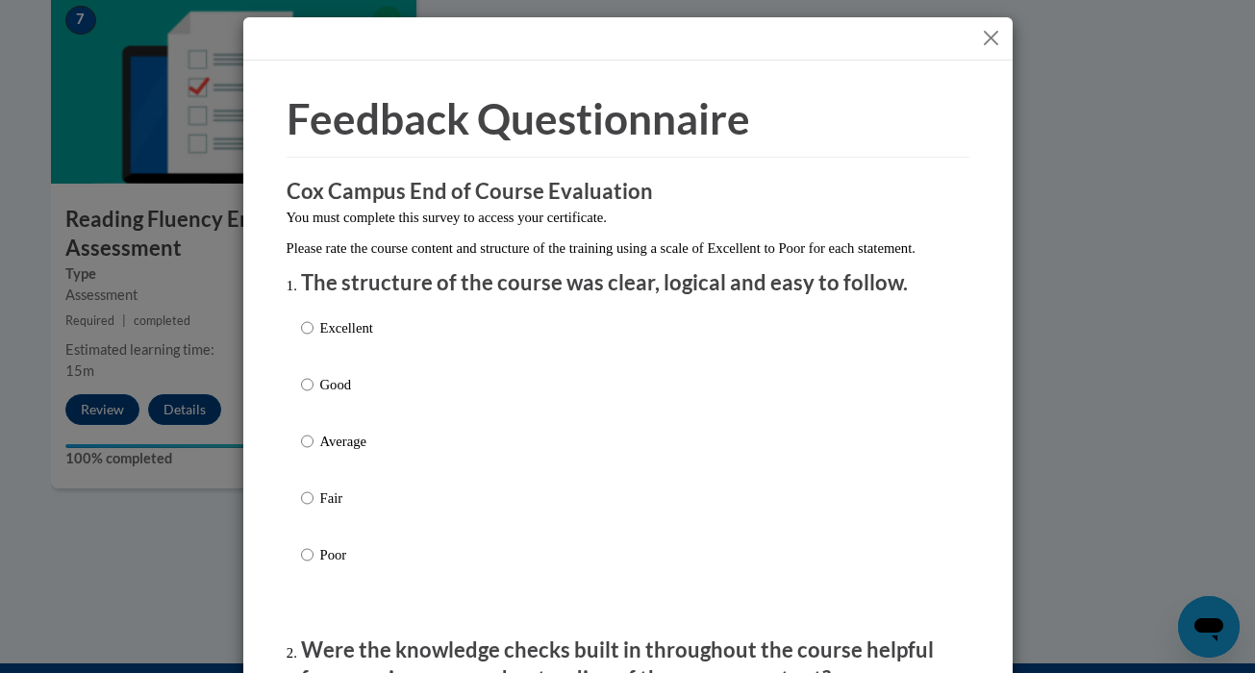
click at [990, 45] on button "Close" at bounding box center [991, 38] width 24 height 24
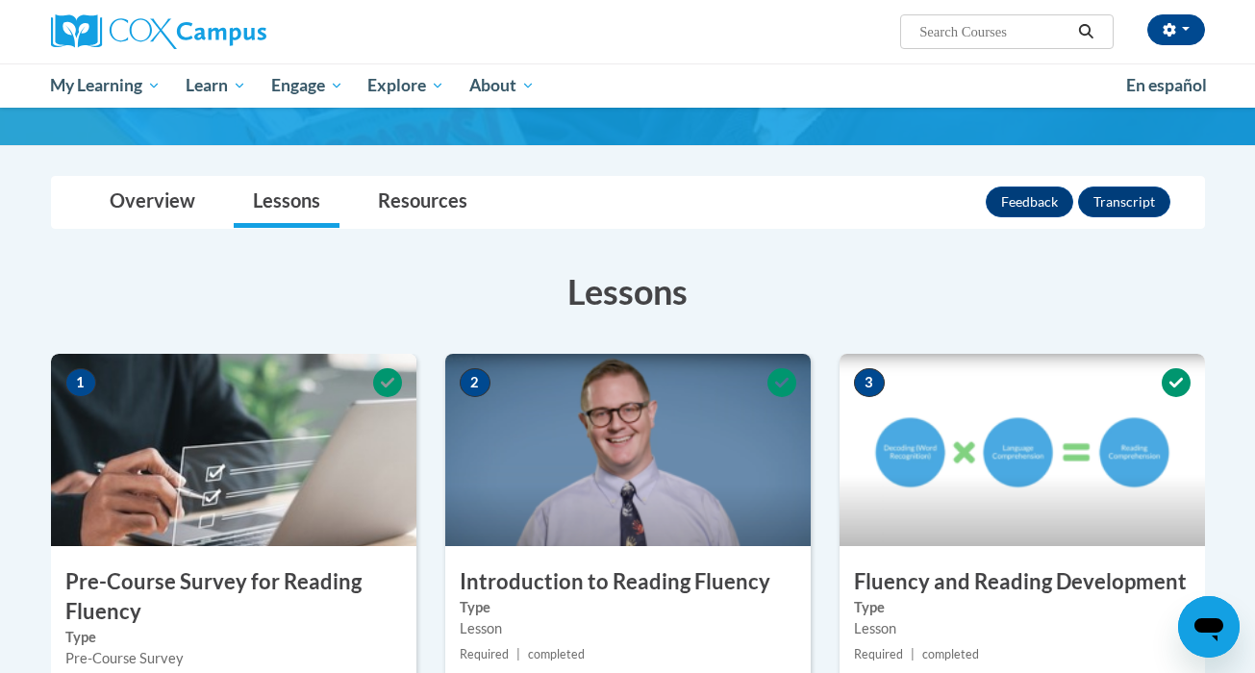
scroll to position [0, 0]
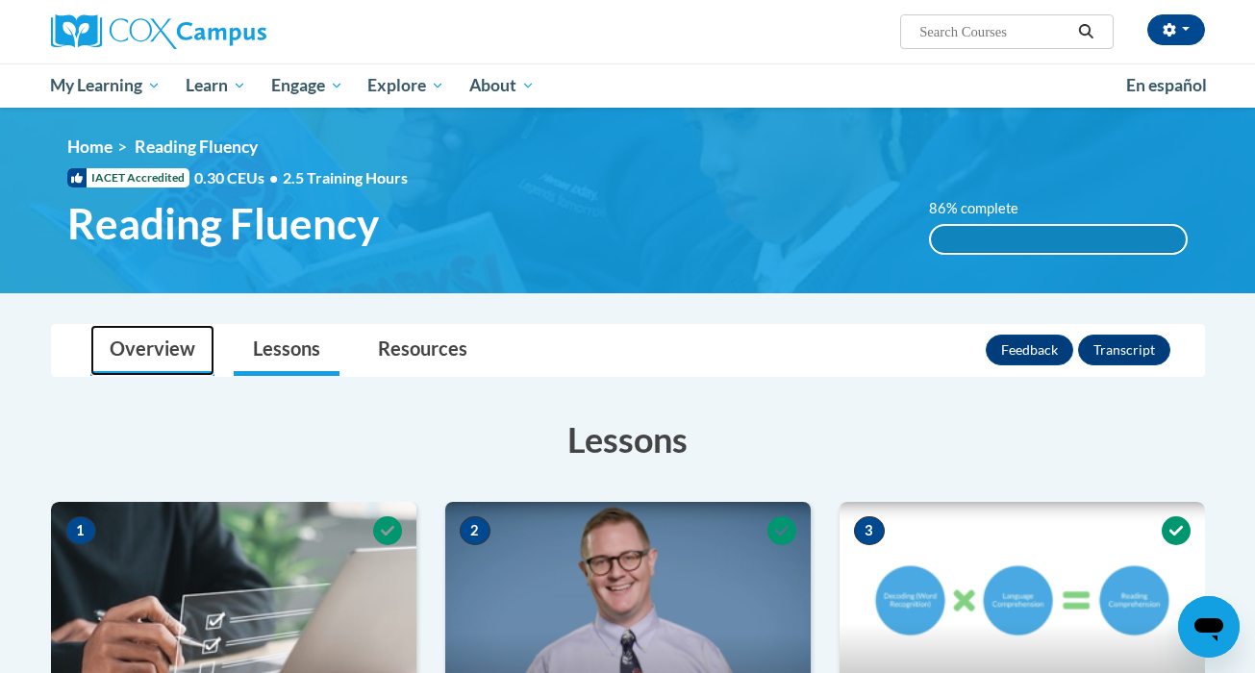
click at [170, 345] on link "Overview" at bounding box center [152, 350] width 124 height 51
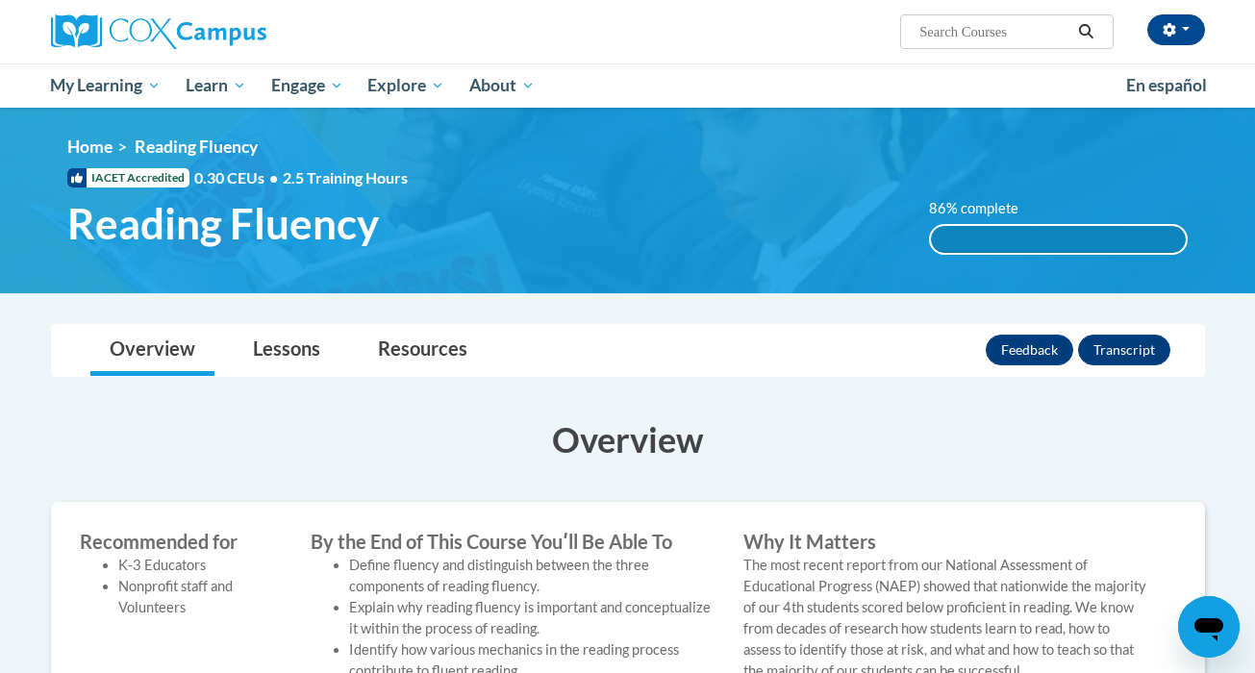
click at [1025, 26] on input "Search..." at bounding box center [994, 31] width 154 height 23
type input "c"
type input "vocabulary"
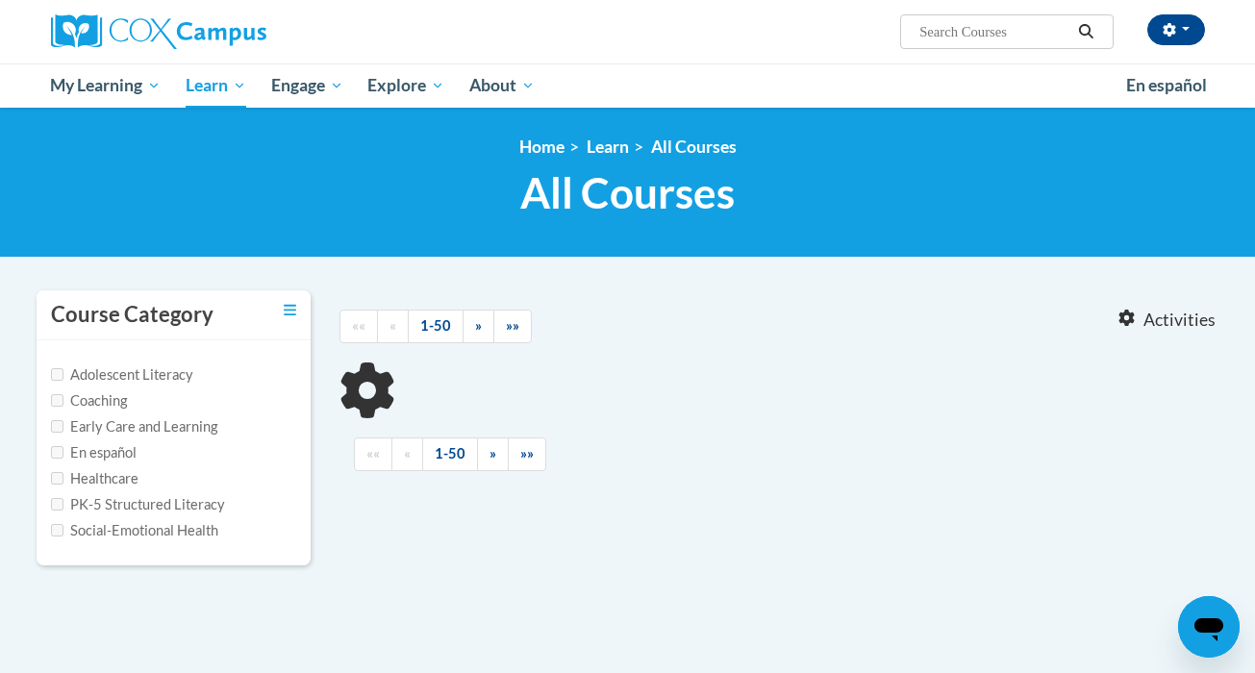
type input "vocabulary"
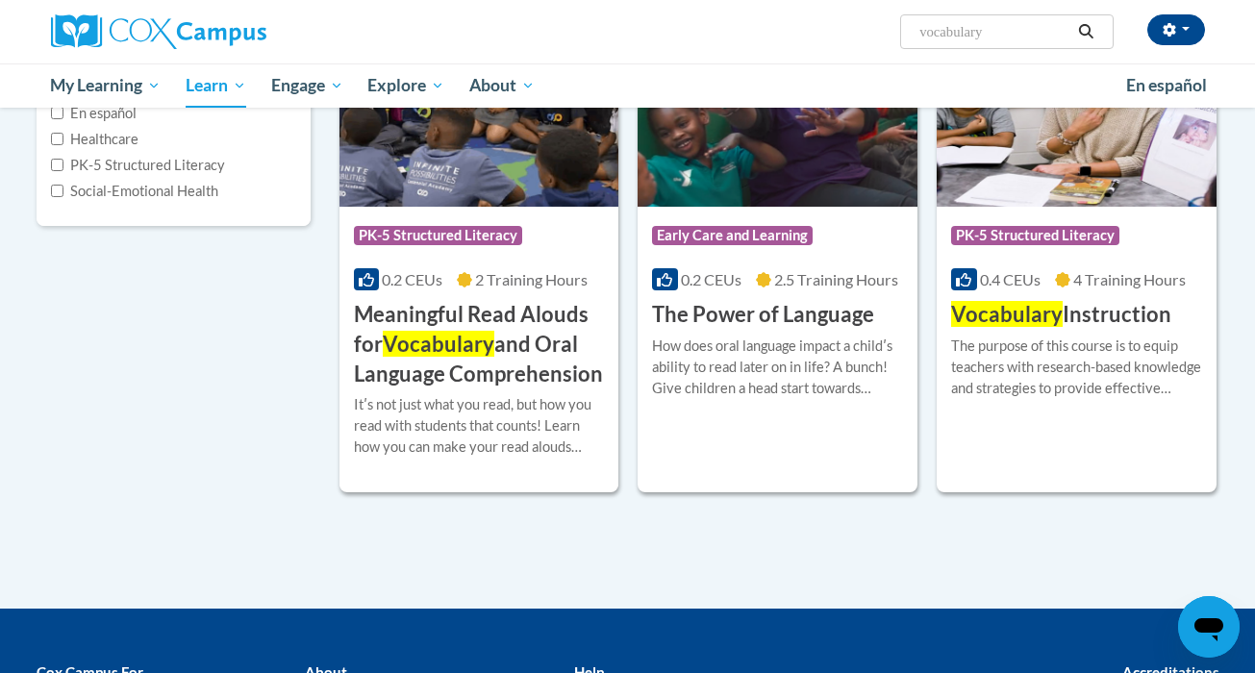
scroll to position [337, 0]
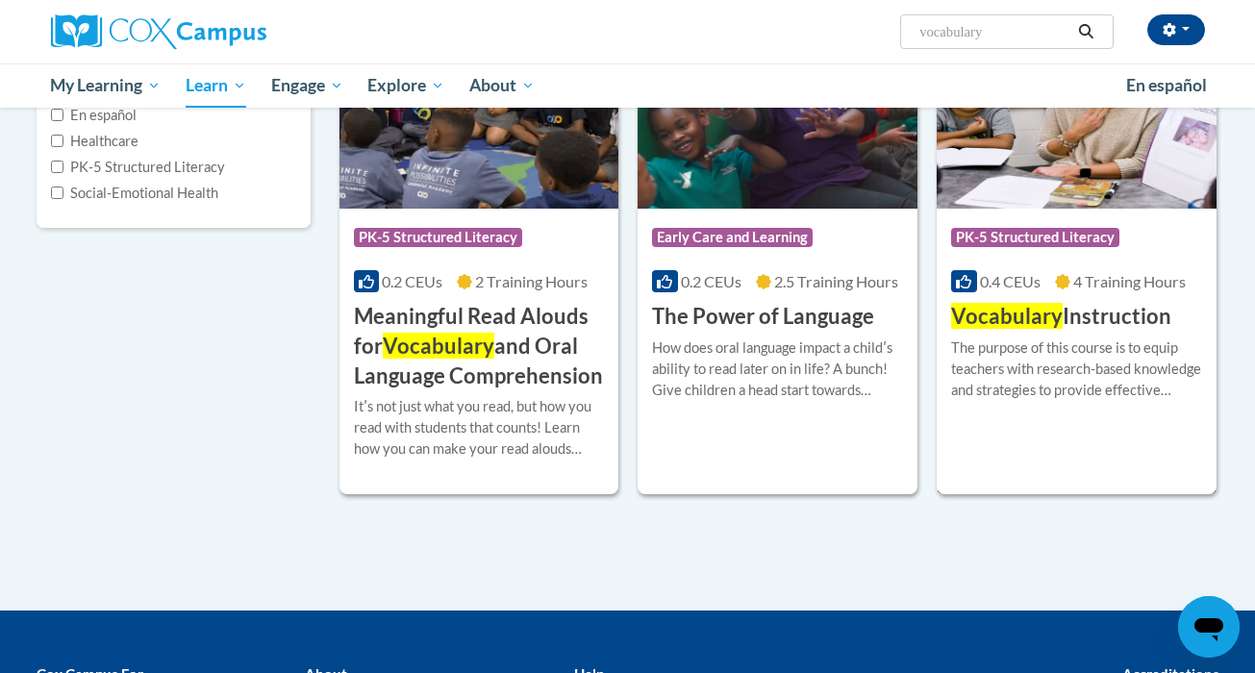
click at [1074, 197] on img at bounding box center [1076, 110] width 280 height 196
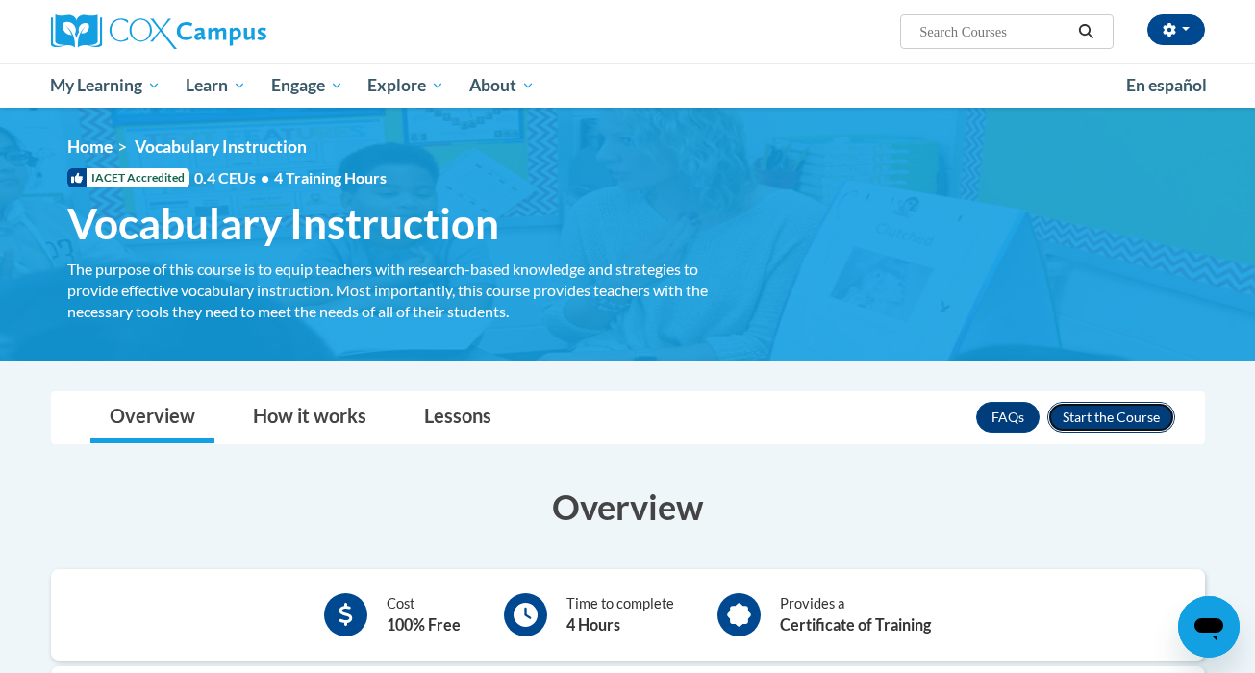
click at [1107, 410] on button "Enroll" at bounding box center [1111, 417] width 128 height 31
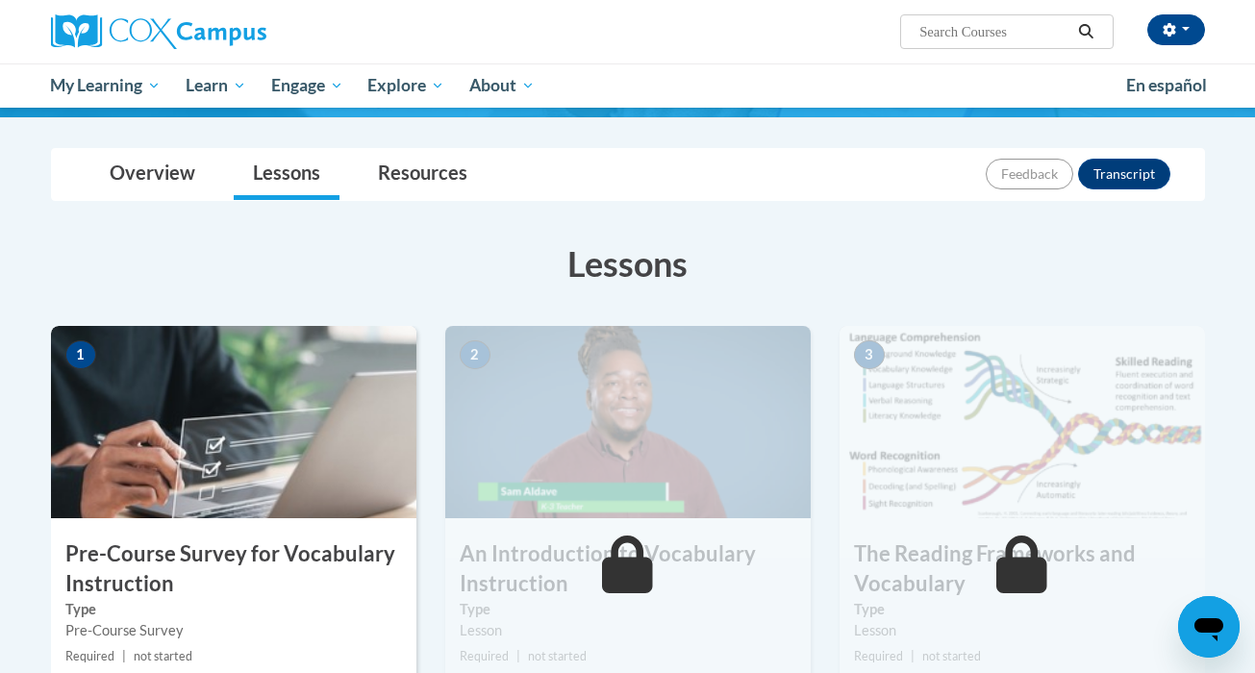
scroll to position [283, 0]
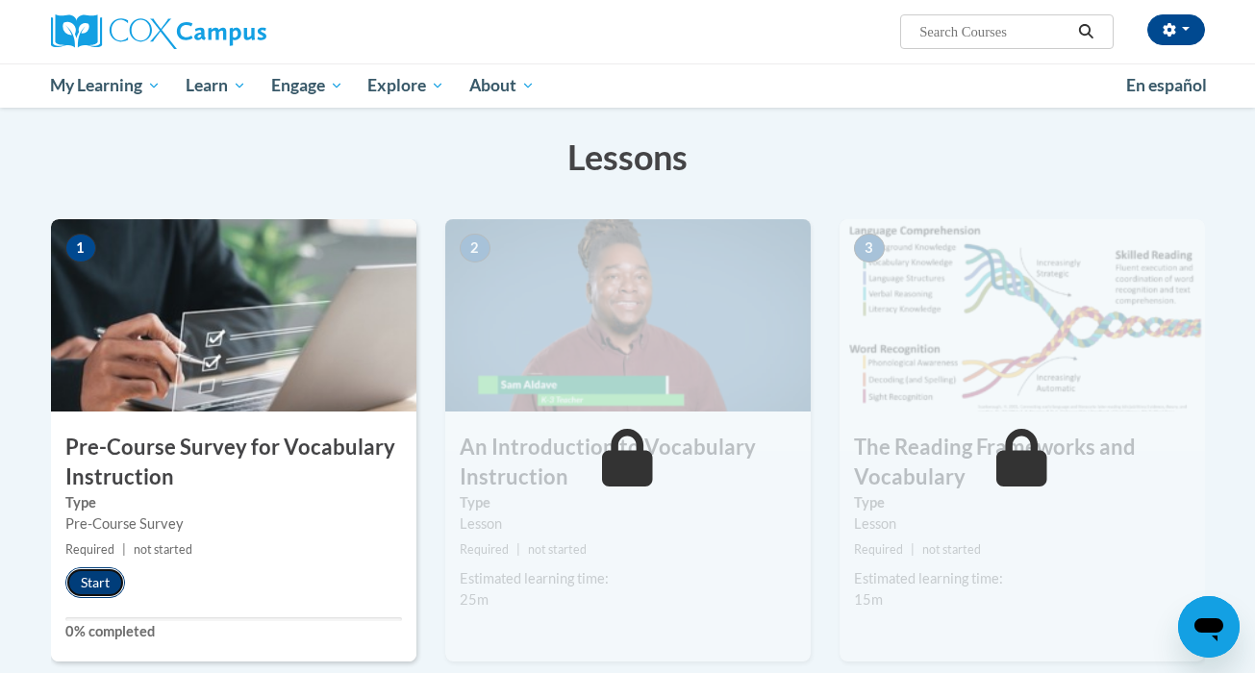
click at [106, 589] on button "Start" at bounding box center [95, 582] width 60 height 31
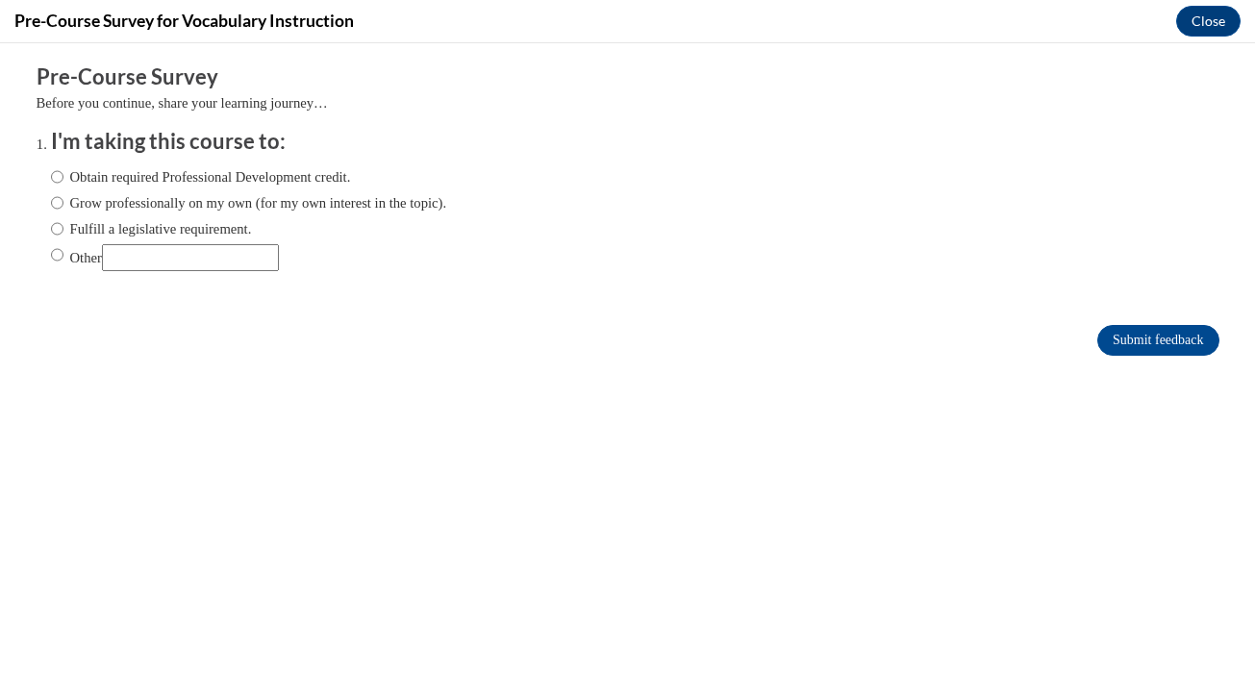
scroll to position [0, 0]
click at [1209, 28] on button "Close" at bounding box center [1208, 21] width 64 height 31
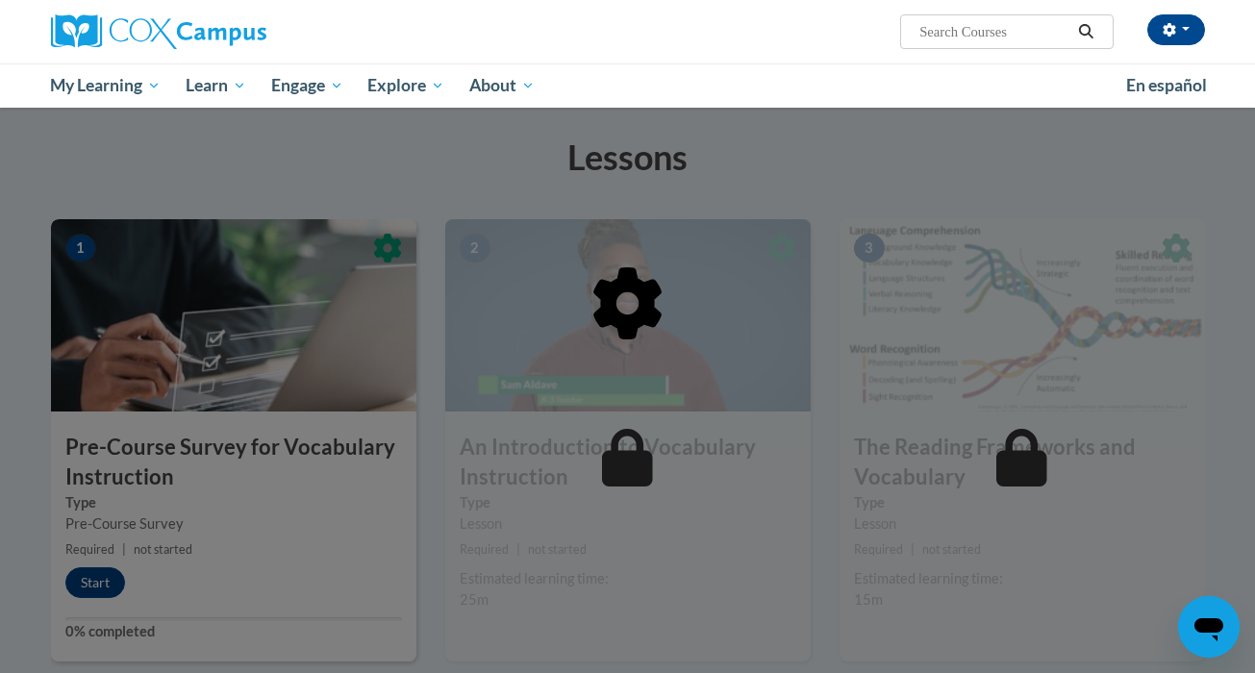
click at [160, 594] on div at bounding box center [627, 336] width 1255 height 673
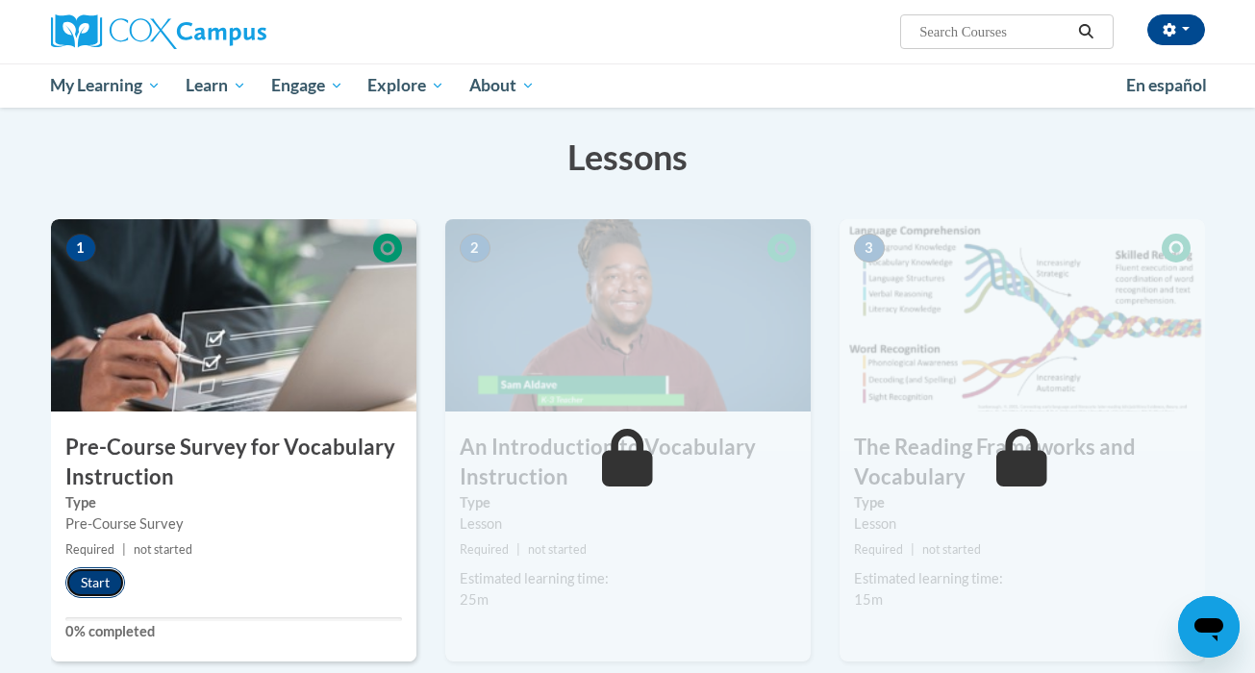
click at [105, 585] on button "Start" at bounding box center [95, 582] width 60 height 31
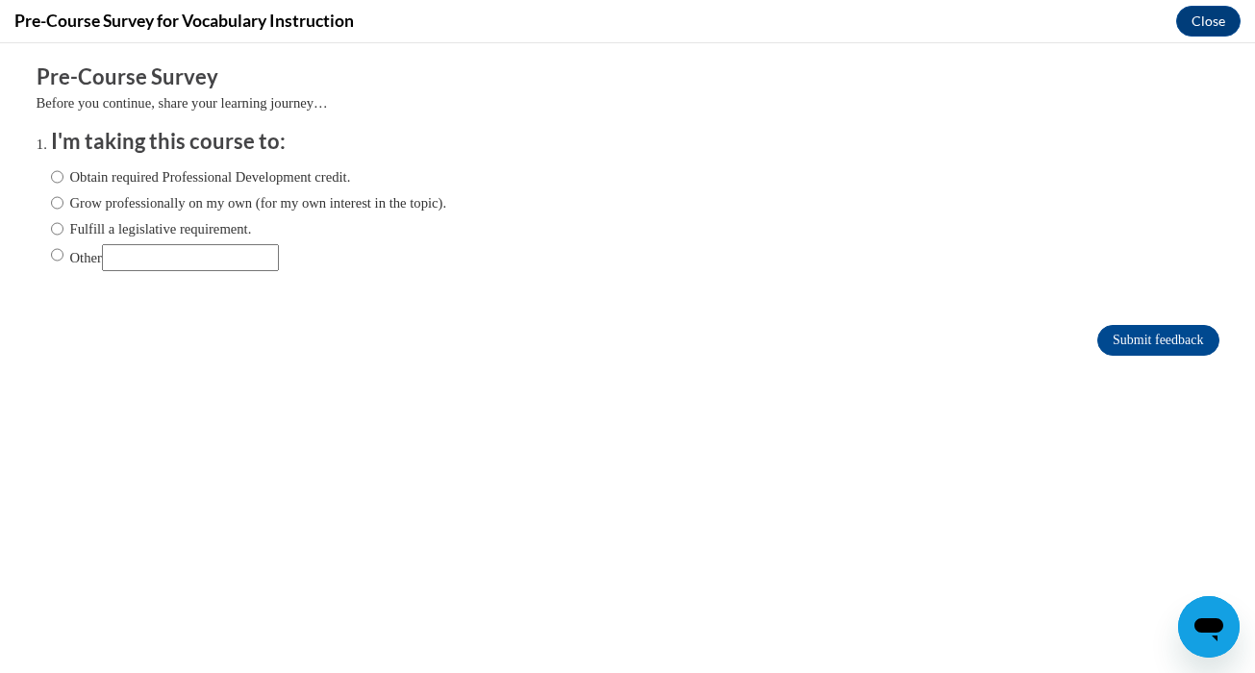
click at [273, 178] on label "Obtain required Professional Development credit." at bounding box center [201, 176] width 300 height 21
click at [63, 178] on input "Obtain required Professional Development credit." at bounding box center [57, 176] width 12 height 21
radio input "true"
click at [241, 231] on label "Fulfill a legislative requirement." at bounding box center [151, 228] width 201 height 21
click at [63, 231] on input "Fulfill a legislative requirement." at bounding box center [57, 228] width 12 height 21
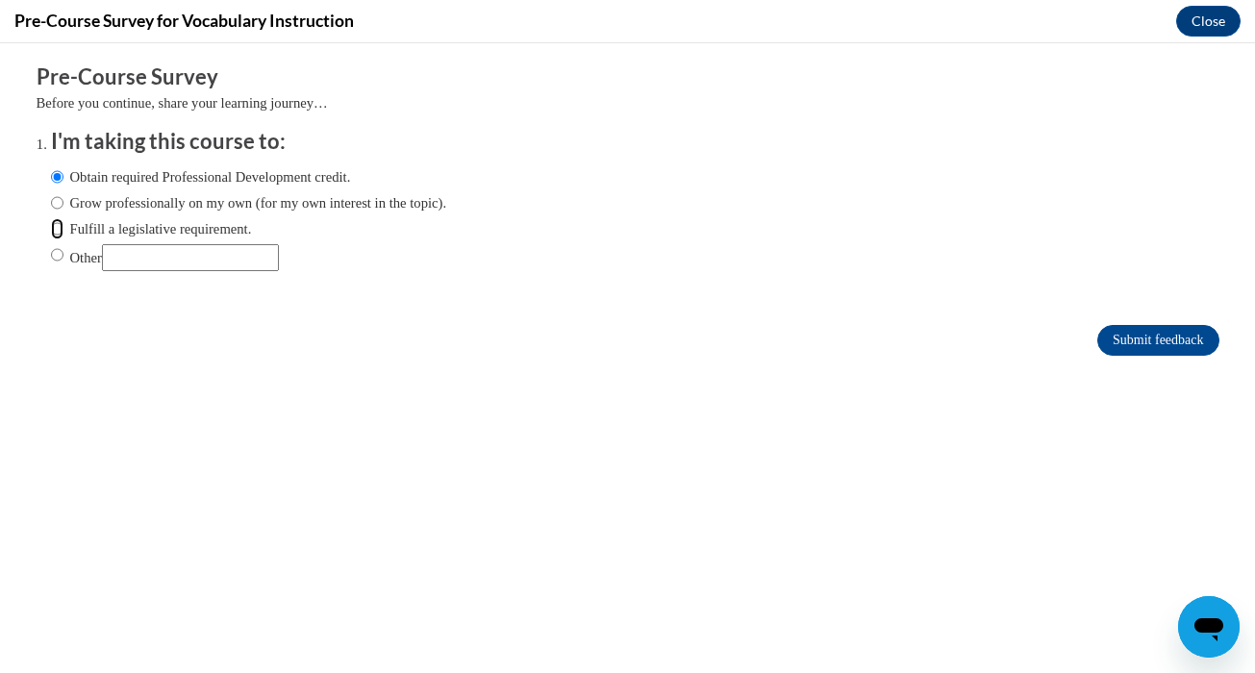
radio input "true"
click at [1147, 338] on input "Submit feedback" at bounding box center [1157, 340] width 121 height 31
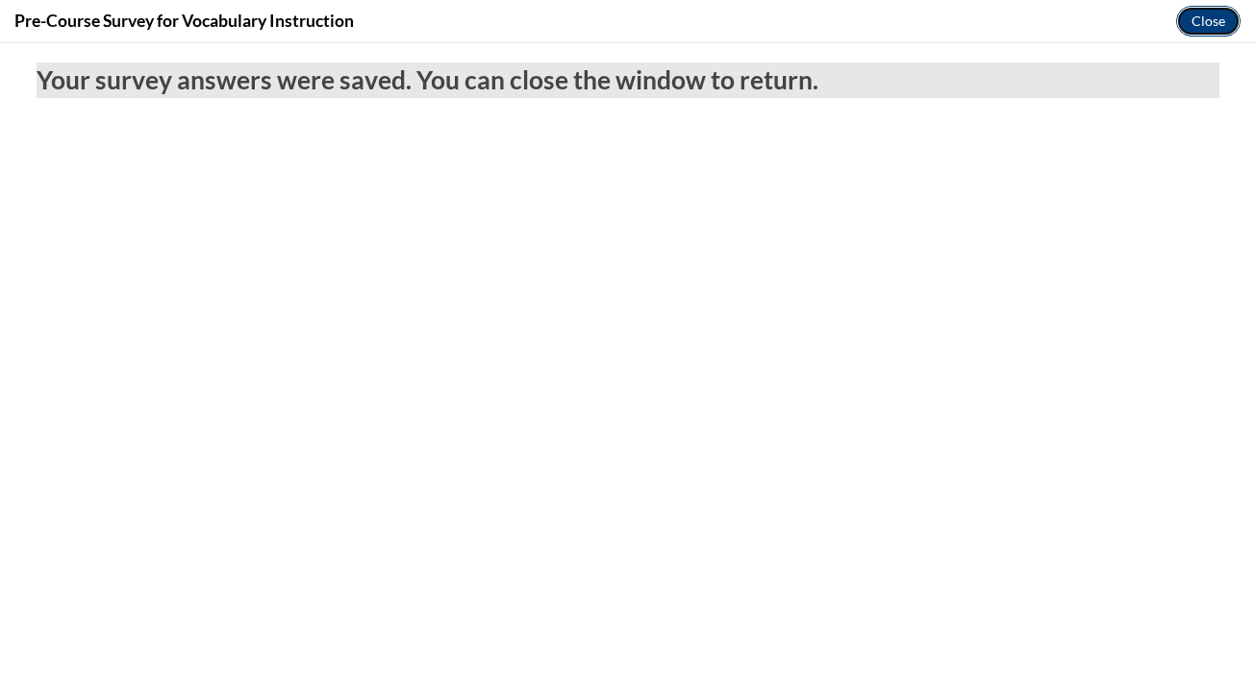
click at [1191, 11] on button "Close" at bounding box center [1208, 21] width 64 height 31
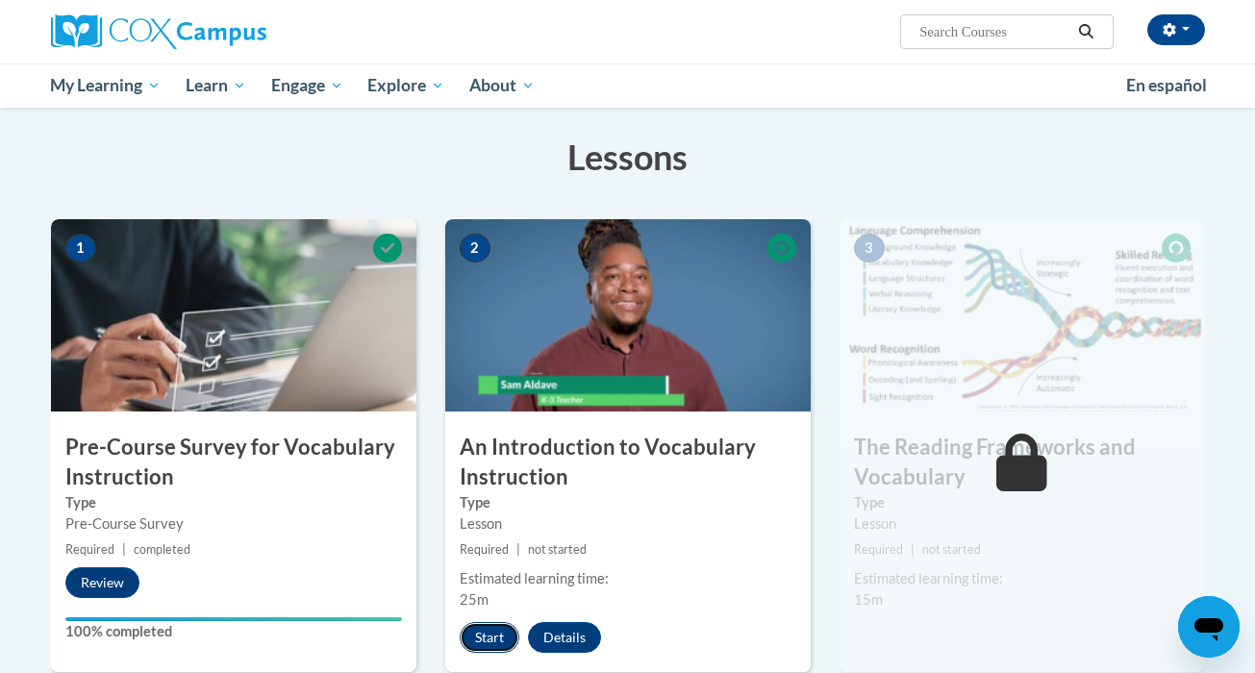
click at [488, 636] on button "Start" at bounding box center [490, 637] width 60 height 31
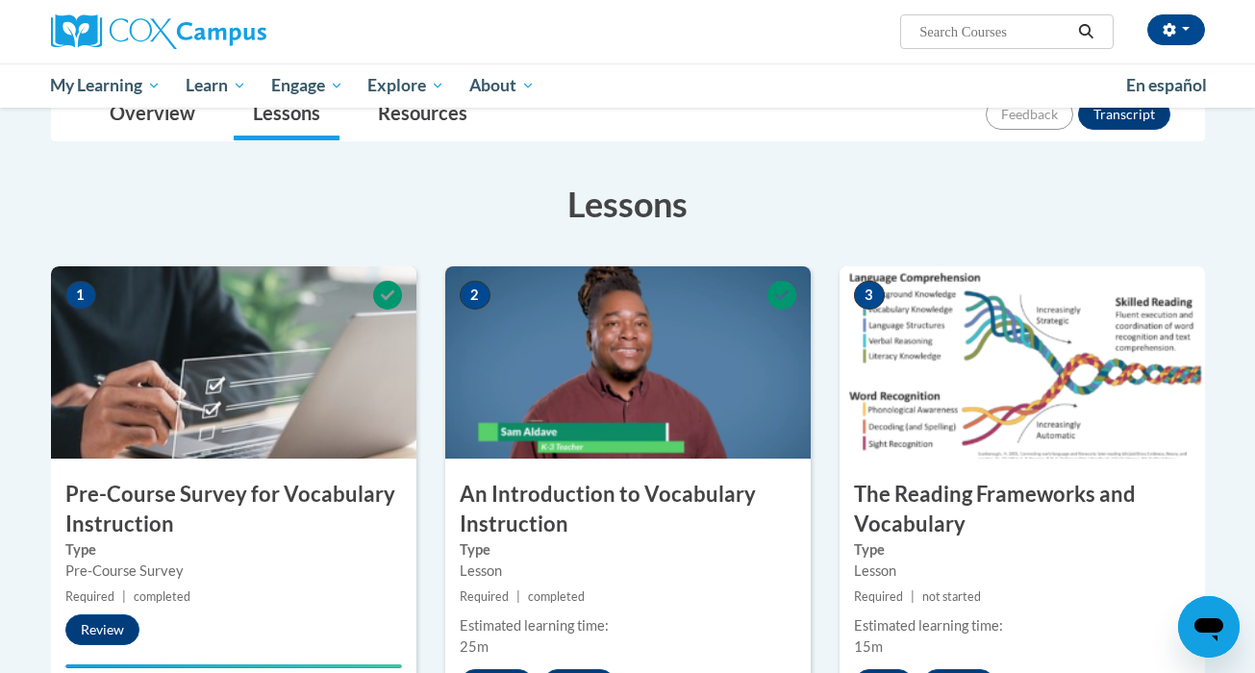
scroll to position [293, 0]
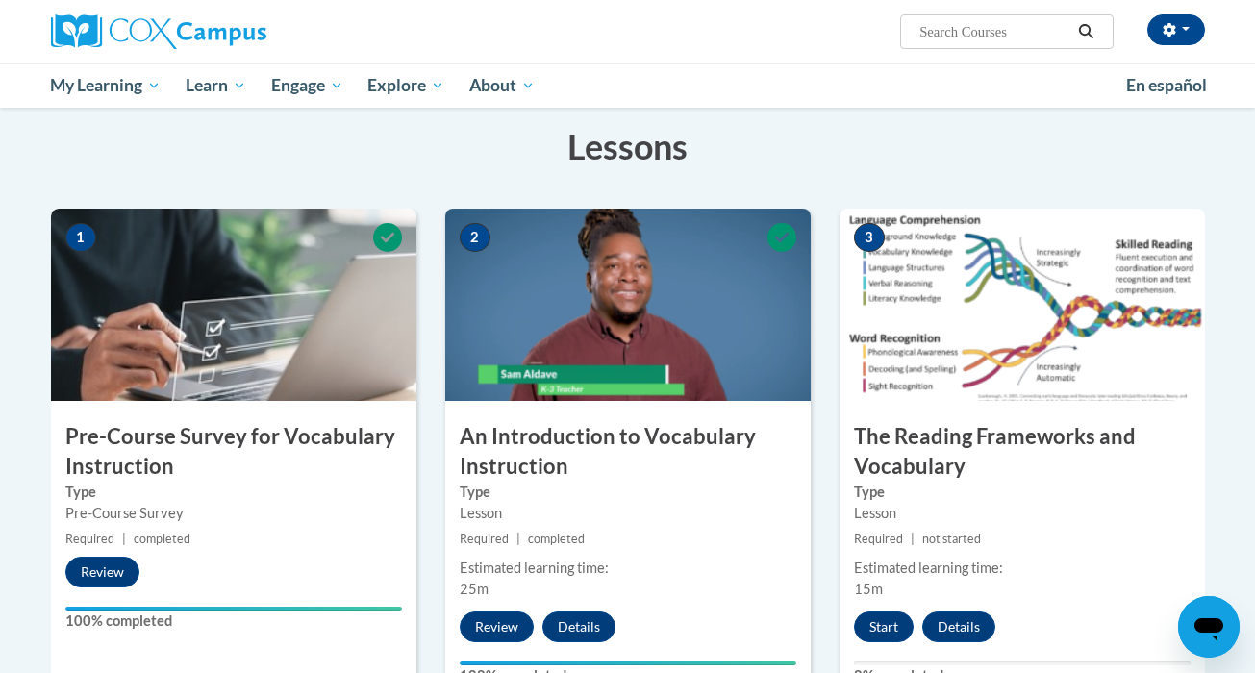
click at [996, 404] on div "3 The Reading Frameworks and Vocabulary Type Lesson Required | not started Esti…" at bounding box center [1021, 457] width 365 height 497
click at [884, 621] on button "Start" at bounding box center [884, 626] width 60 height 31
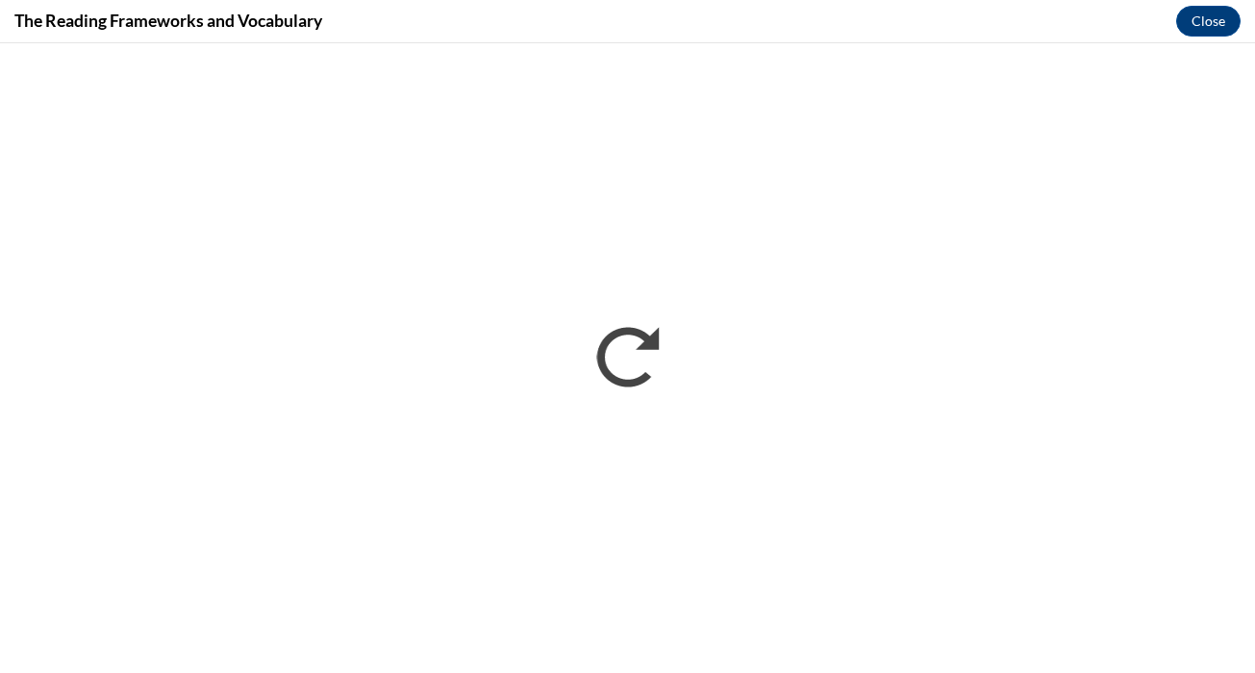
scroll to position [0, 0]
